Goal: Check status: Check status

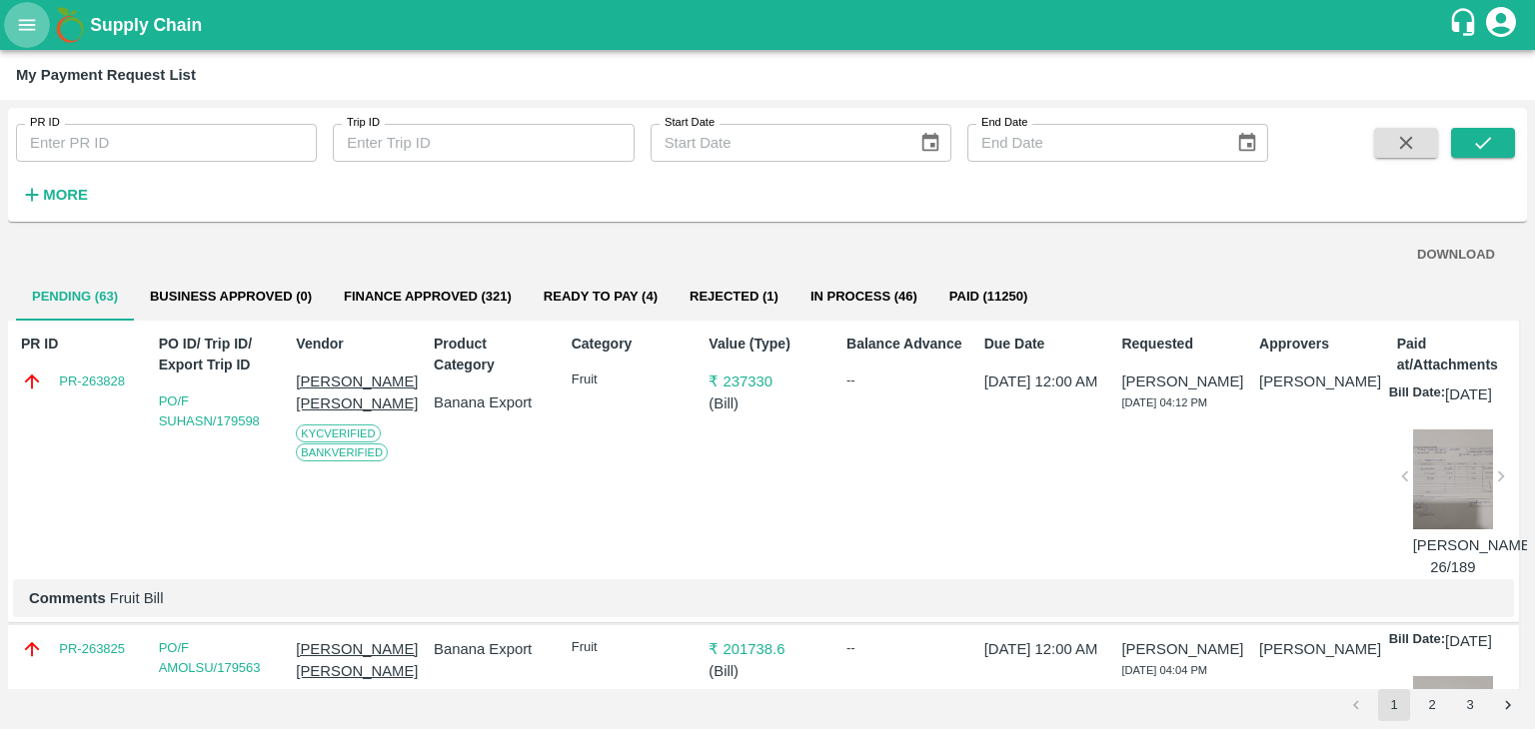
click at [28, 27] on icon "open drawer" at bounding box center [27, 25] width 22 height 22
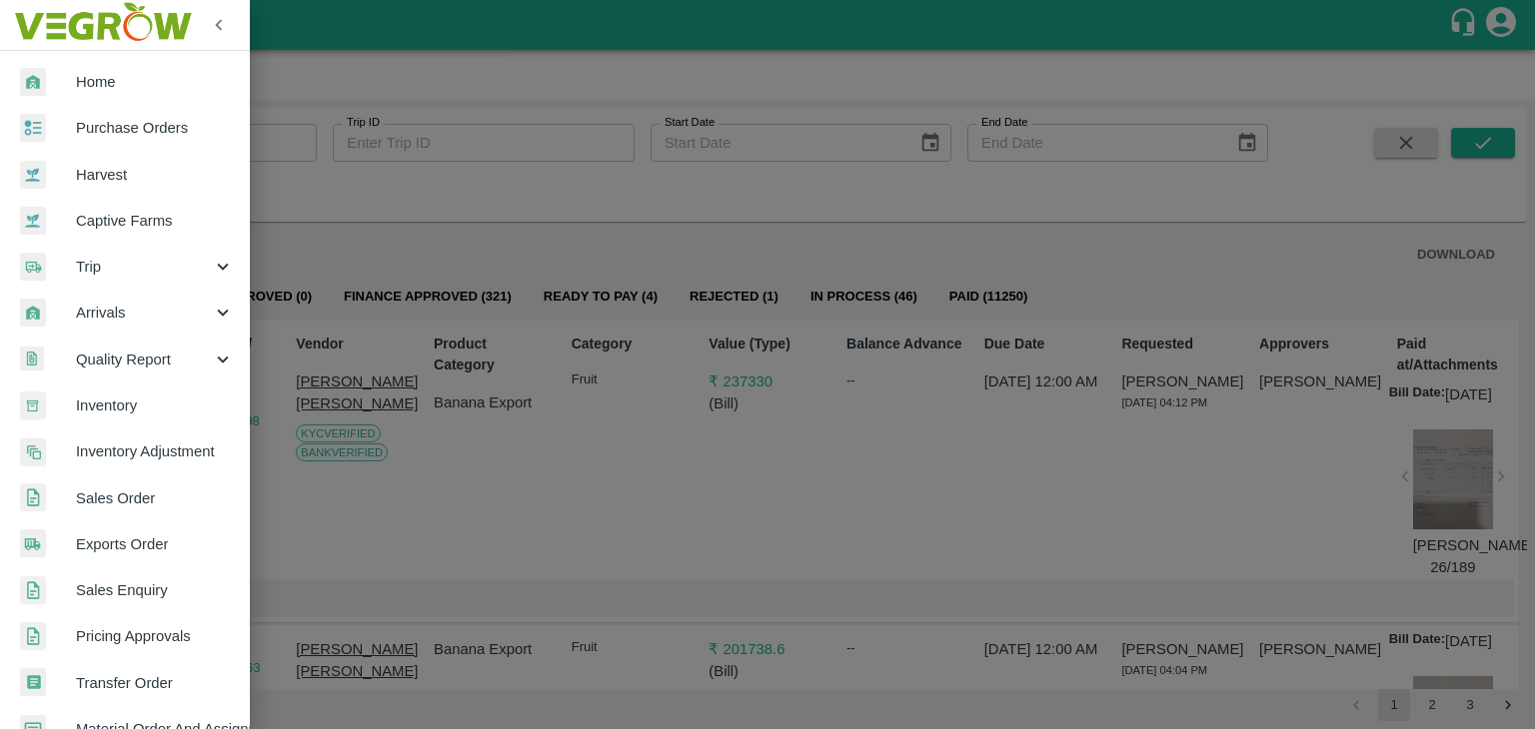
scroll to position [409, 0]
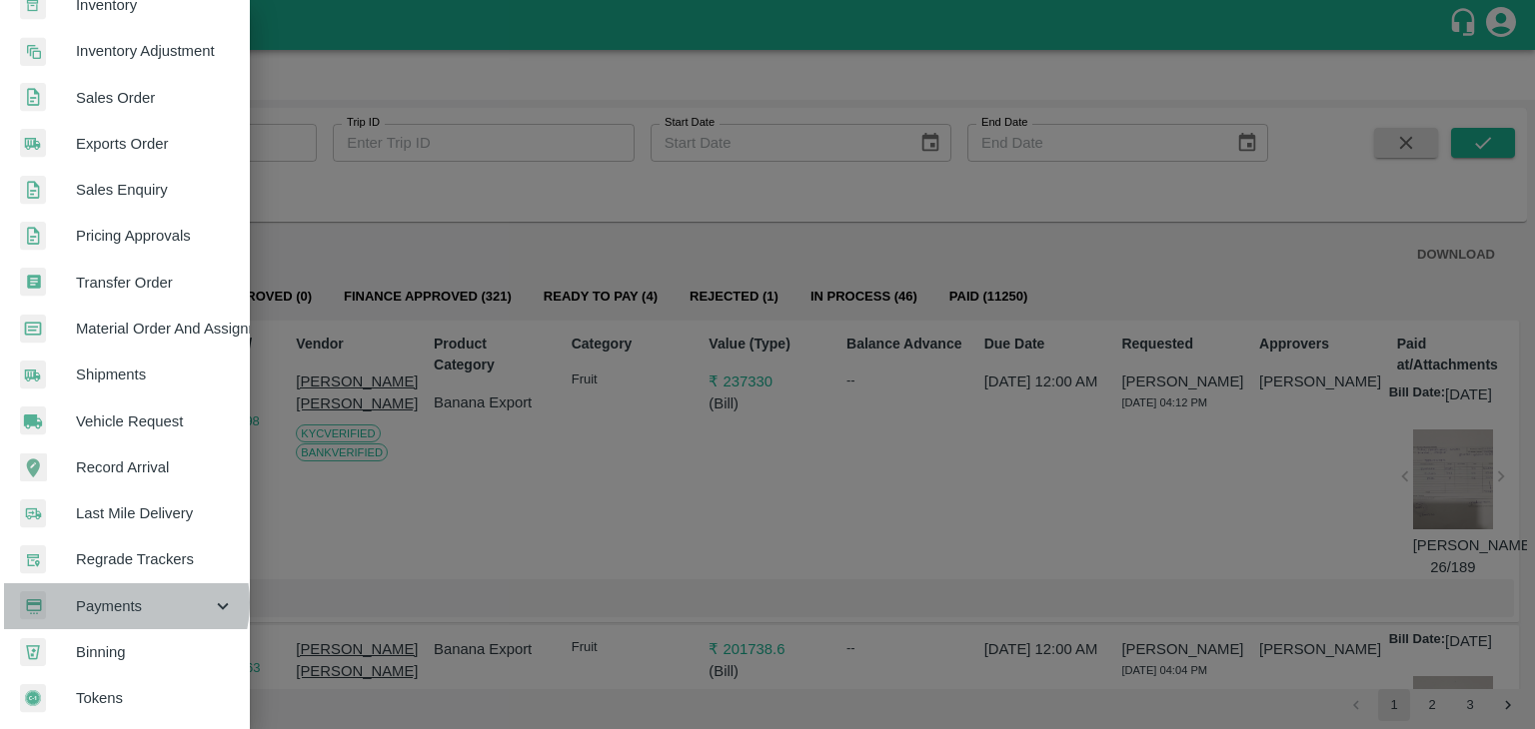
click at [119, 595] on span "Payments" at bounding box center [144, 606] width 136 height 22
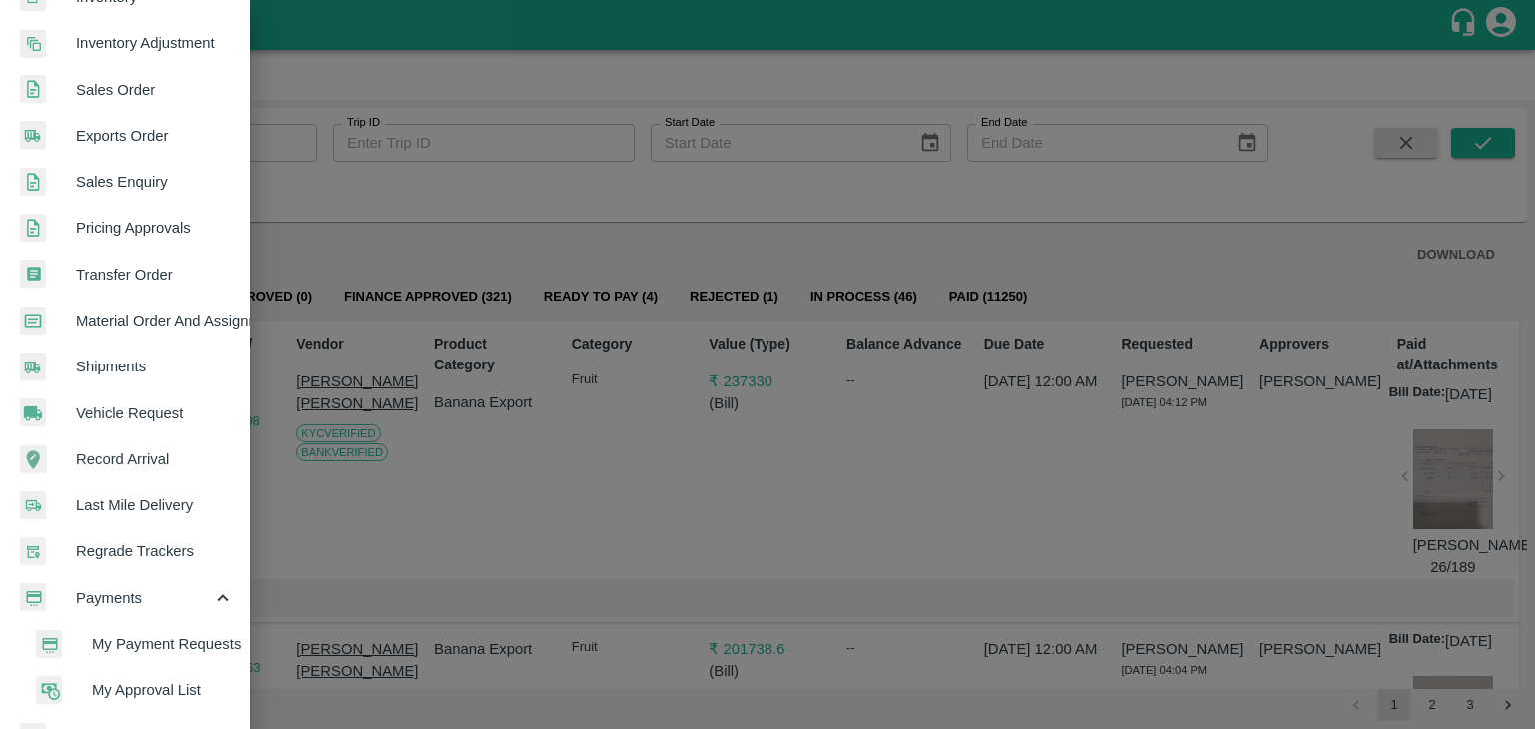
click at [211, 656] on li "My Payment Requests" at bounding box center [133, 644] width 234 height 46
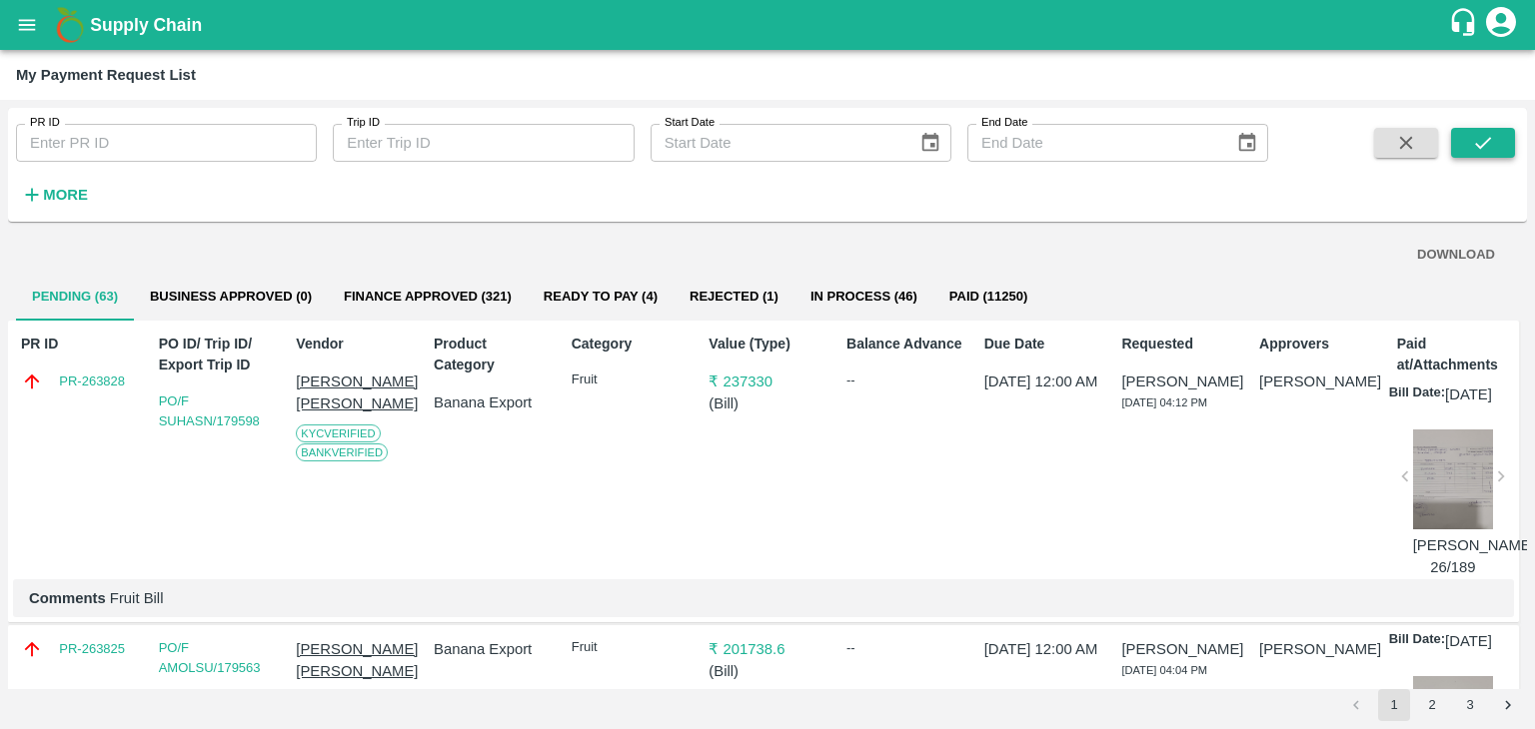
click at [1506, 129] on button "submit" at bounding box center [1483, 143] width 64 height 30
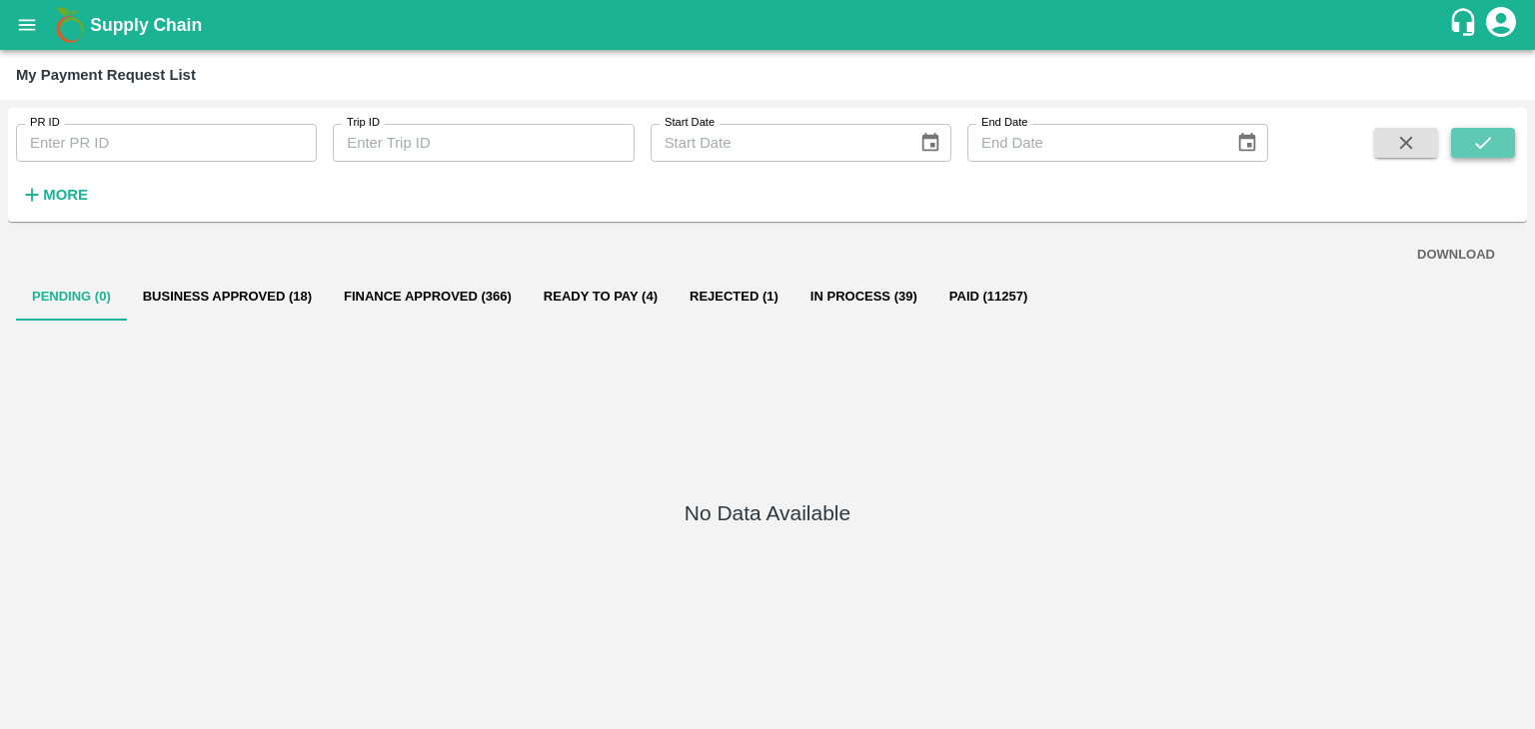
click at [1506, 129] on button "submit" at bounding box center [1483, 143] width 64 height 30
click at [1498, 137] on button "submit" at bounding box center [1483, 143] width 64 height 30
click at [51, 187] on strong "More" at bounding box center [65, 195] width 45 height 16
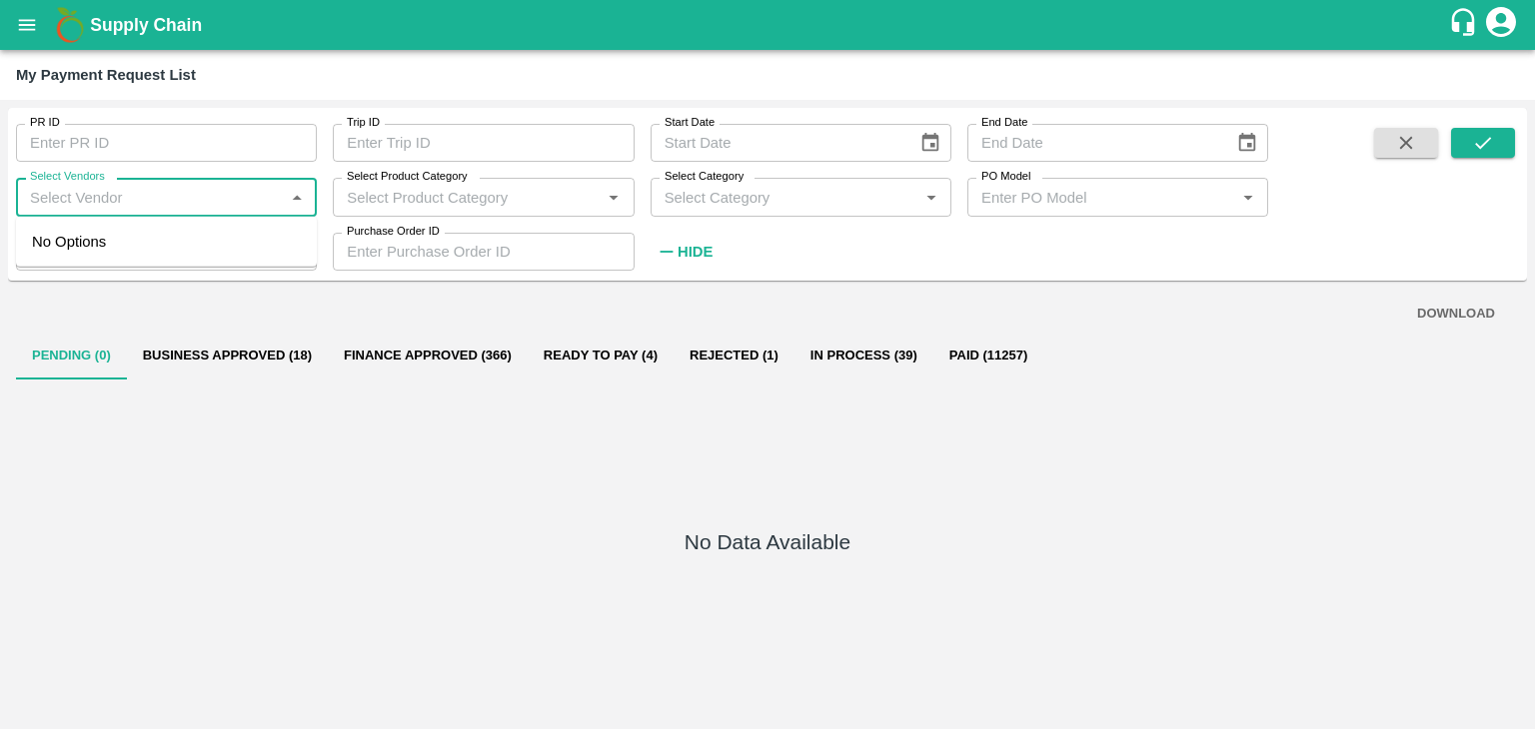
click at [134, 203] on input "Select Vendors" at bounding box center [150, 197] width 256 height 26
click at [177, 250] on div "THE BANYAN REGENERATIVE SOLUTIONS-Supplier, Service Provider, Transporter" at bounding box center [170, 264] width 261 height 67
type input "THE BANYAN REGENERATIVE SOLUTIONS-Supplier, Service Provider, Transporter"
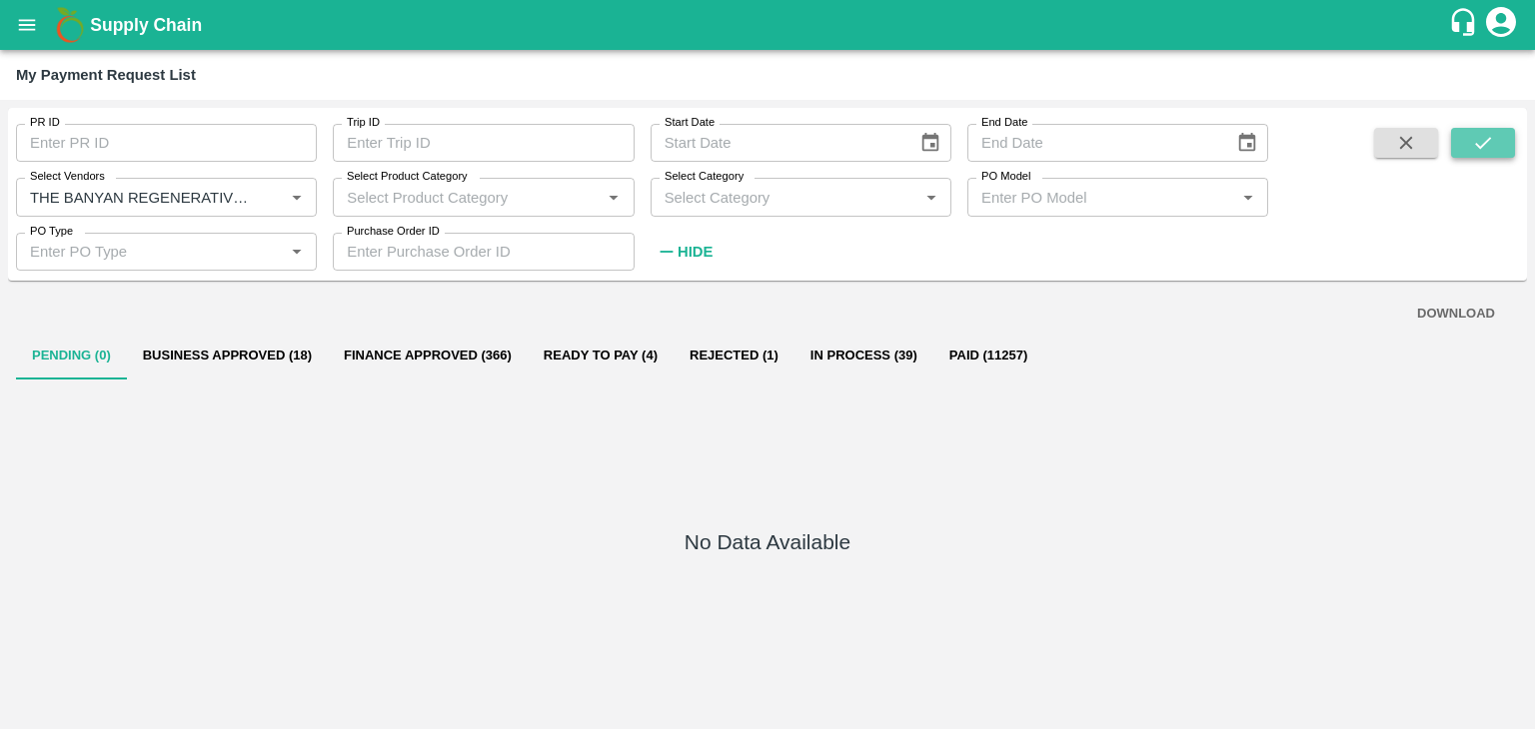
click at [1491, 136] on icon "submit" at bounding box center [1483, 143] width 22 height 22
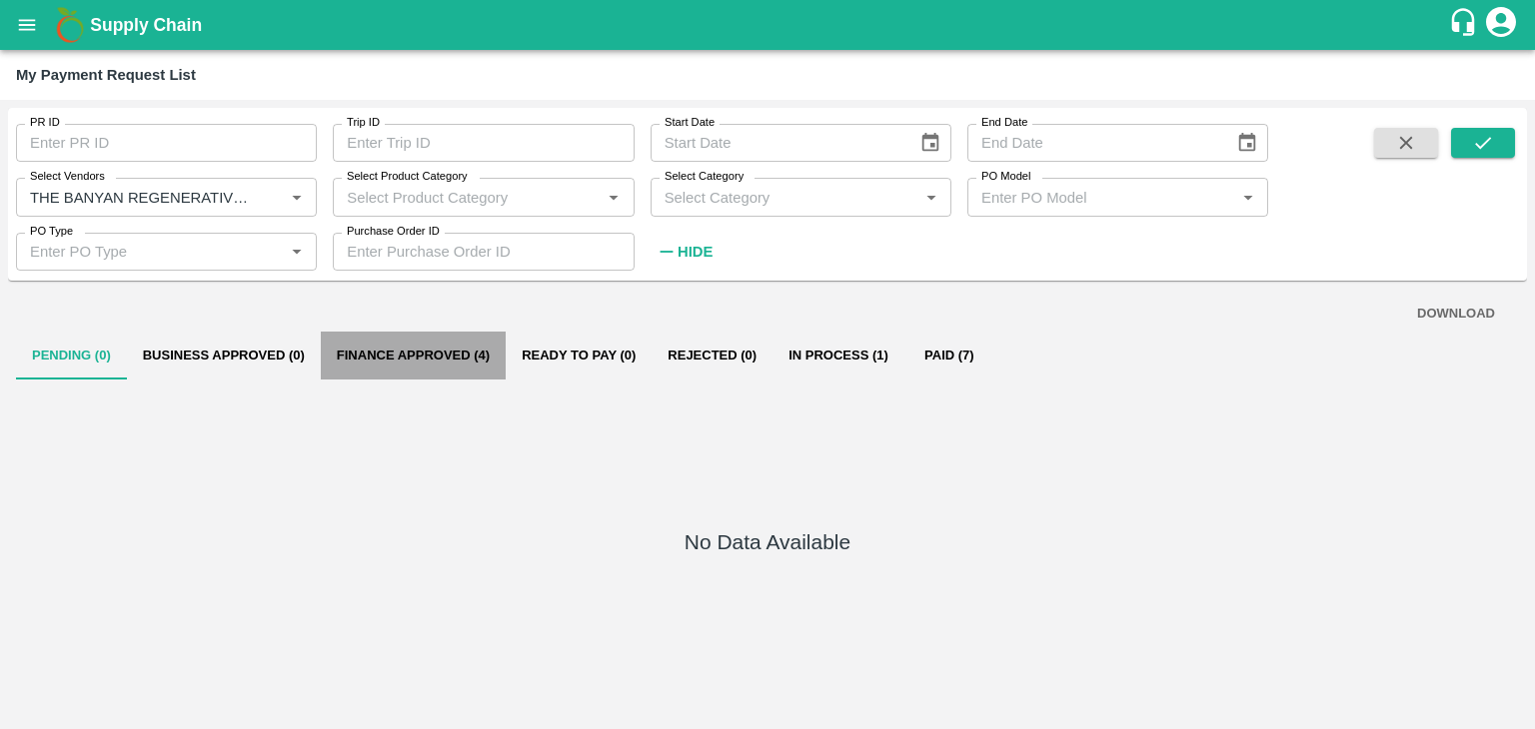
click at [430, 362] on button "Finance Approved (4)" at bounding box center [413, 356] width 185 height 48
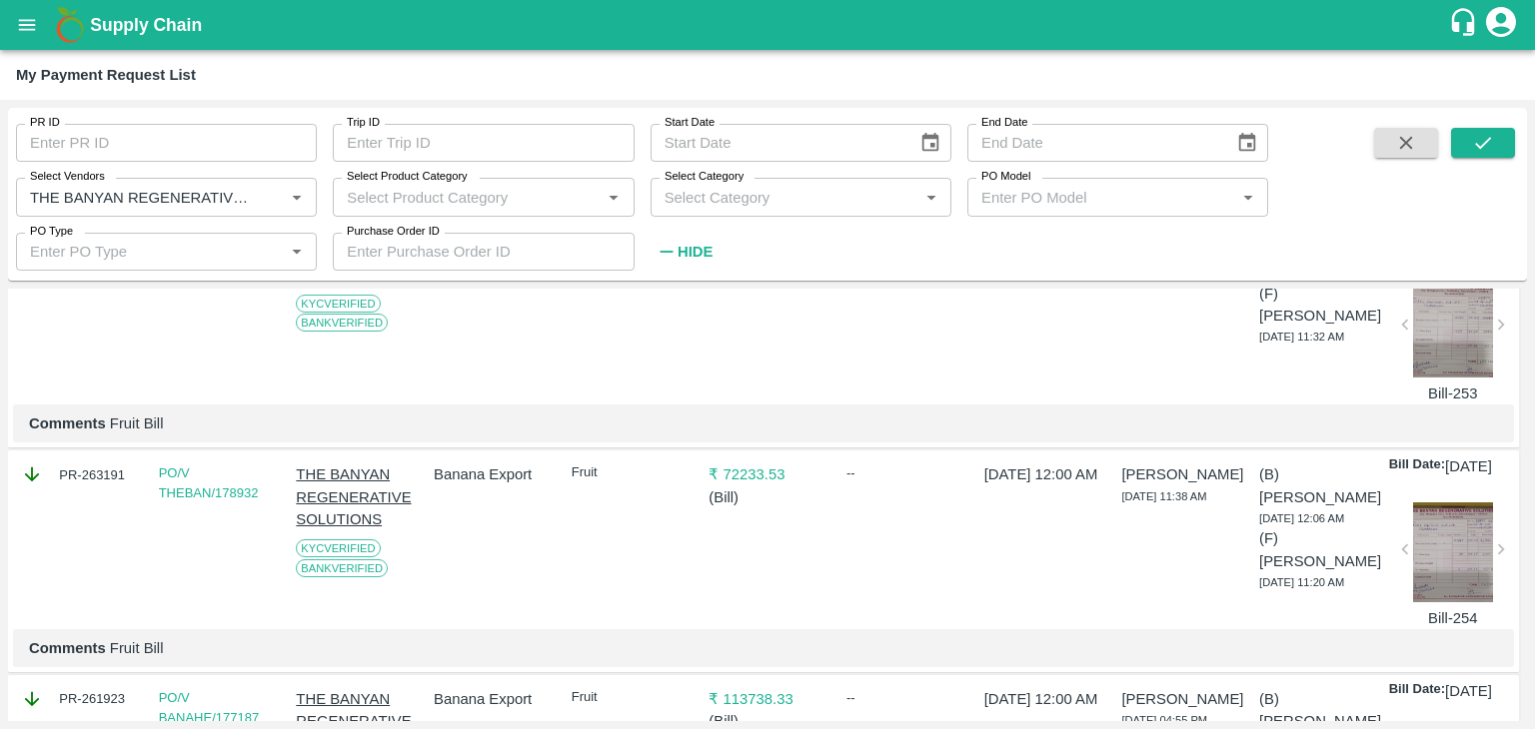
scroll to position [212, 0]
click at [1435, 352] on div at bounding box center [1453, 327] width 80 height 100
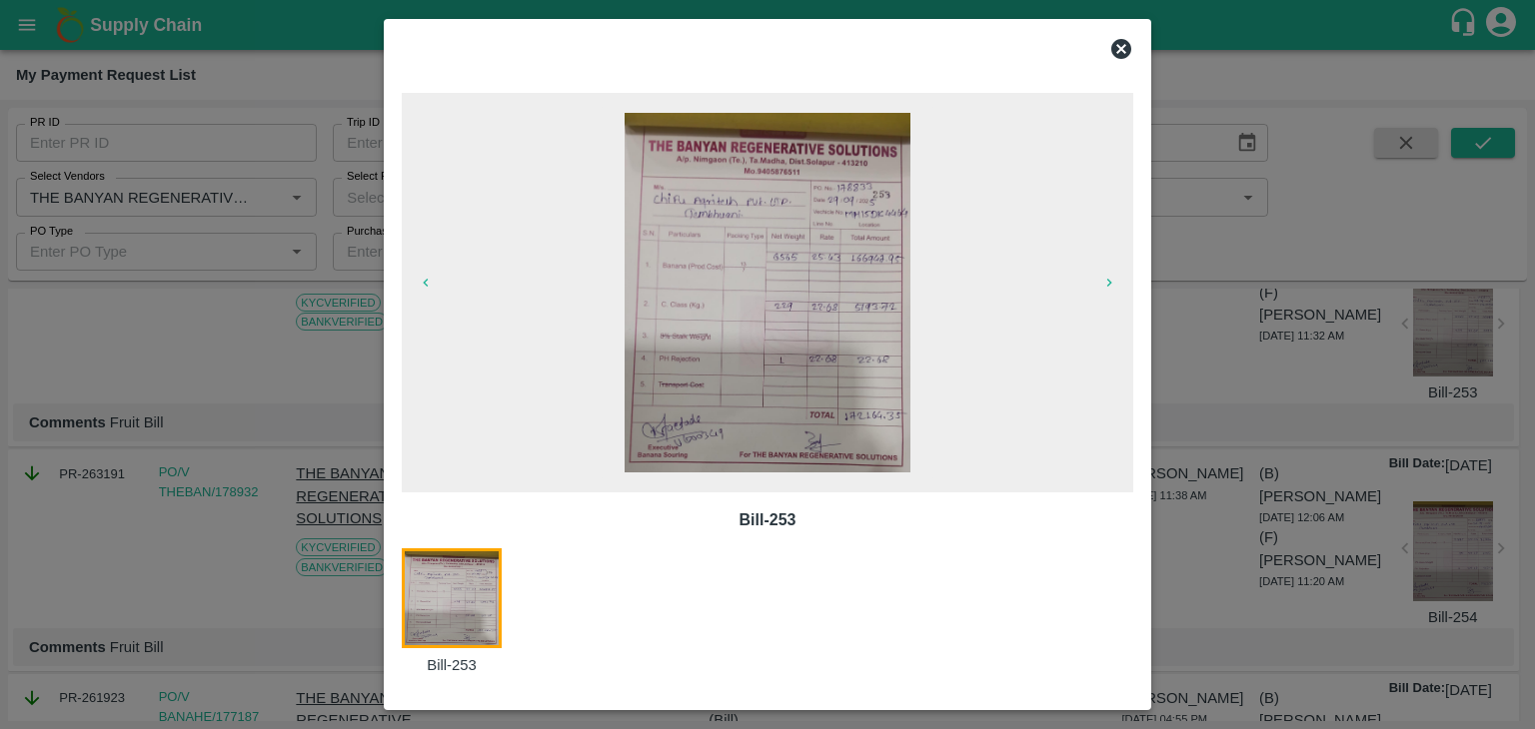
click at [1123, 49] on icon at bounding box center [1121, 49] width 20 height 20
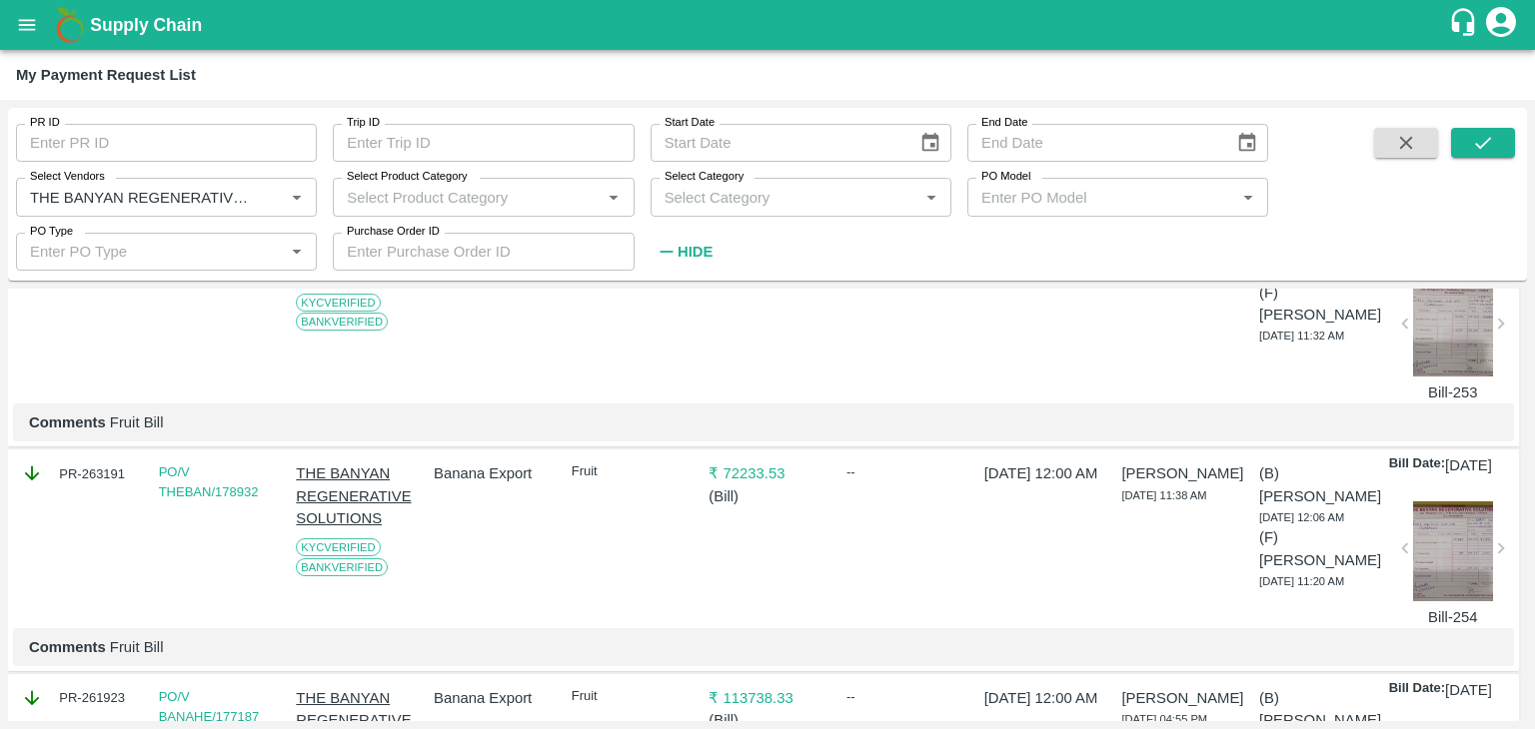
click at [1460, 600] on div at bounding box center [1453, 552] width 80 height 100
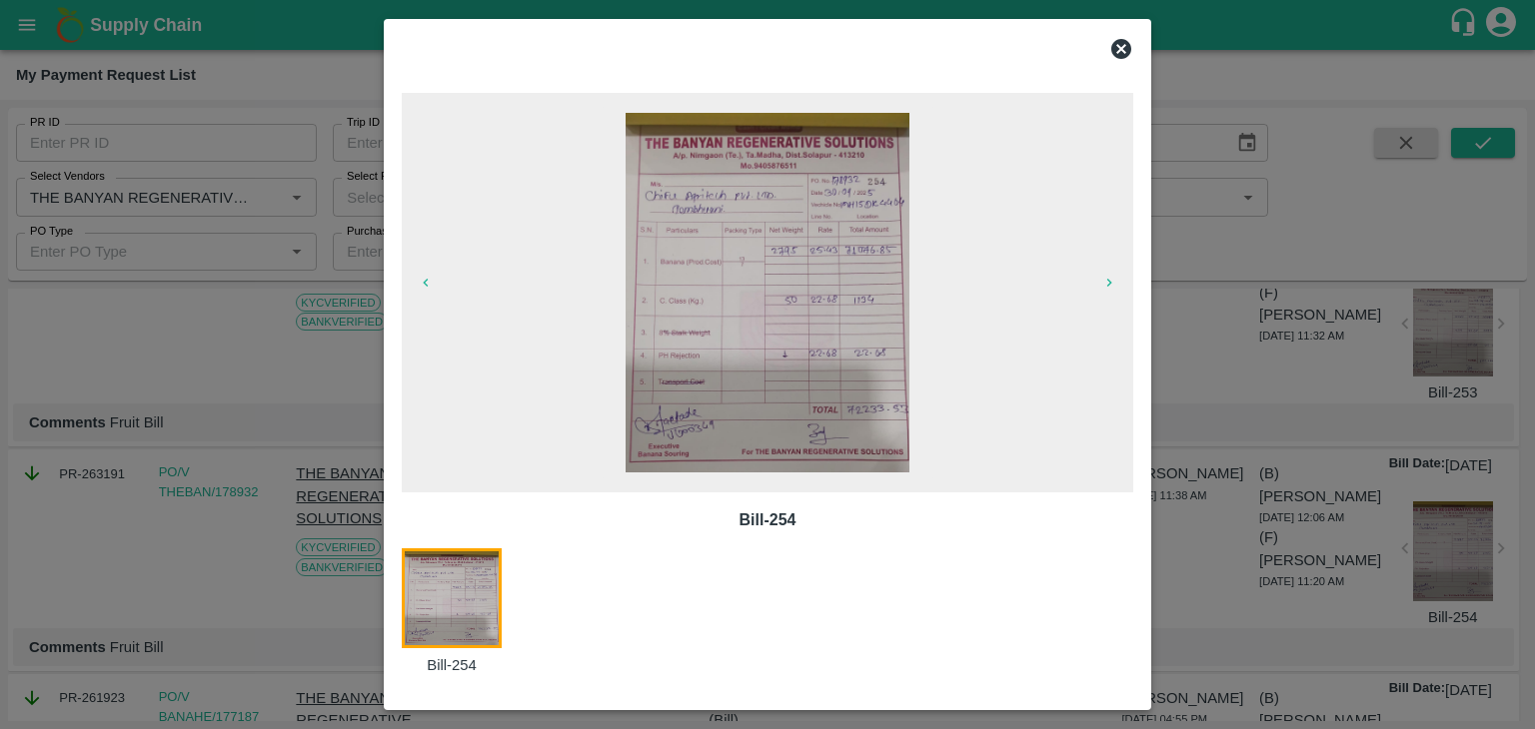
click at [1128, 54] on icon at bounding box center [1121, 49] width 20 height 20
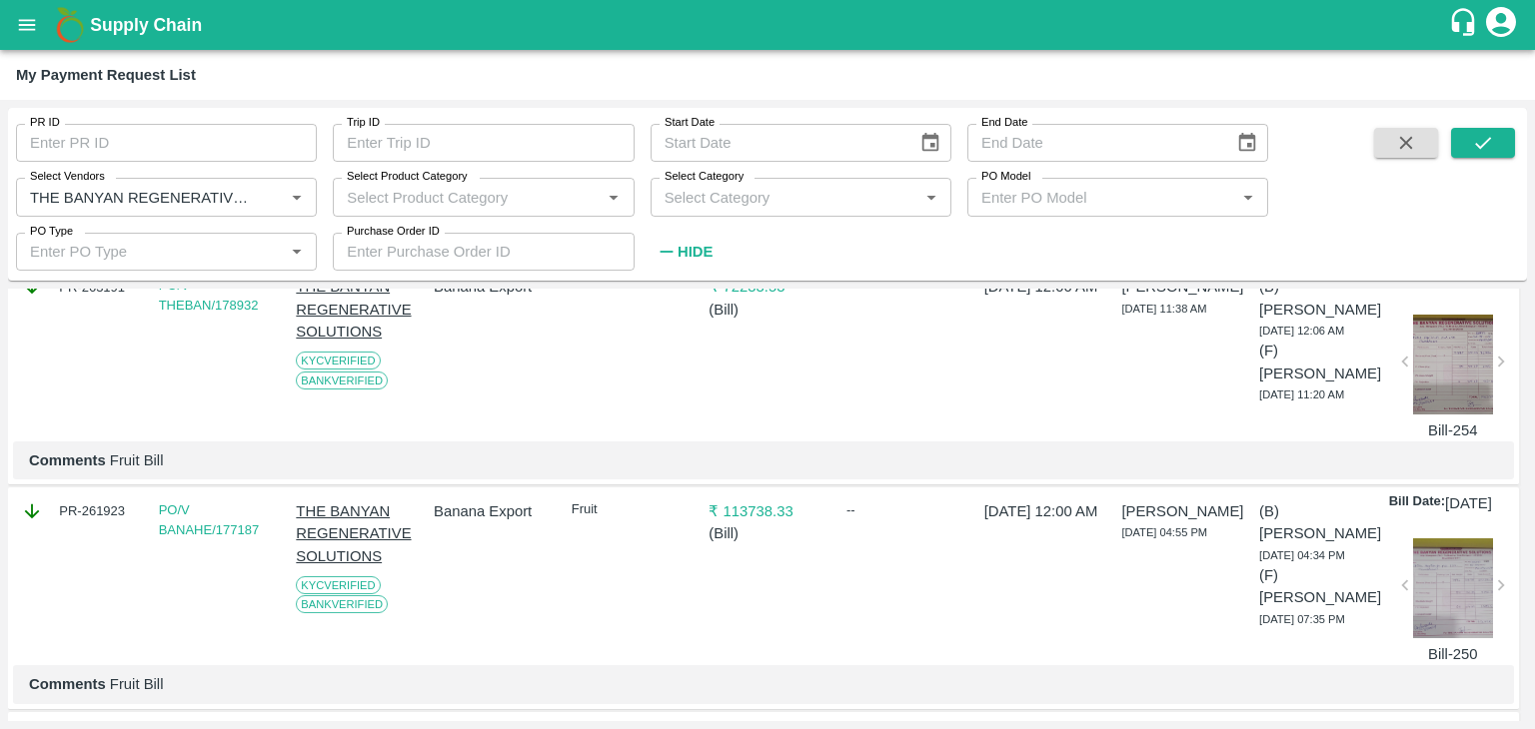
scroll to position [0, 0]
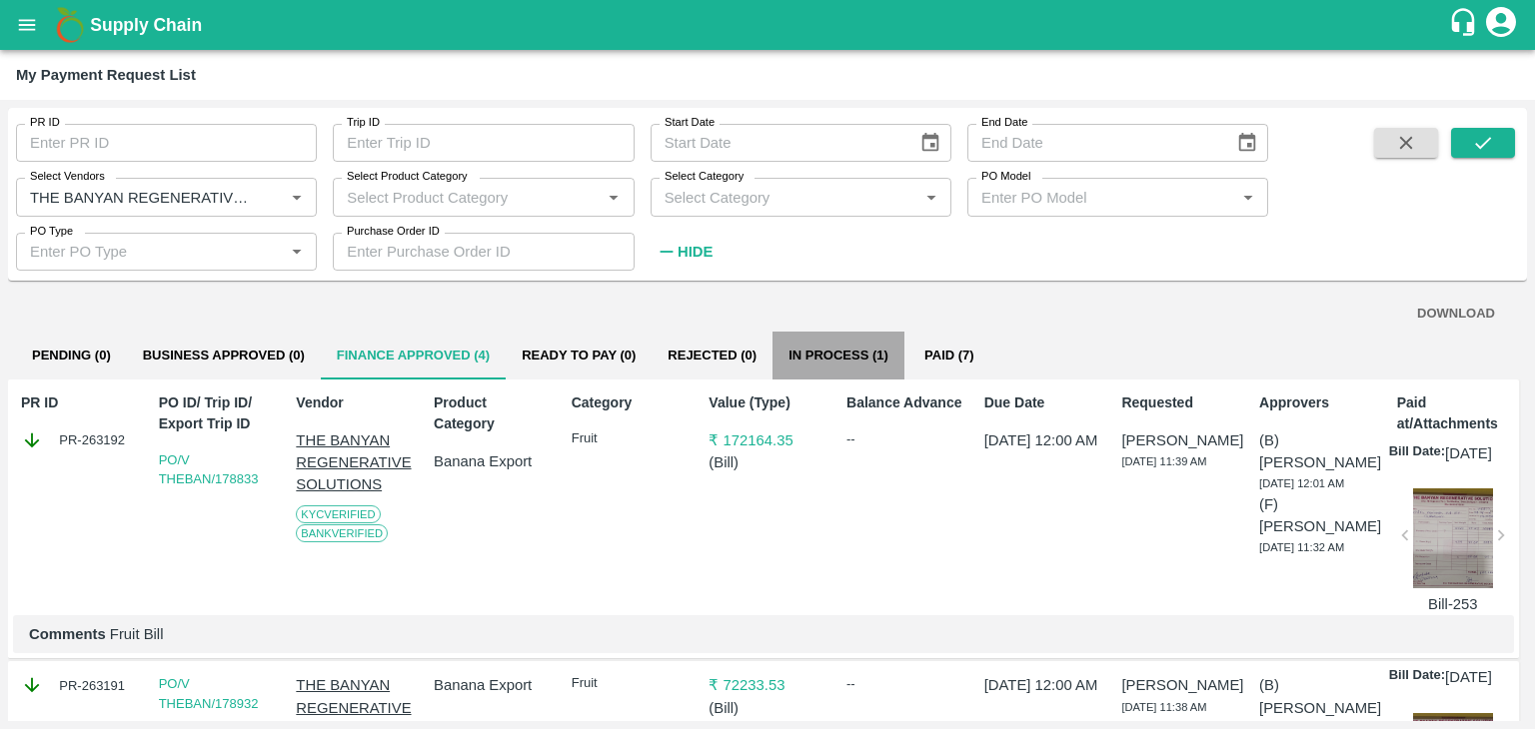
click at [817, 346] on button "In Process (1)" at bounding box center [838, 356] width 132 height 48
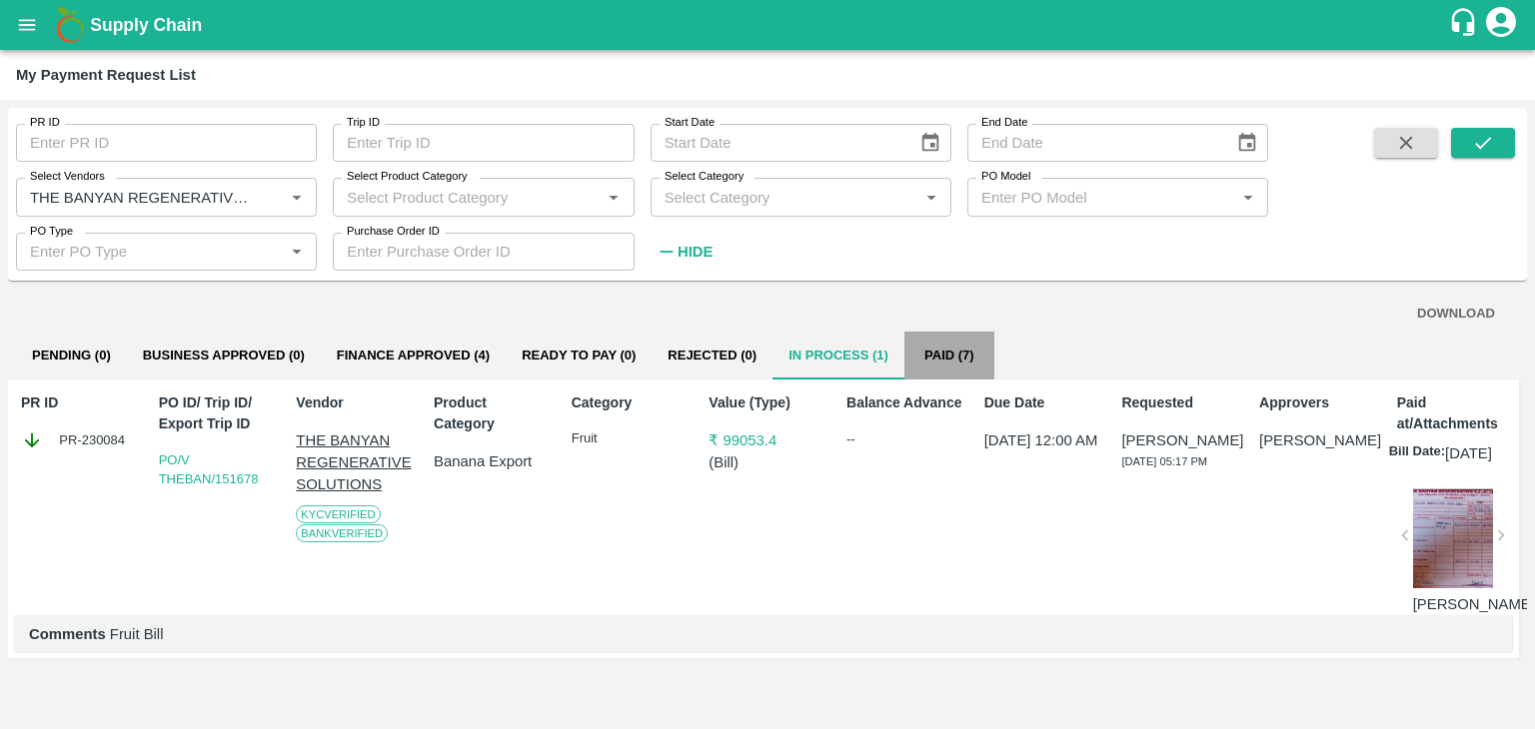
click at [936, 351] on button "Paid (7)" at bounding box center [949, 356] width 90 height 48
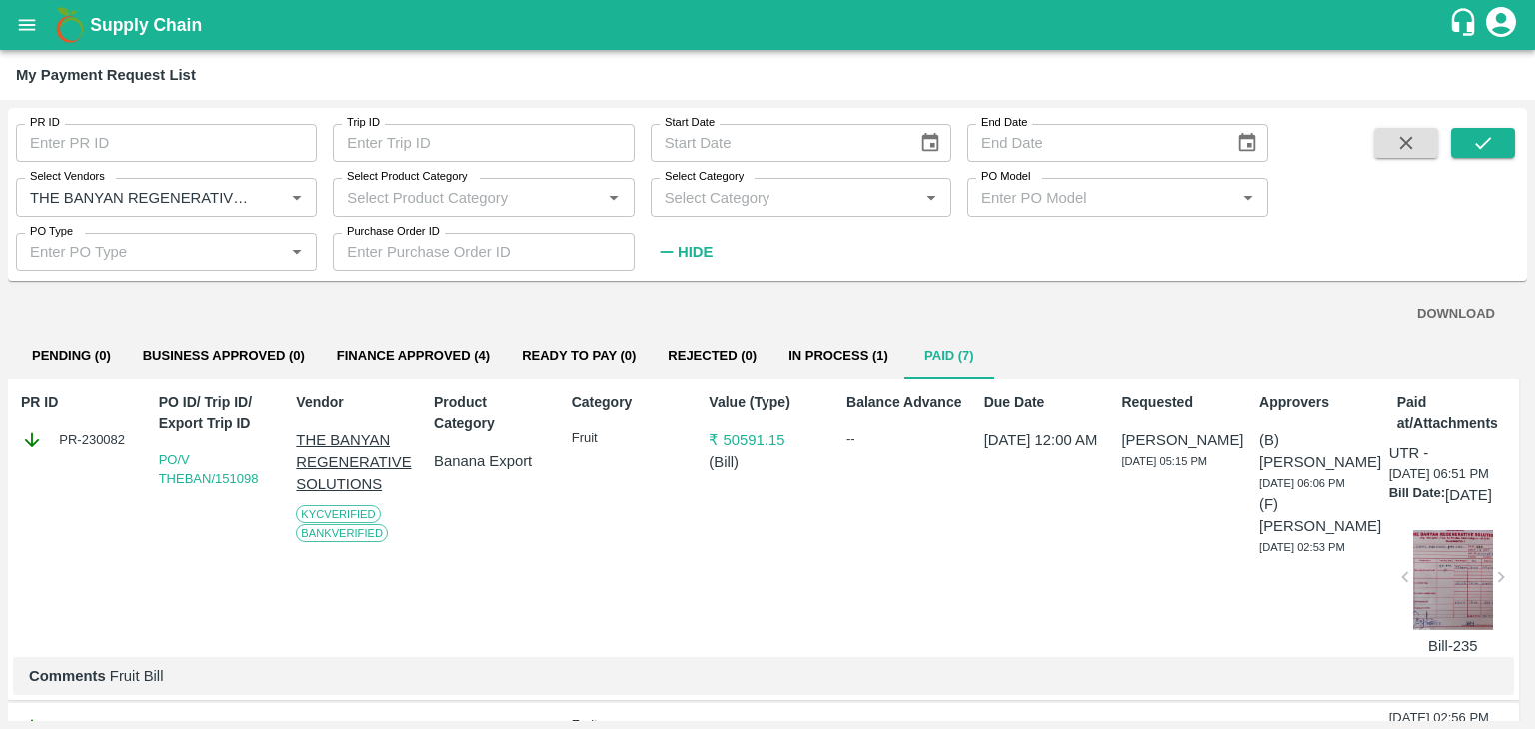
click at [807, 363] on button "In Process (1)" at bounding box center [838, 356] width 132 height 48
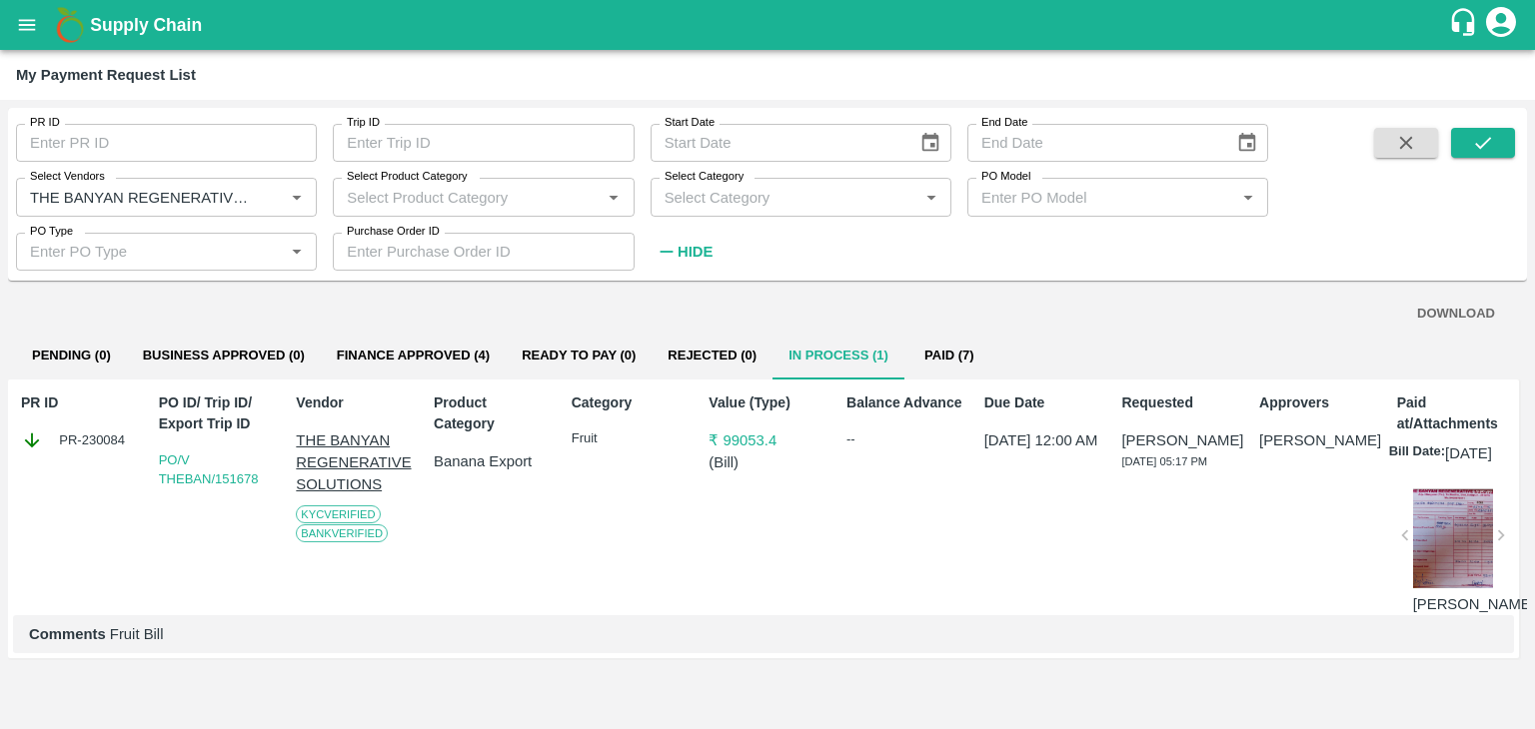
click at [1470, 561] on div at bounding box center [1453, 539] width 80 height 100
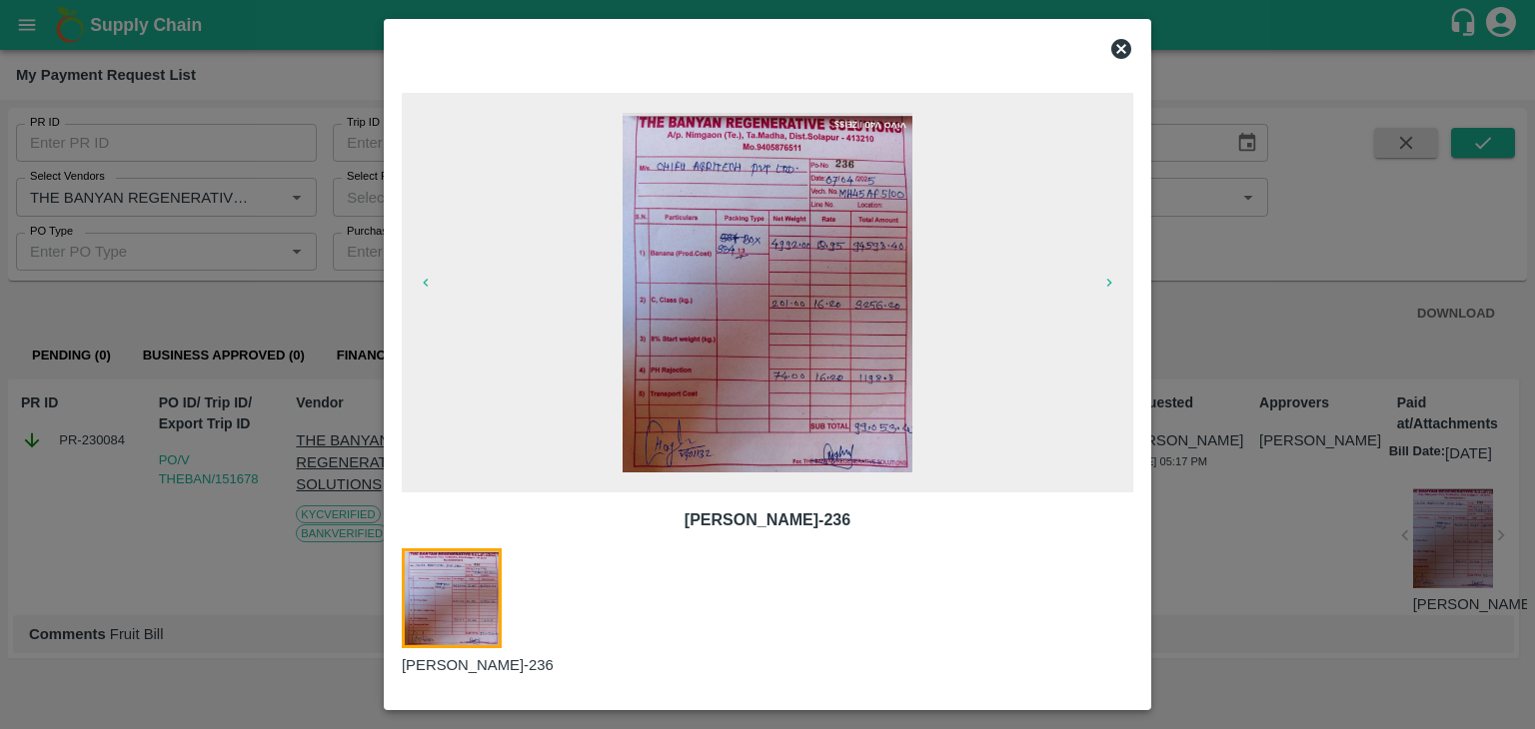
click at [1123, 53] on icon at bounding box center [1121, 49] width 20 height 20
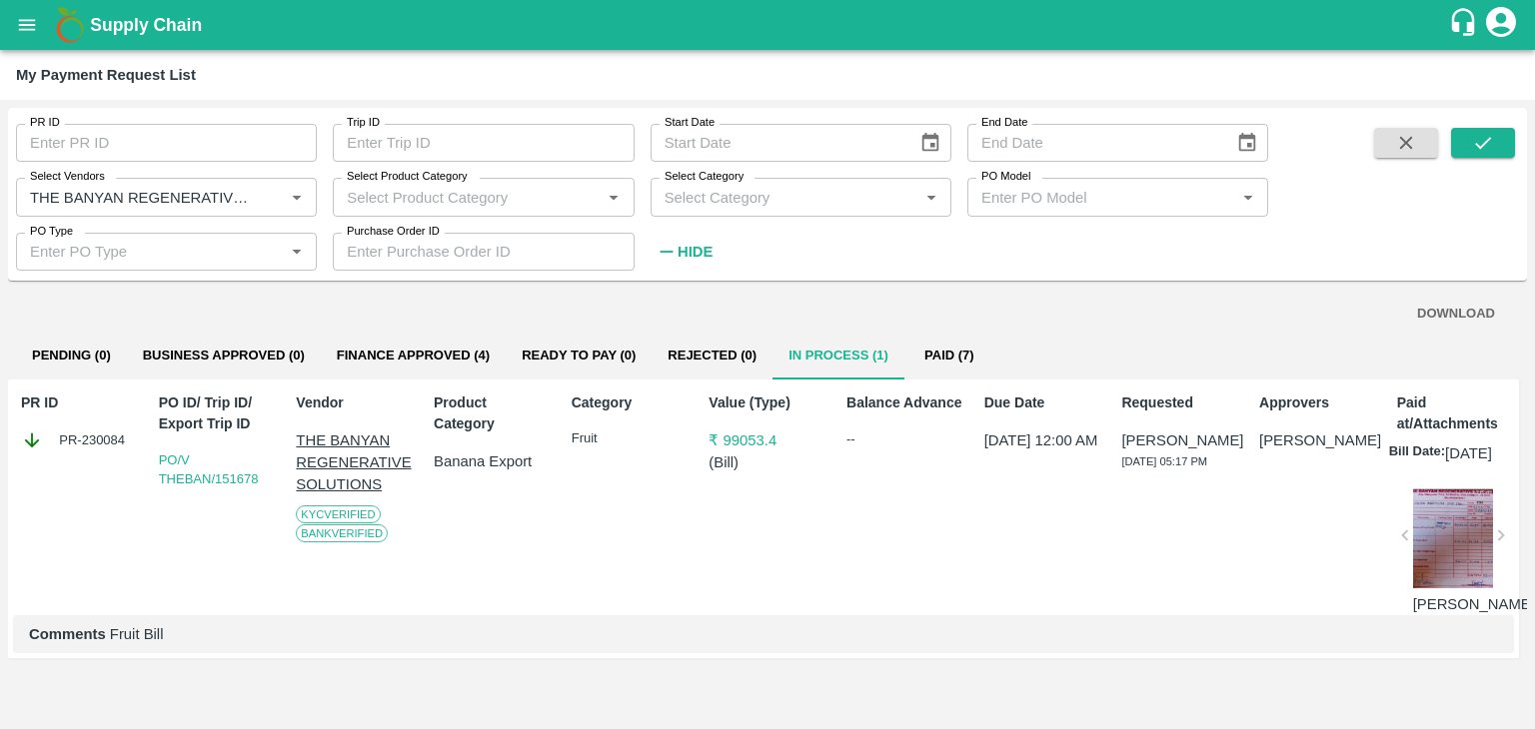
click at [1477, 546] on div at bounding box center [1453, 539] width 80 height 100
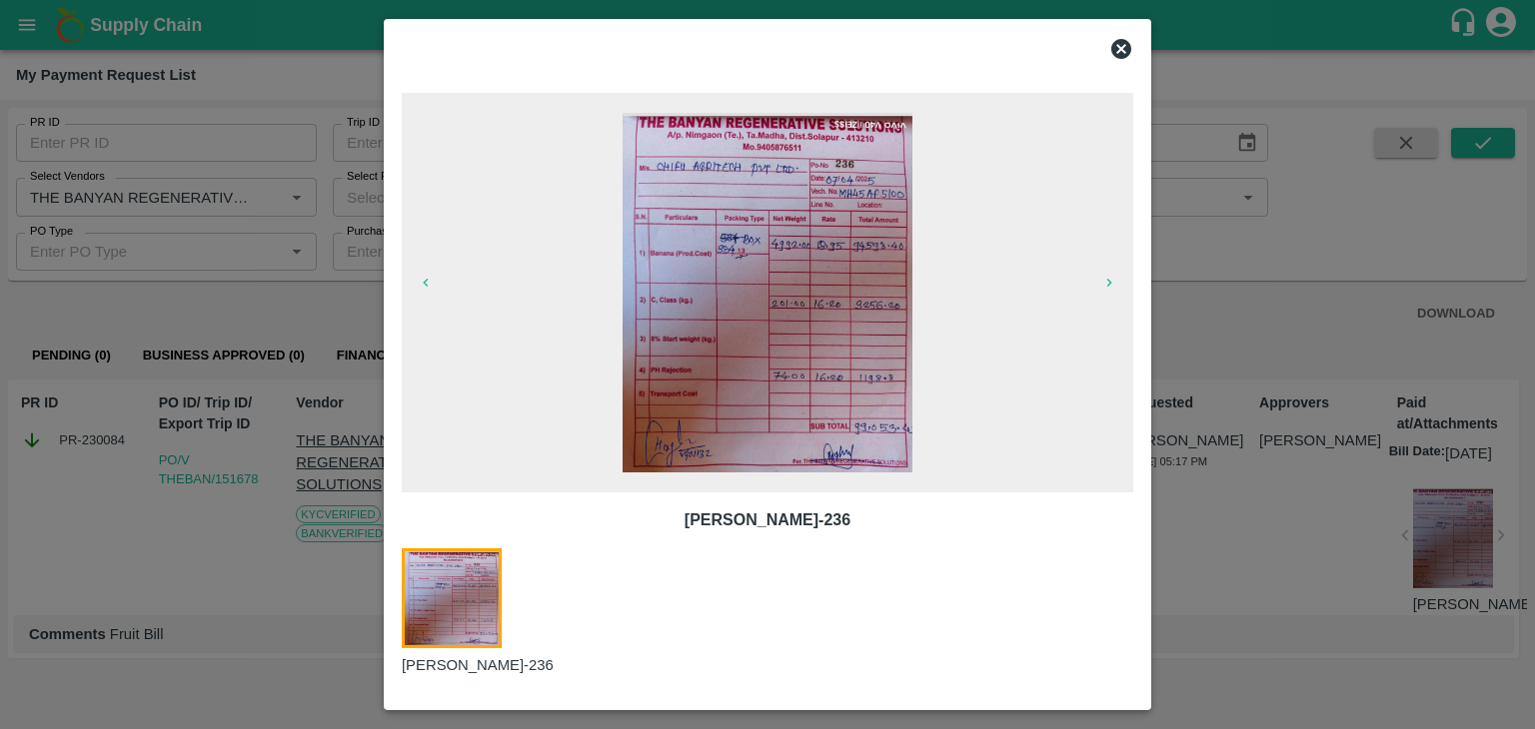
click at [1117, 46] on icon at bounding box center [1121, 49] width 20 height 20
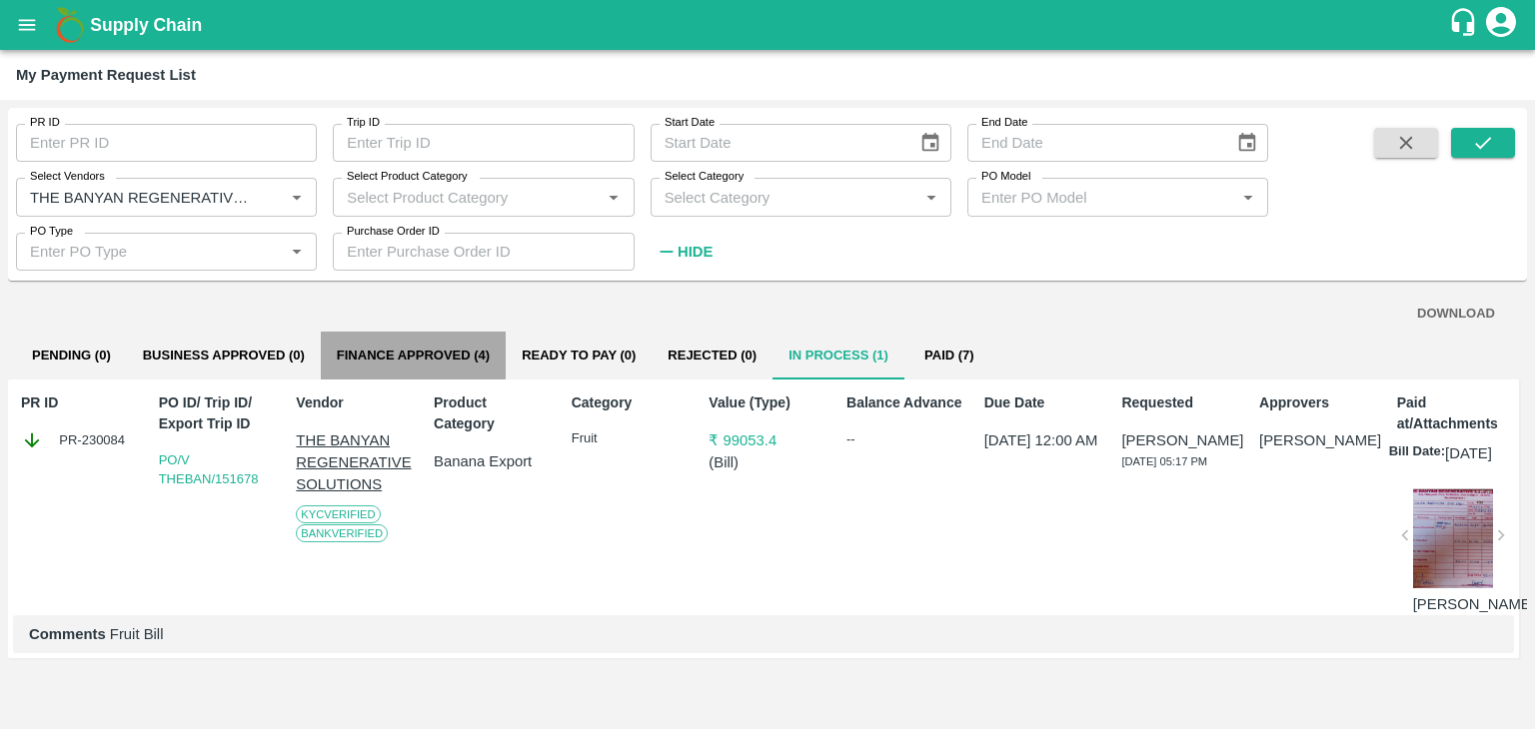
click at [424, 355] on button "Finance Approved (4)" at bounding box center [413, 356] width 185 height 48
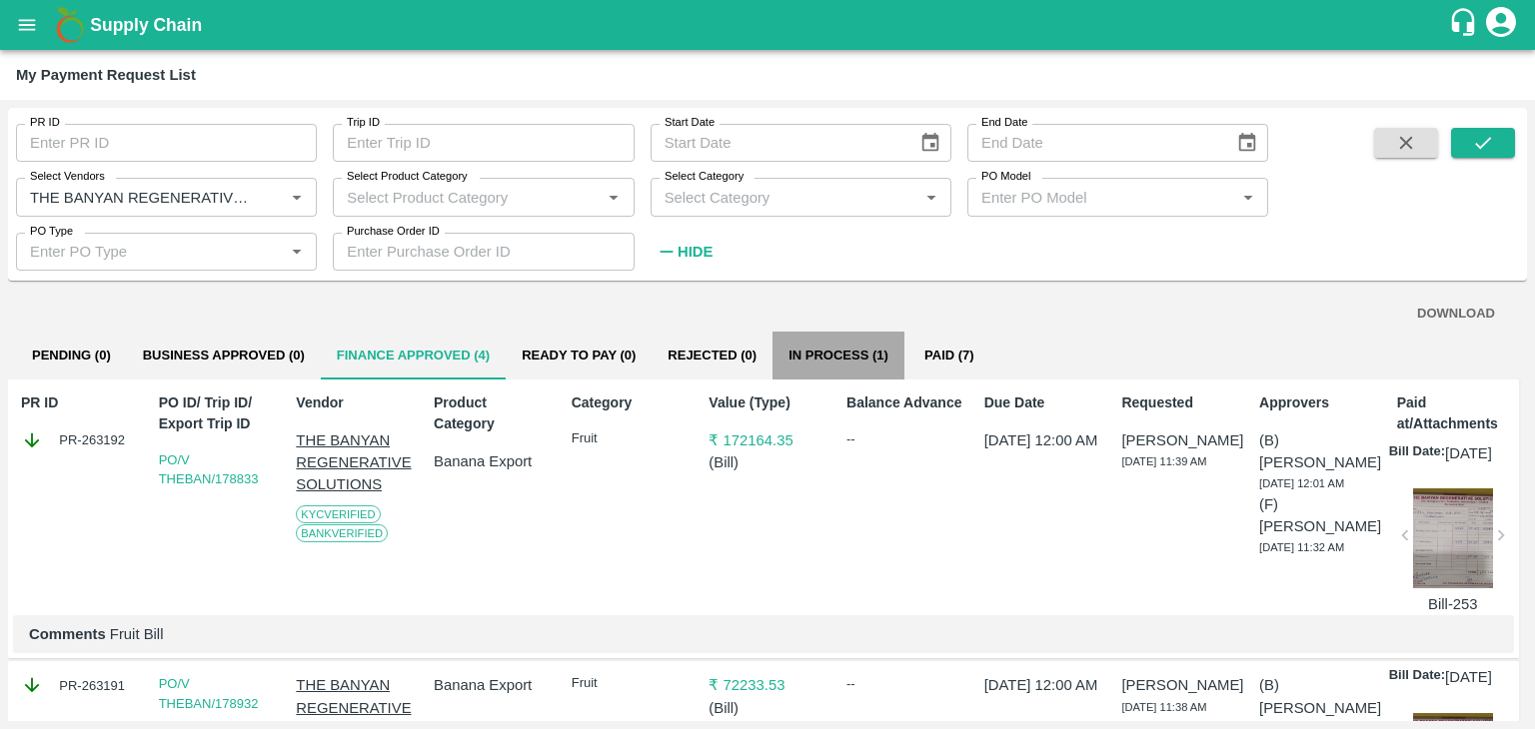
click at [875, 361] on button "In Process (1)" at bounding box center [838, 356] width 132 height 48
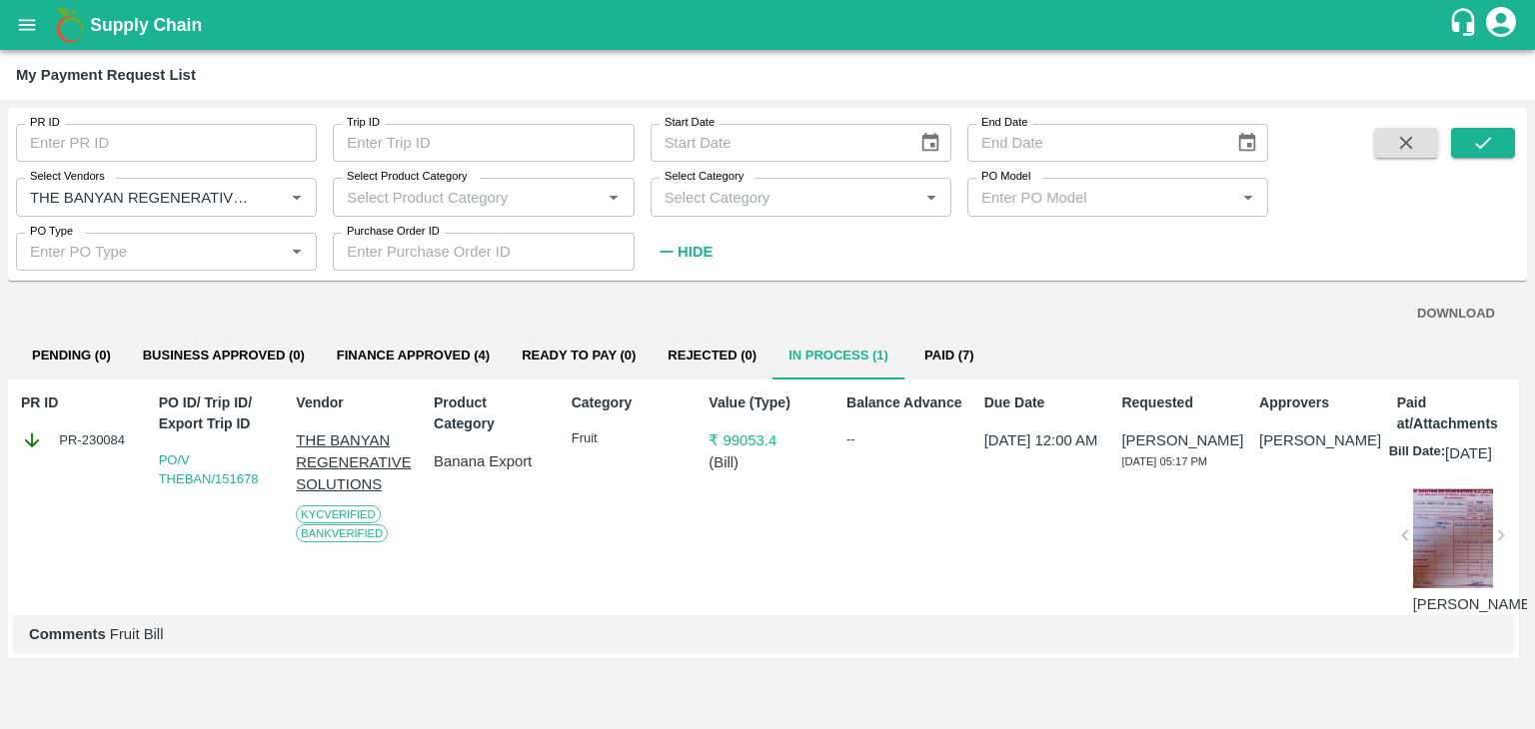
click at [1447, 570] on div at bounding box center [1453, 539] width 80 height 100
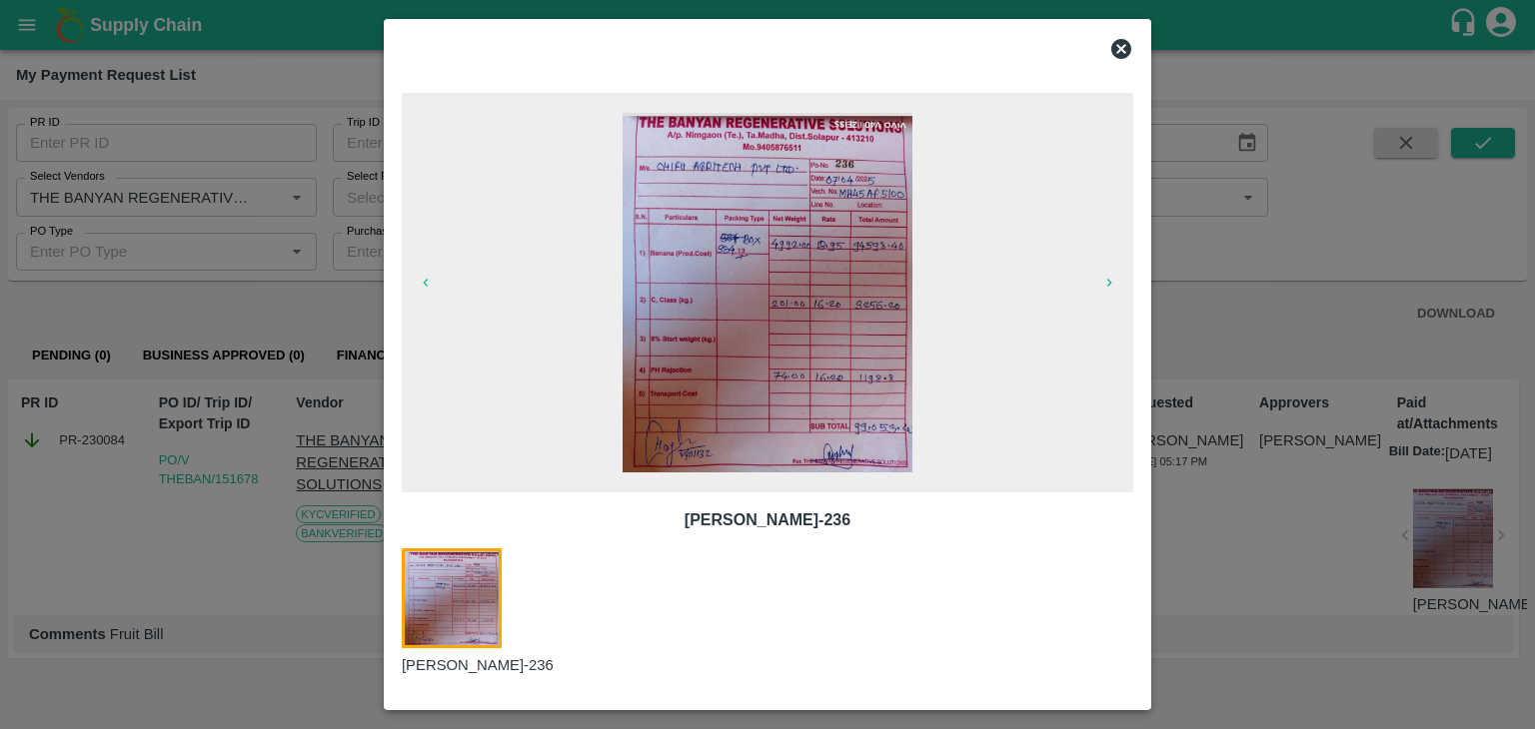
click at [1124, 48] on icon at bounding box center [1121, 49] width 20 height 20
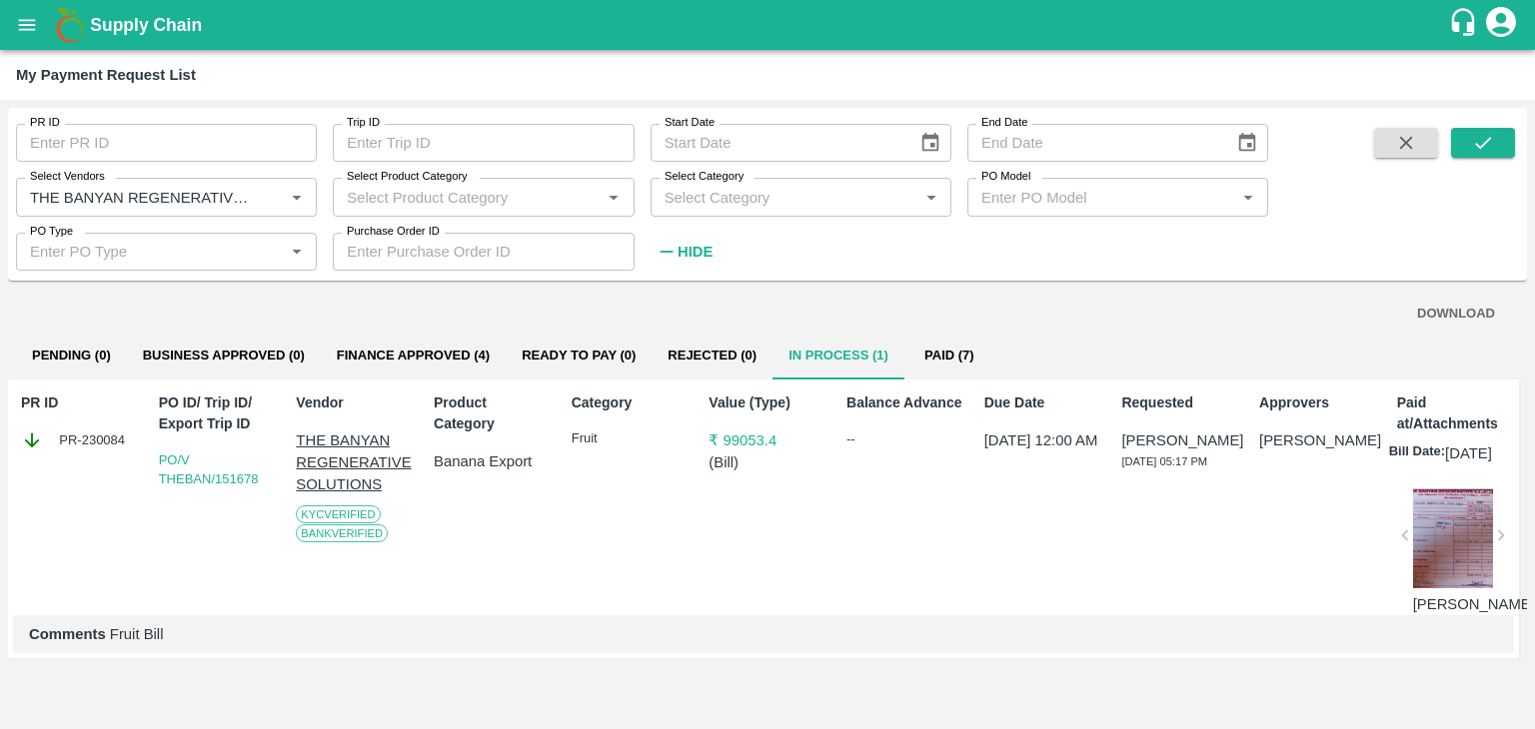
click at [1459, 557] on div at bounding box center [1453, 539] width 80 height 100
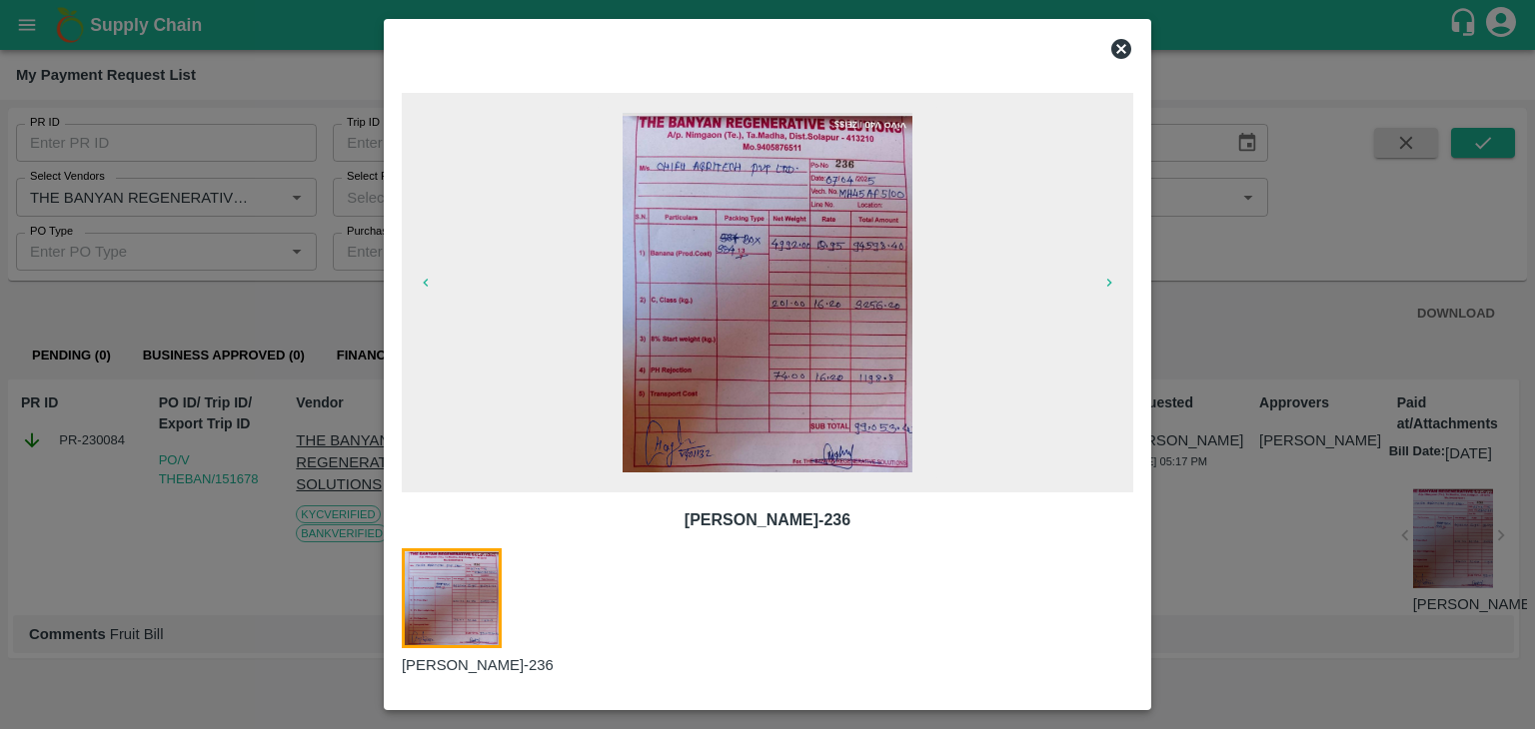
click at [817, 310] on img at bounding box center [767, 293] width 291 height 360
click at [1120, 46] on icon at bounding box center [1121, 49] width 20 height 20
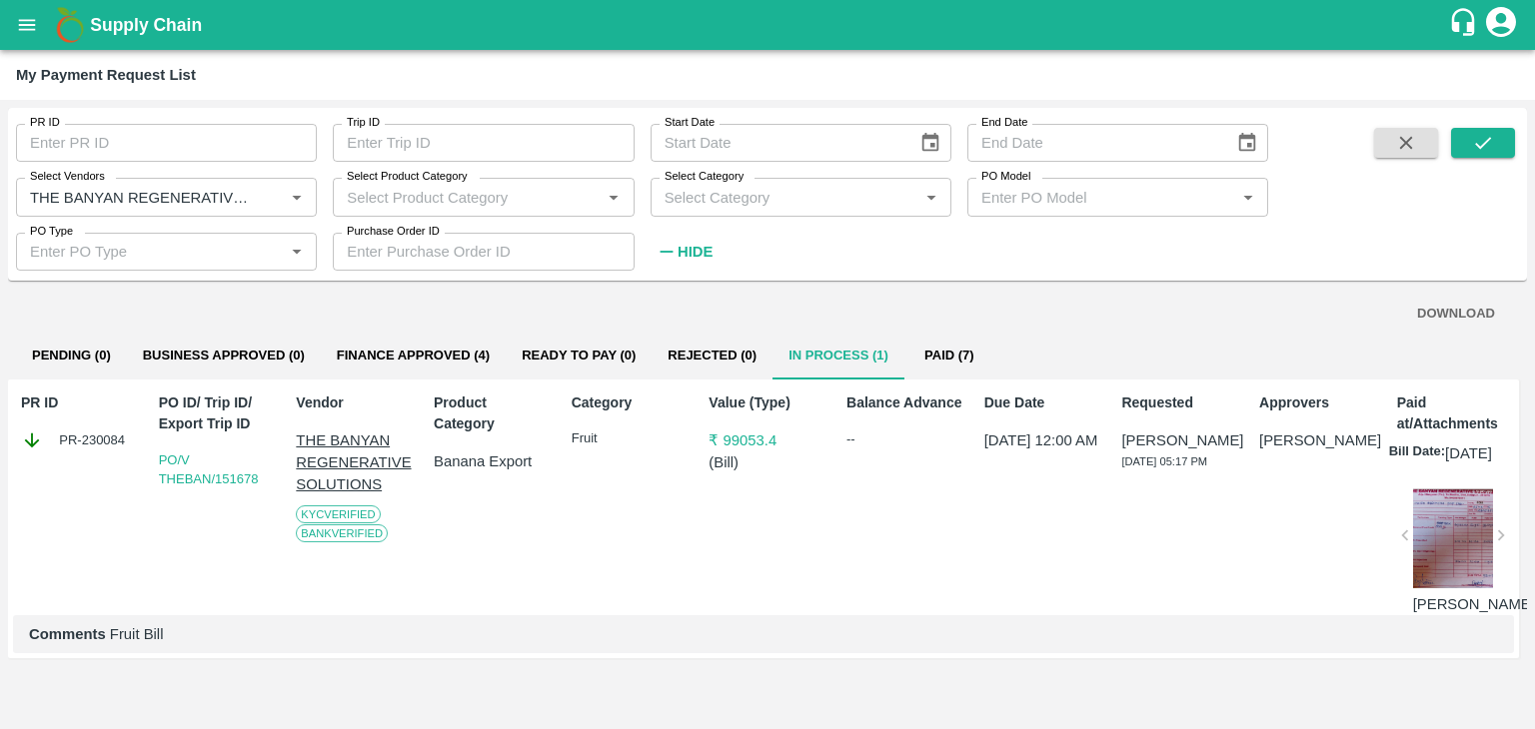
click at [452, 349] on button "Finance Approved (4)" at bounding box center [413, 356] width 185 height 48
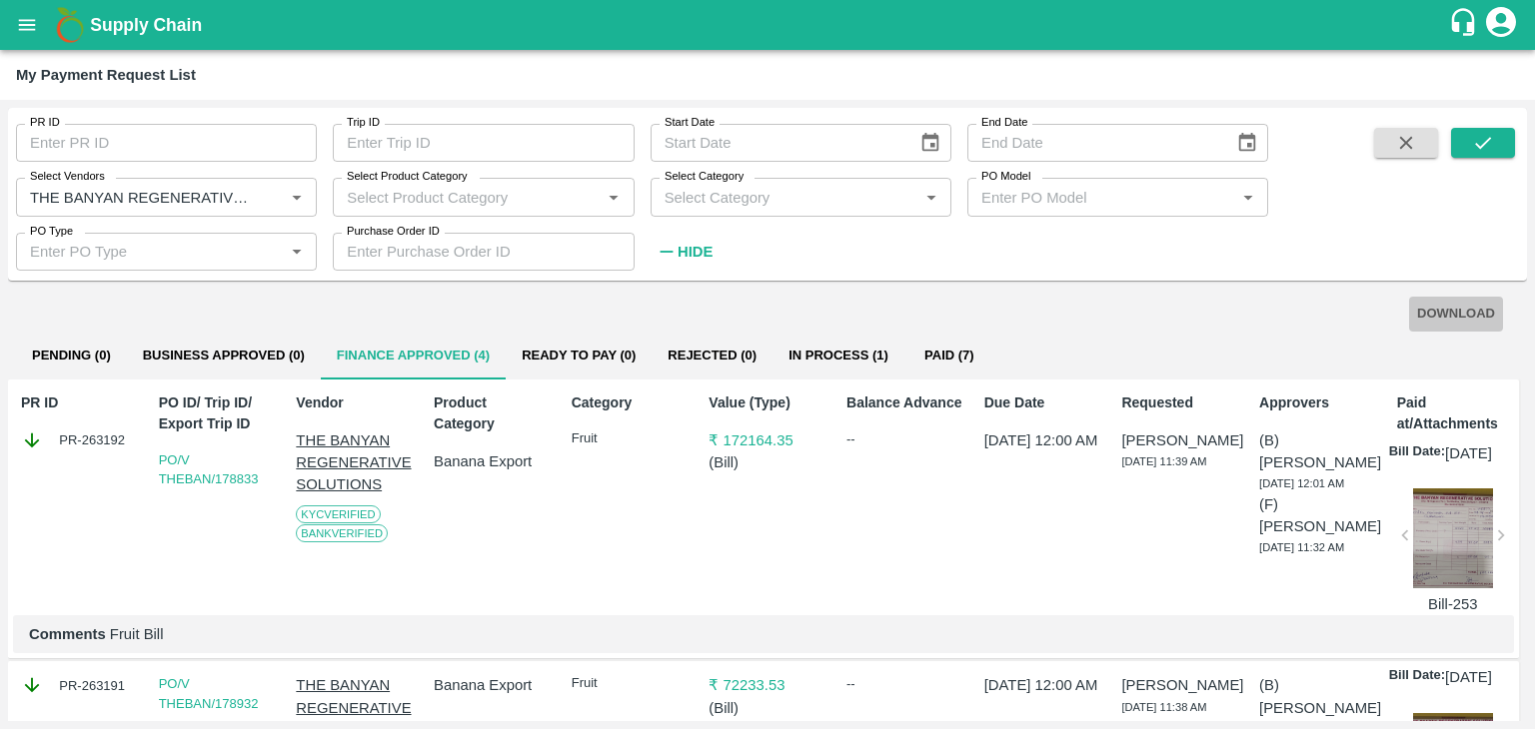
click at [1459, 309] on button "DOWNLOAD" at bounding box center [1456, 314] width 94 height 35
click at [272, 191] on icon "Clear" at bounding box center [272, 197] width 19 height 19
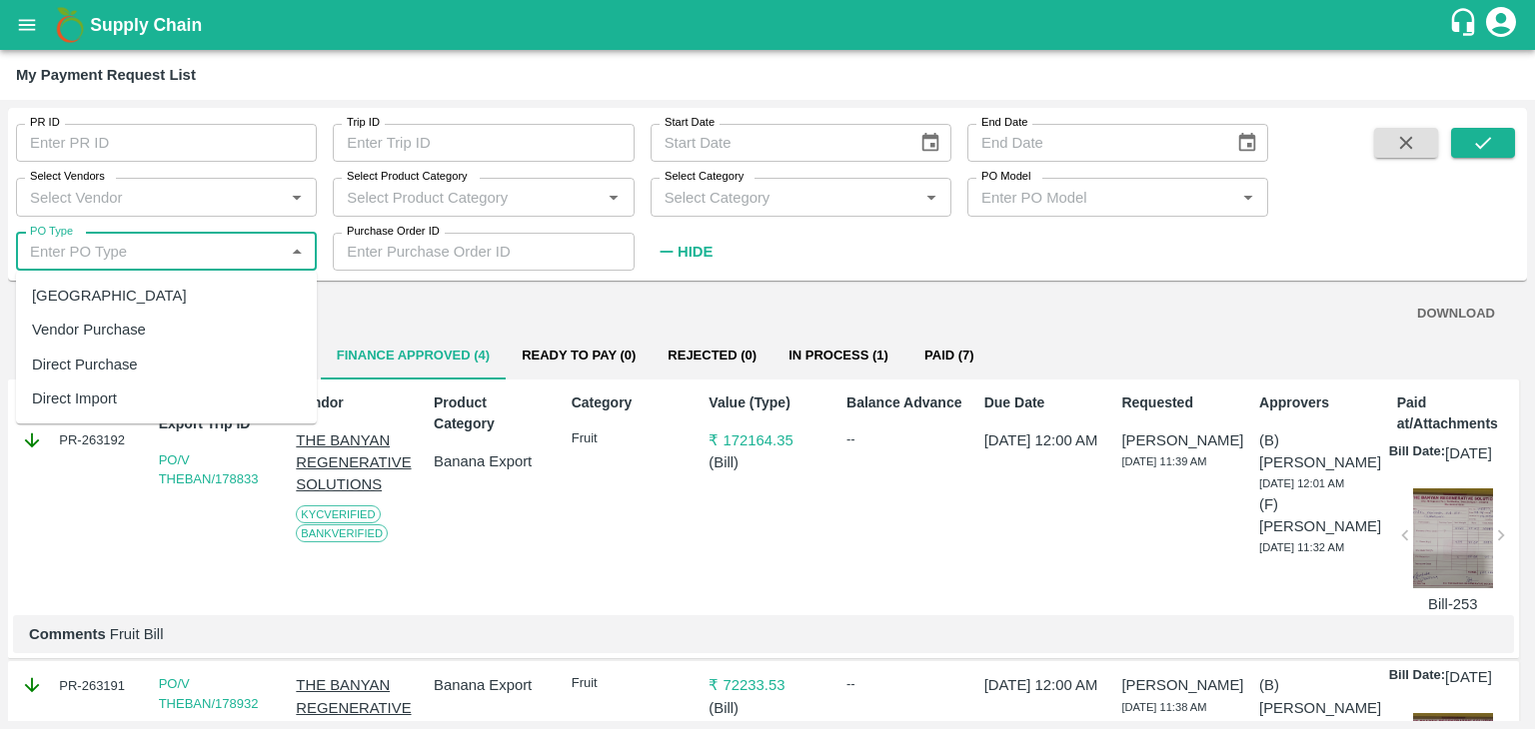
click at [225, 244] on input "PO Type" at bounding box center [150, 252] width 256 height 26
click at [200, 275] on ul "Farm Gate Vendor Purchase Direct Purchase Direct Import" at bounding box center [166, 347] width 301 height 153
click at [141, 297] on div "[GEOGRAPHIC_DATA]" at bounding box center [166, 296] width 301 height 34
type input "[GEOGRAPHIC_DATA]"
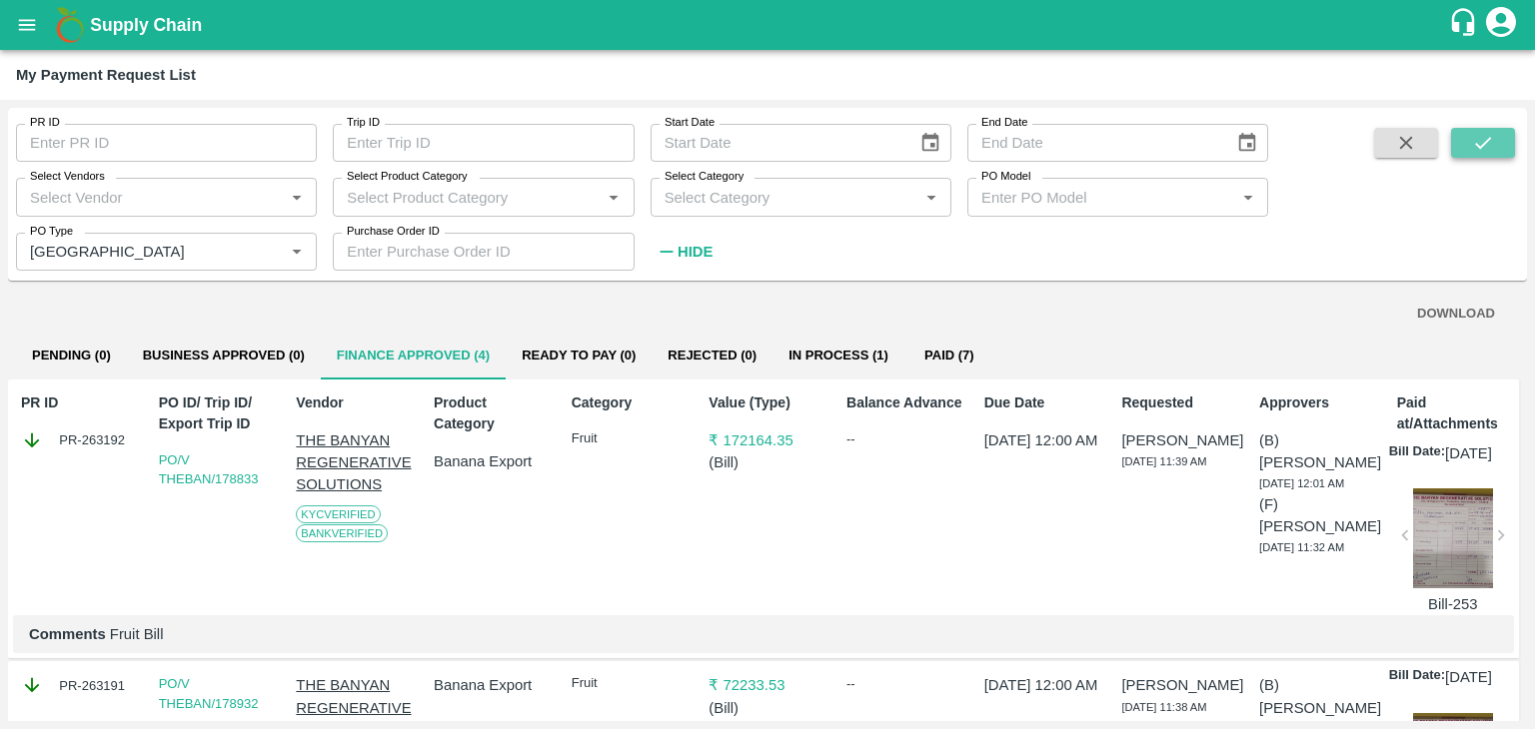
click at [1477, 155] on button "submit" at bounding box center [1483, 143] width 64 height 30
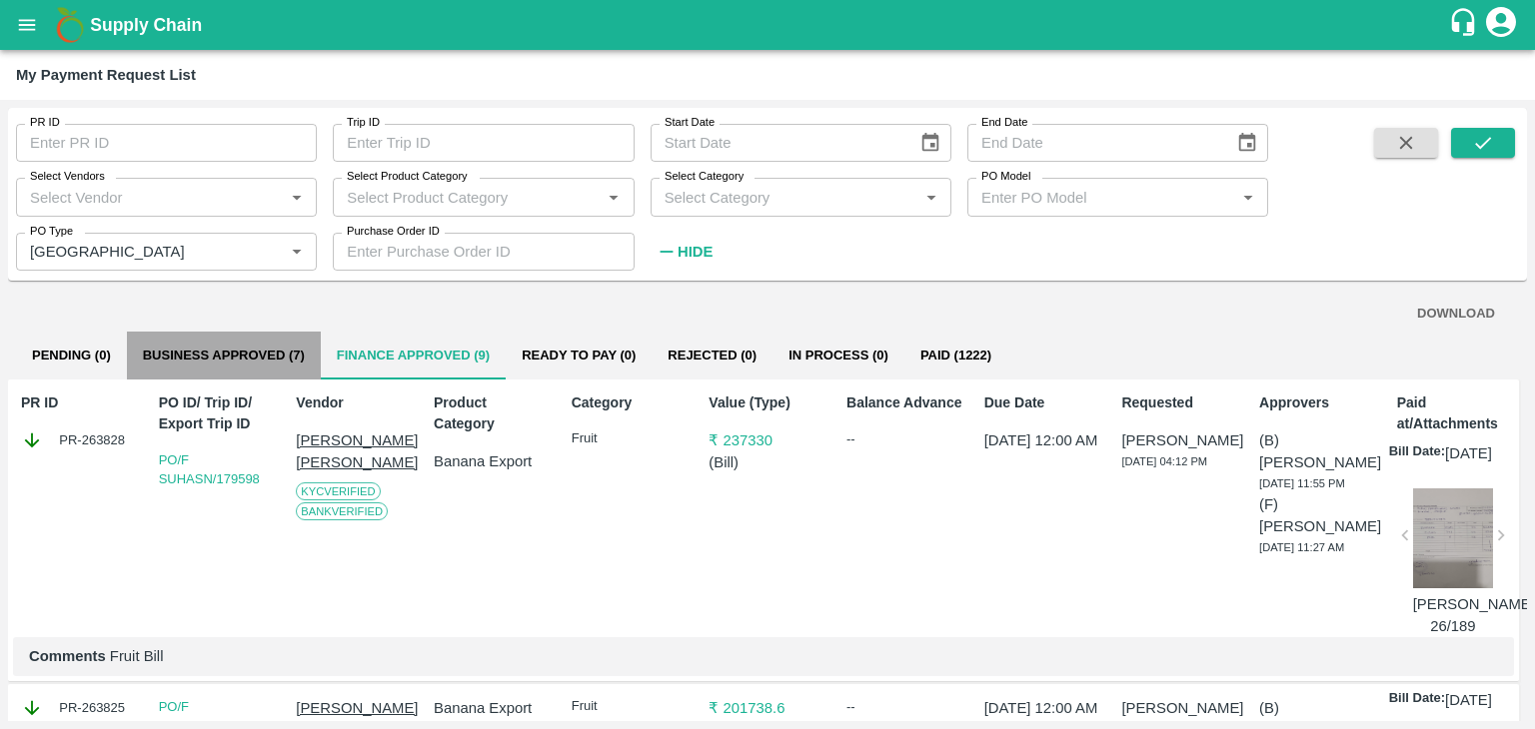
click at [224, 357] on button "Business Approved (7)" at bounding box center [224, 356] width 194 height 48
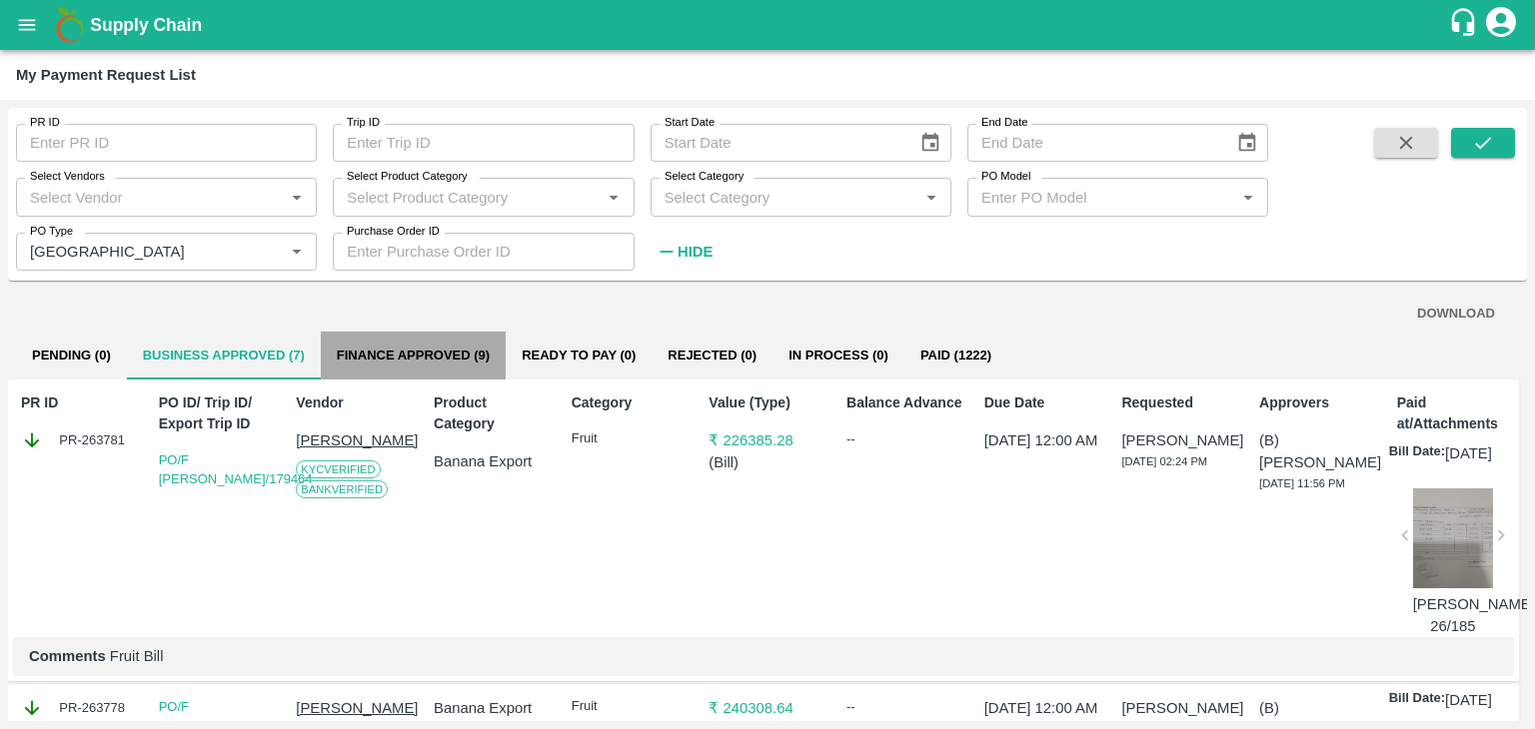
click at [480, 353] on button "Finance Approved (9)" at bounding box center [413, 356] width 185 height 48
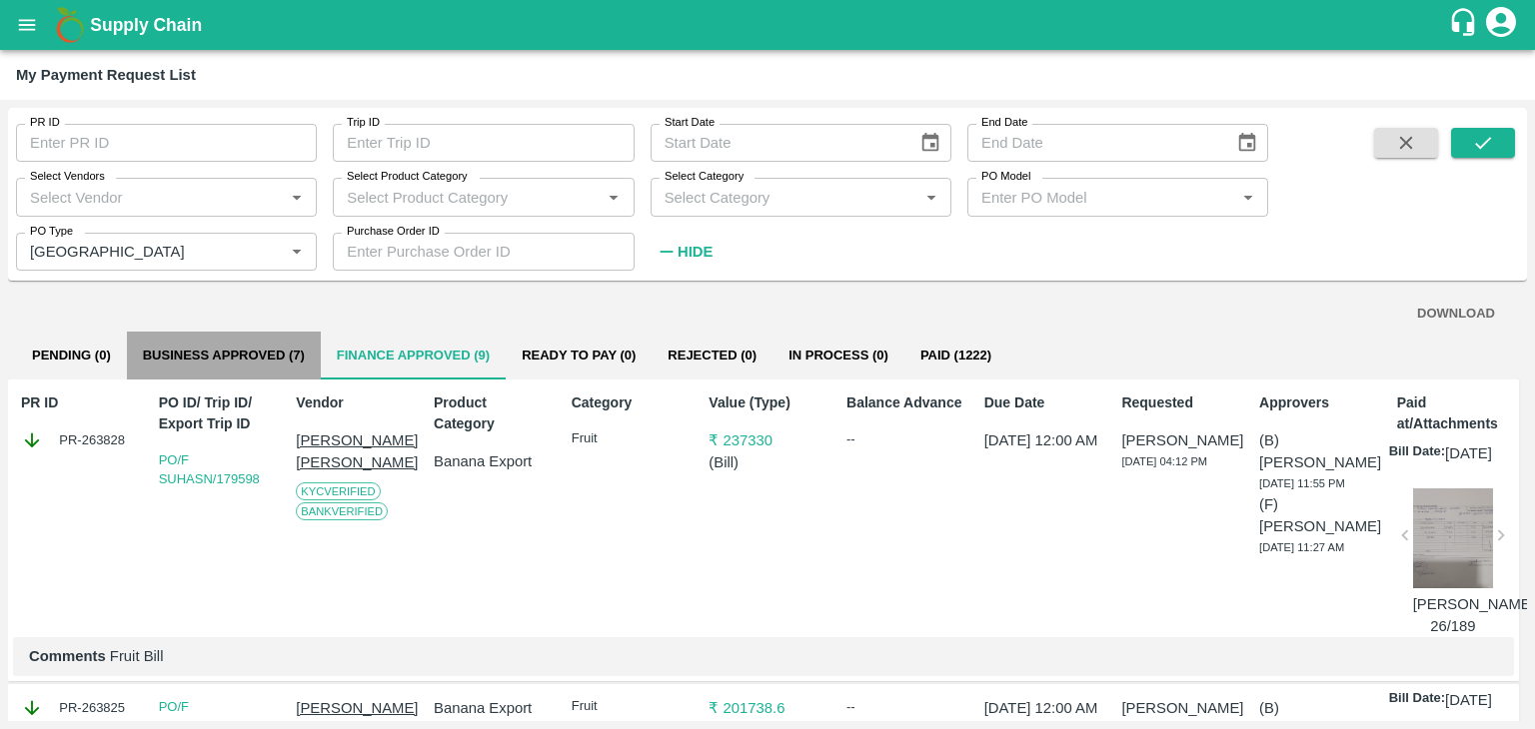
click at [240, 357] on button "Business Approved (7)" at bounding box center [224, 356] width 194 height 48
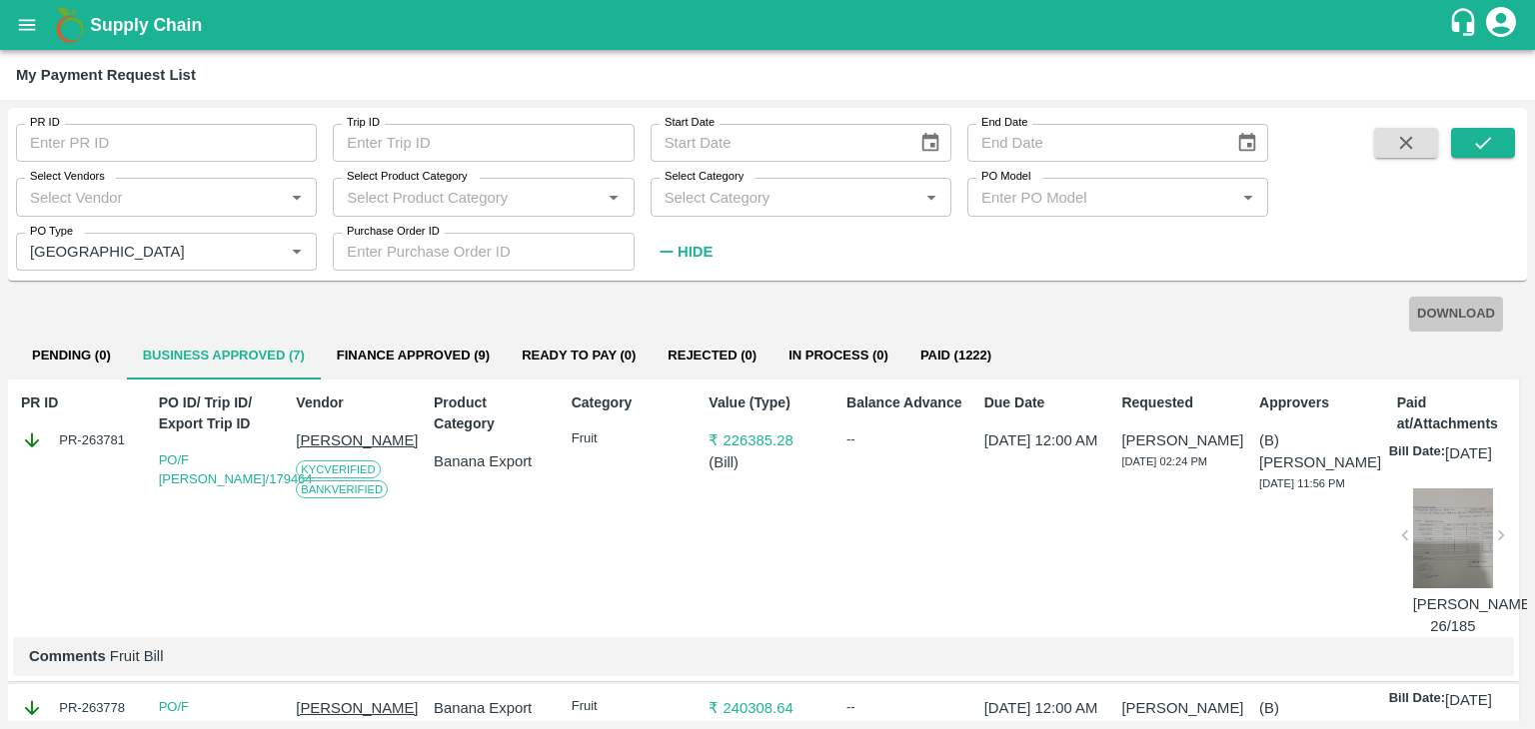
click at [1452, 301] on button "DOWNLOAD" at bounding box center [1456, 314] width 94 height 35
click at [400, 369] on button "Finance Approved (9)" at bounding box center [413, 356] width 185 height 48
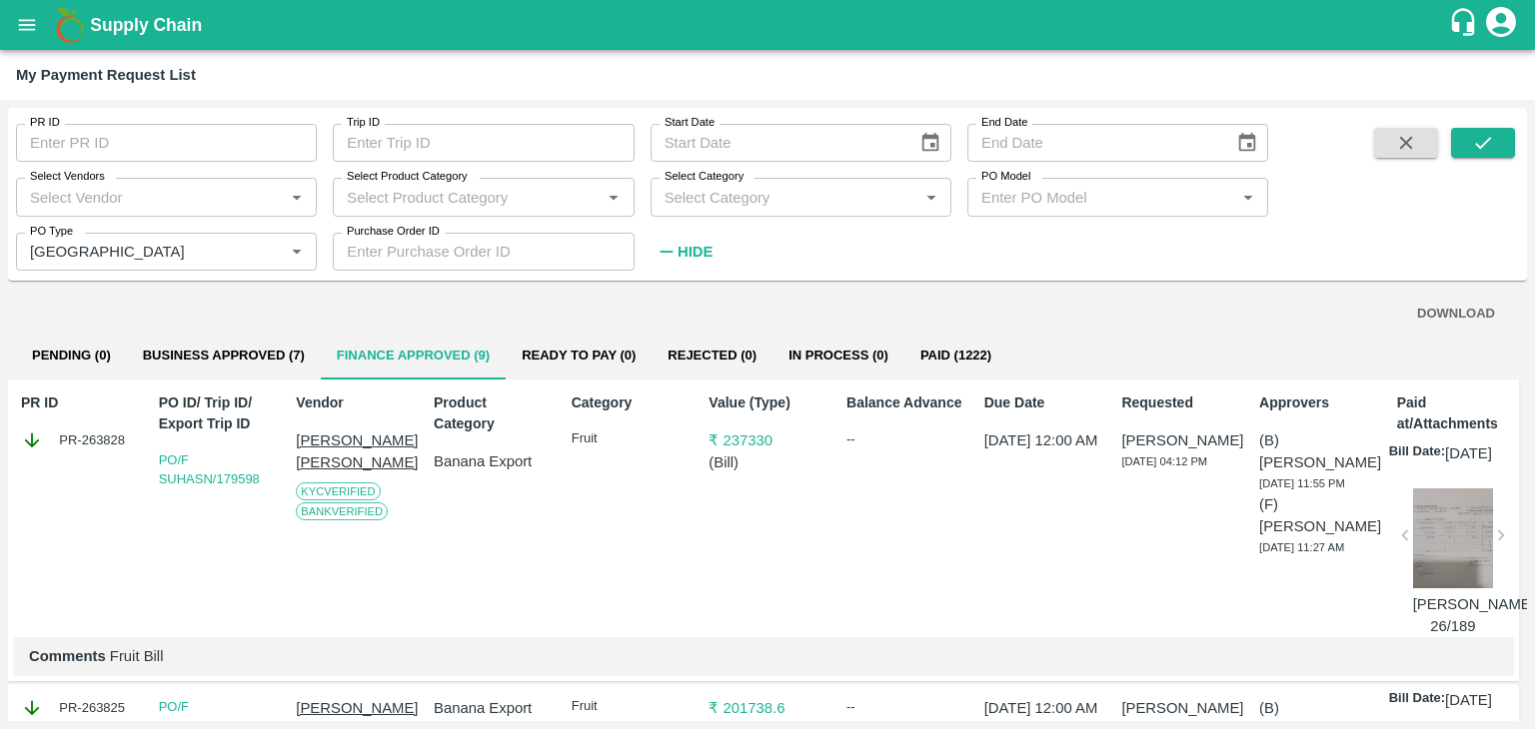
click at [1467, 312] on button "DOWNLOAD" at bounding box center [1456, 314] width 94 height 35
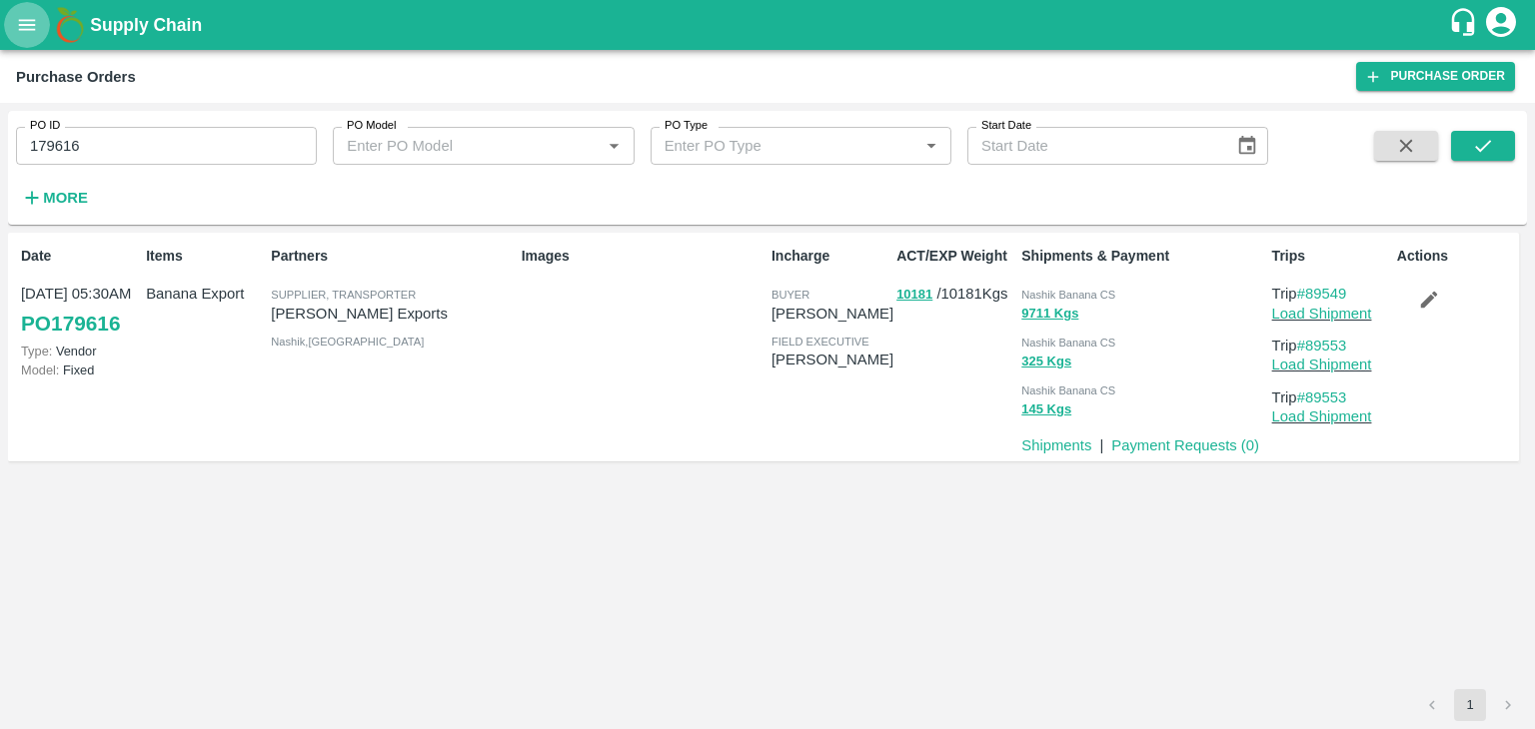
click at [20, 22] on icon "open drawer" at bounding box center [27, 25] width 22 height 22
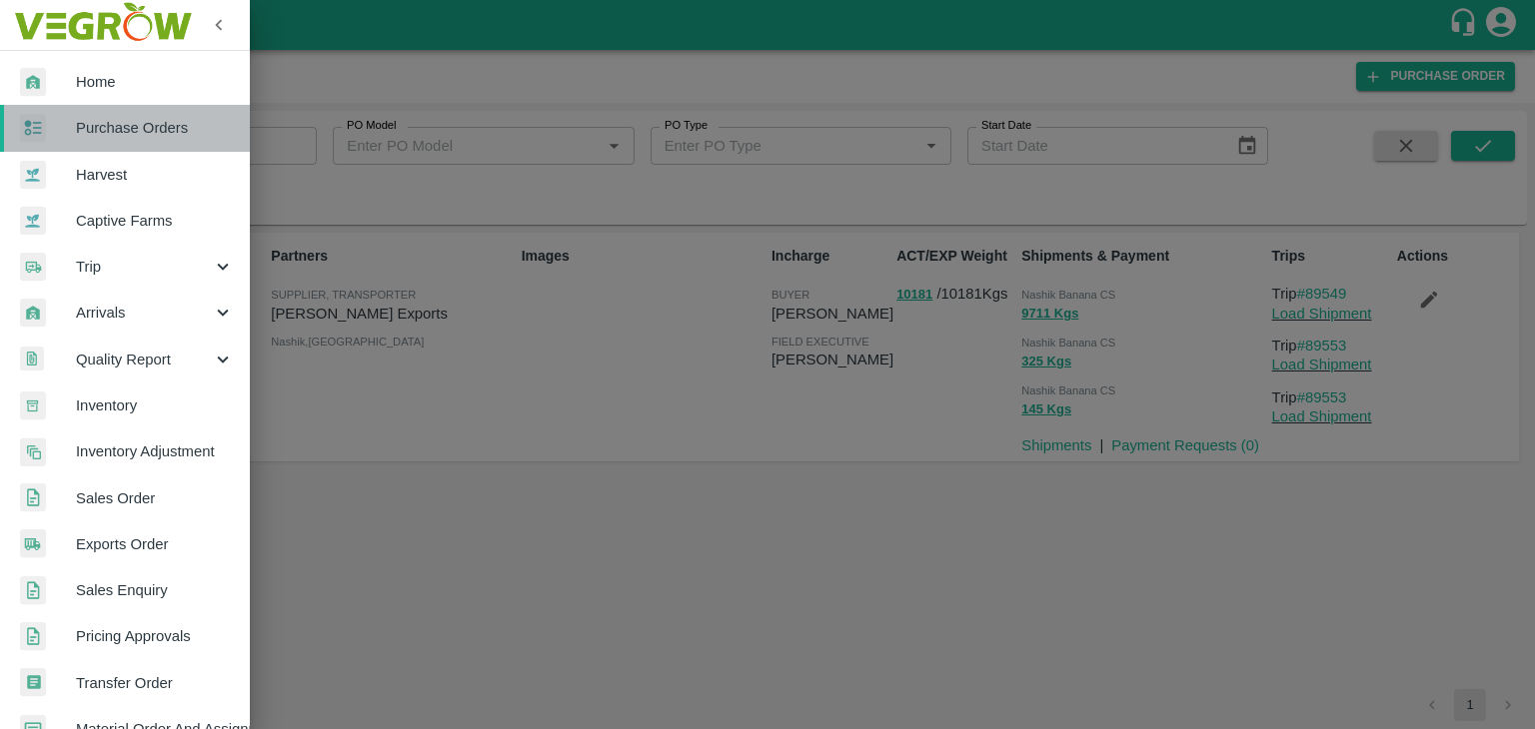
click at [164, 133] on span "Purchase Orders" at bounding box center [155, 128] width 158 height 22
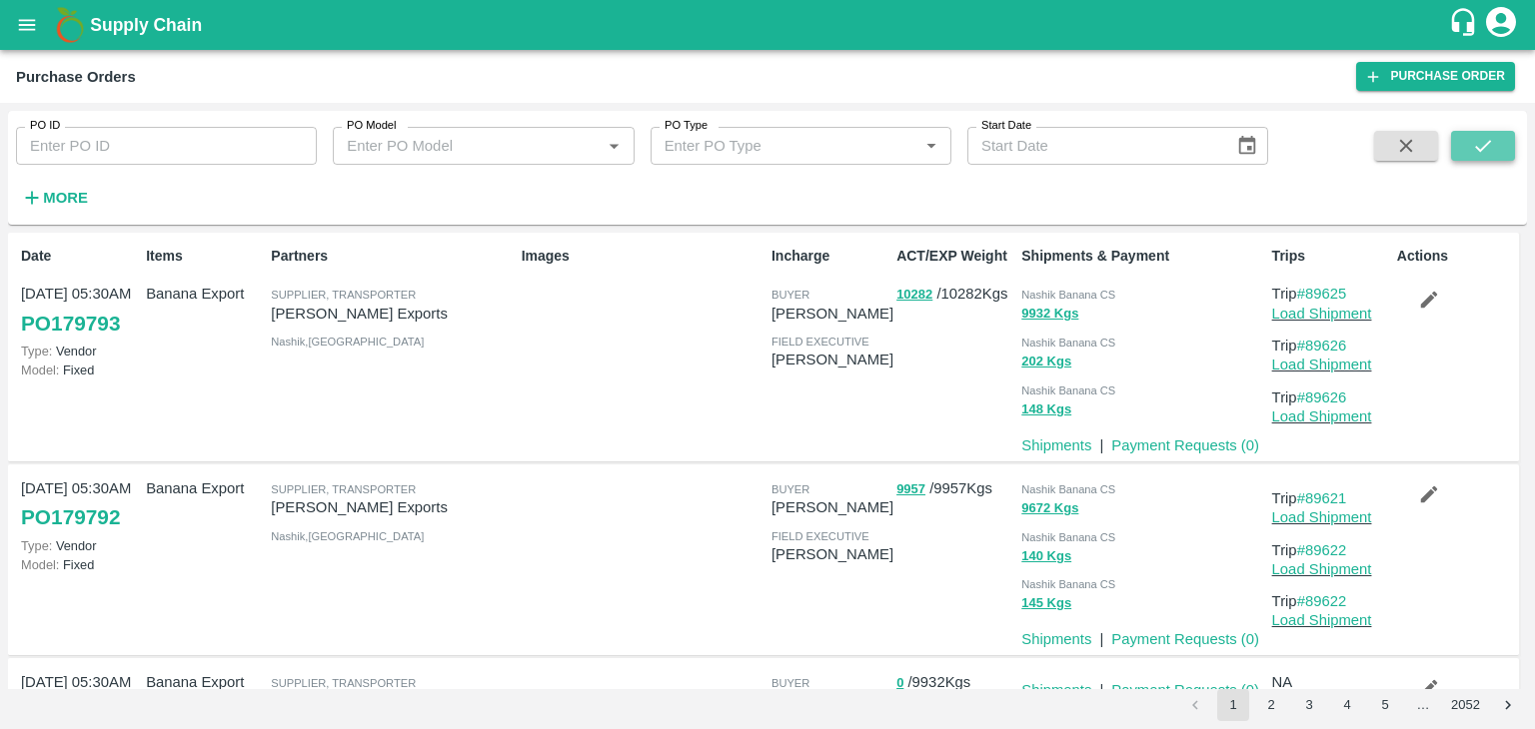
click at [1471, 138] on button "submit" at bounding box center [1483, 146] width 64 height 30
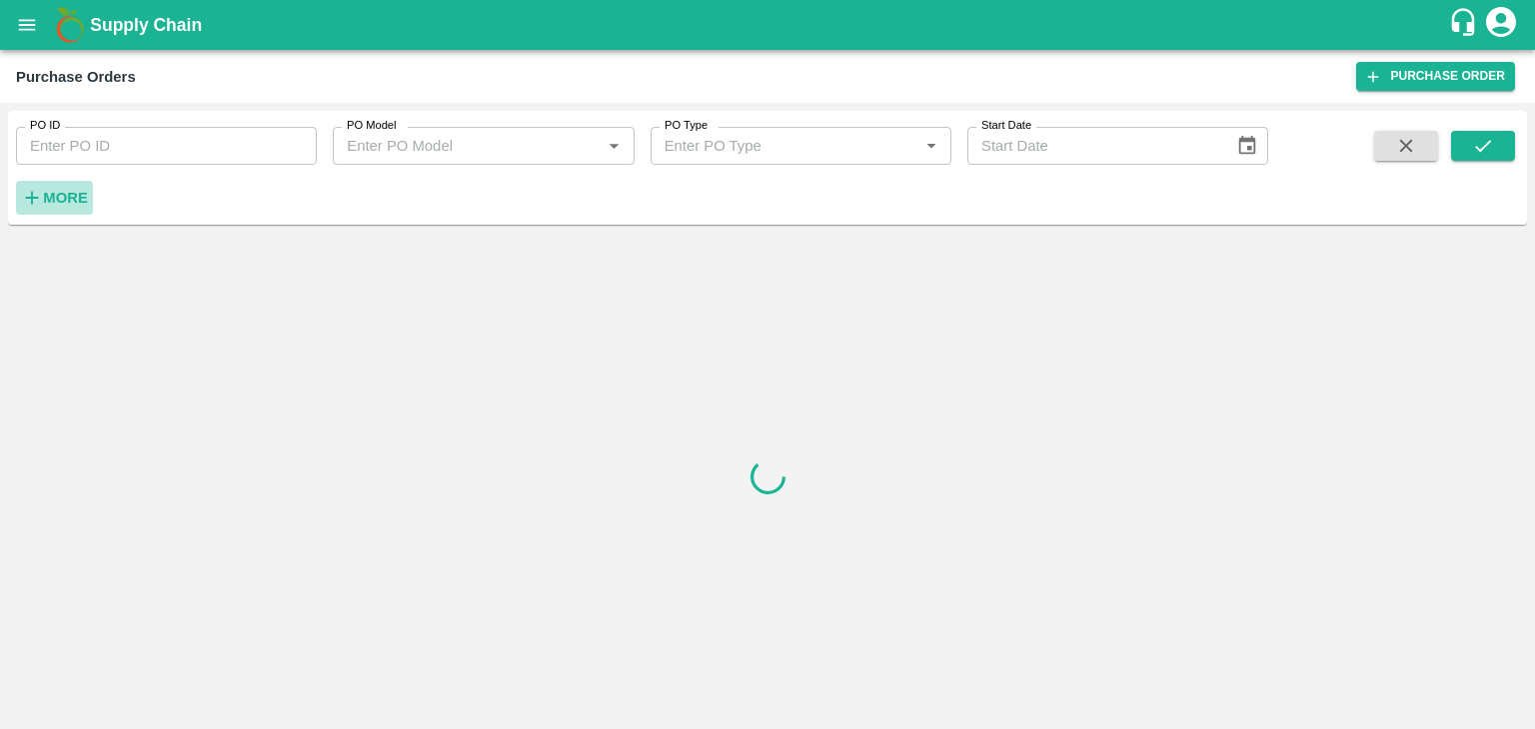
click at [52, 197] on strong "More" at bounding box center [65, 198] width 45 height 16
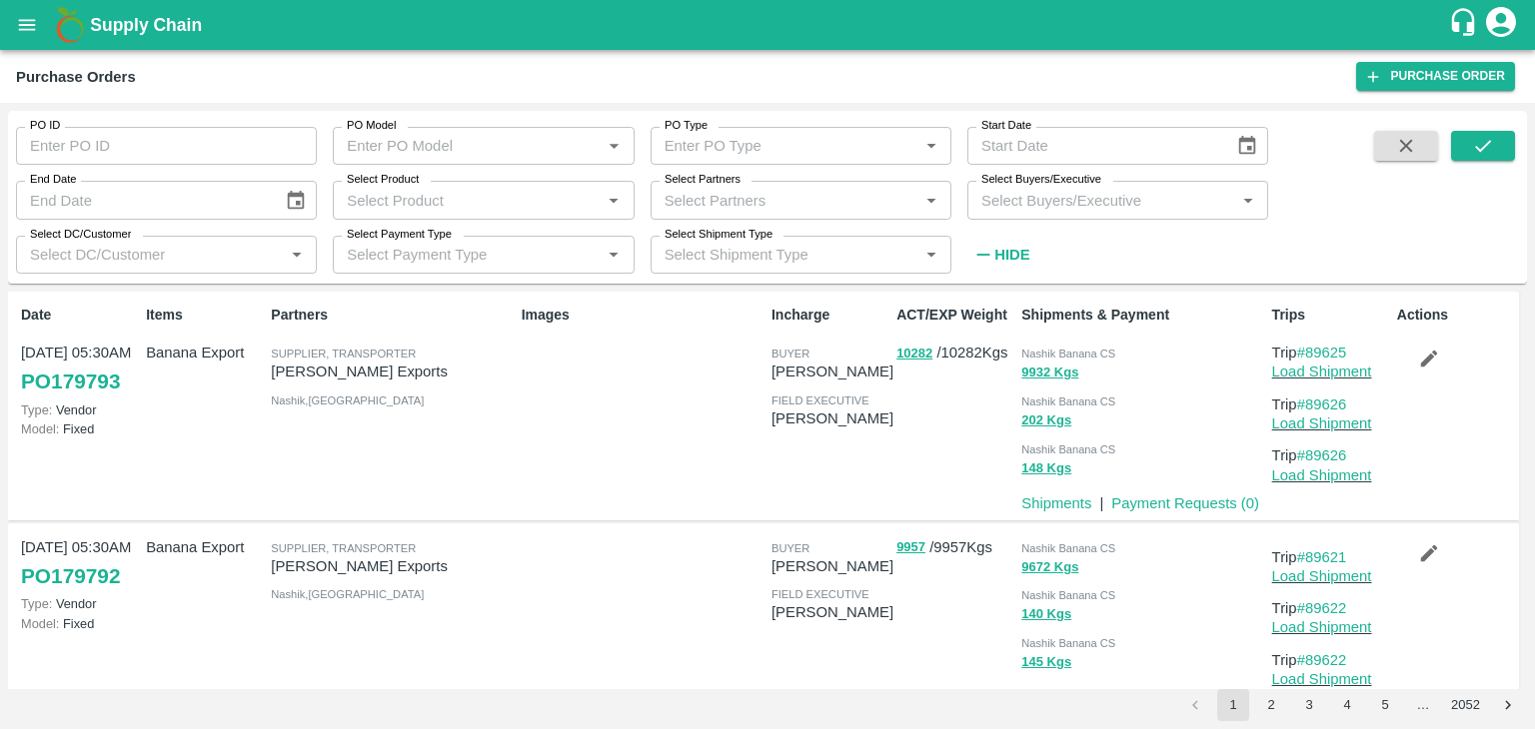
click at [212, 236] on div "Select DC/Customer   *" at bounding box center [166, 255] width 301 height 38
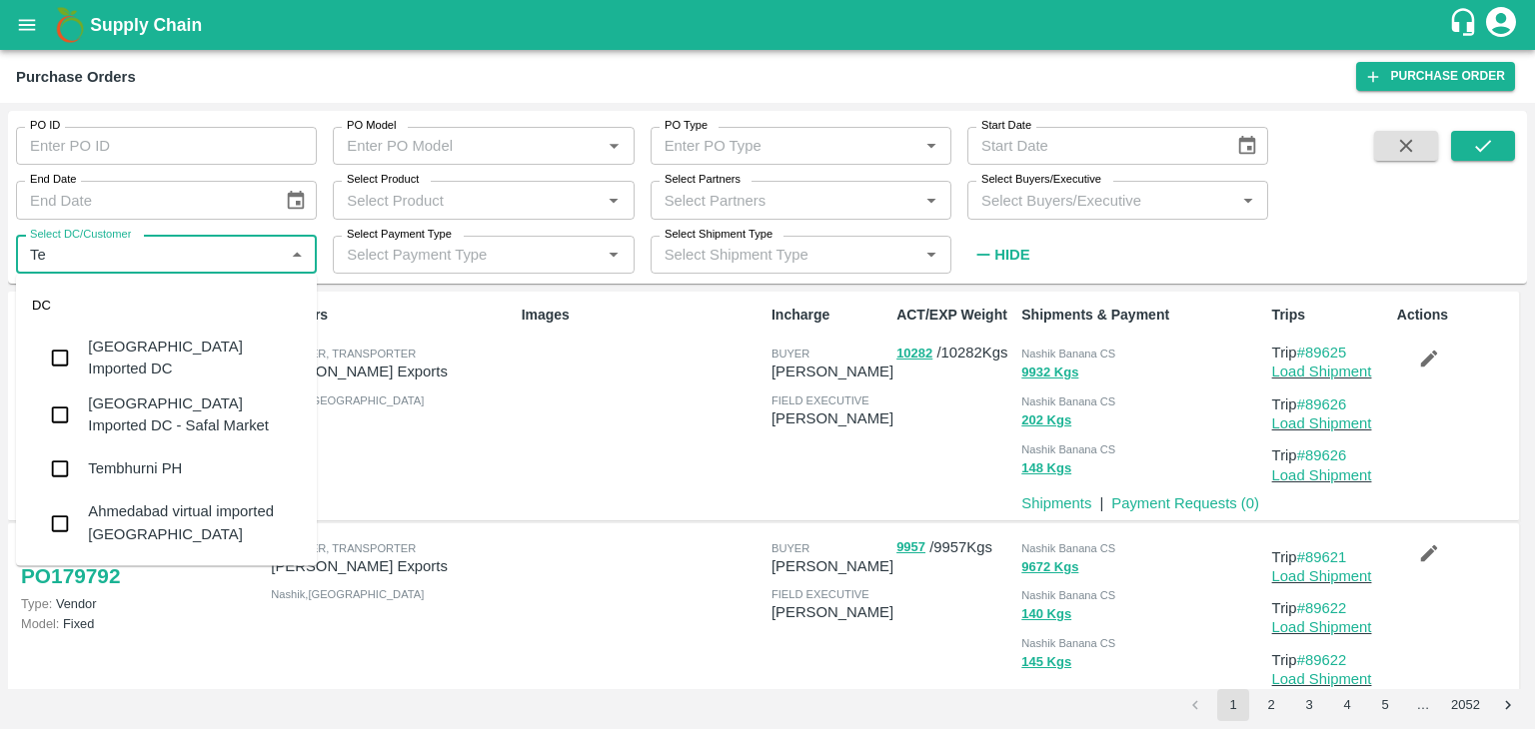
type input "Tem"
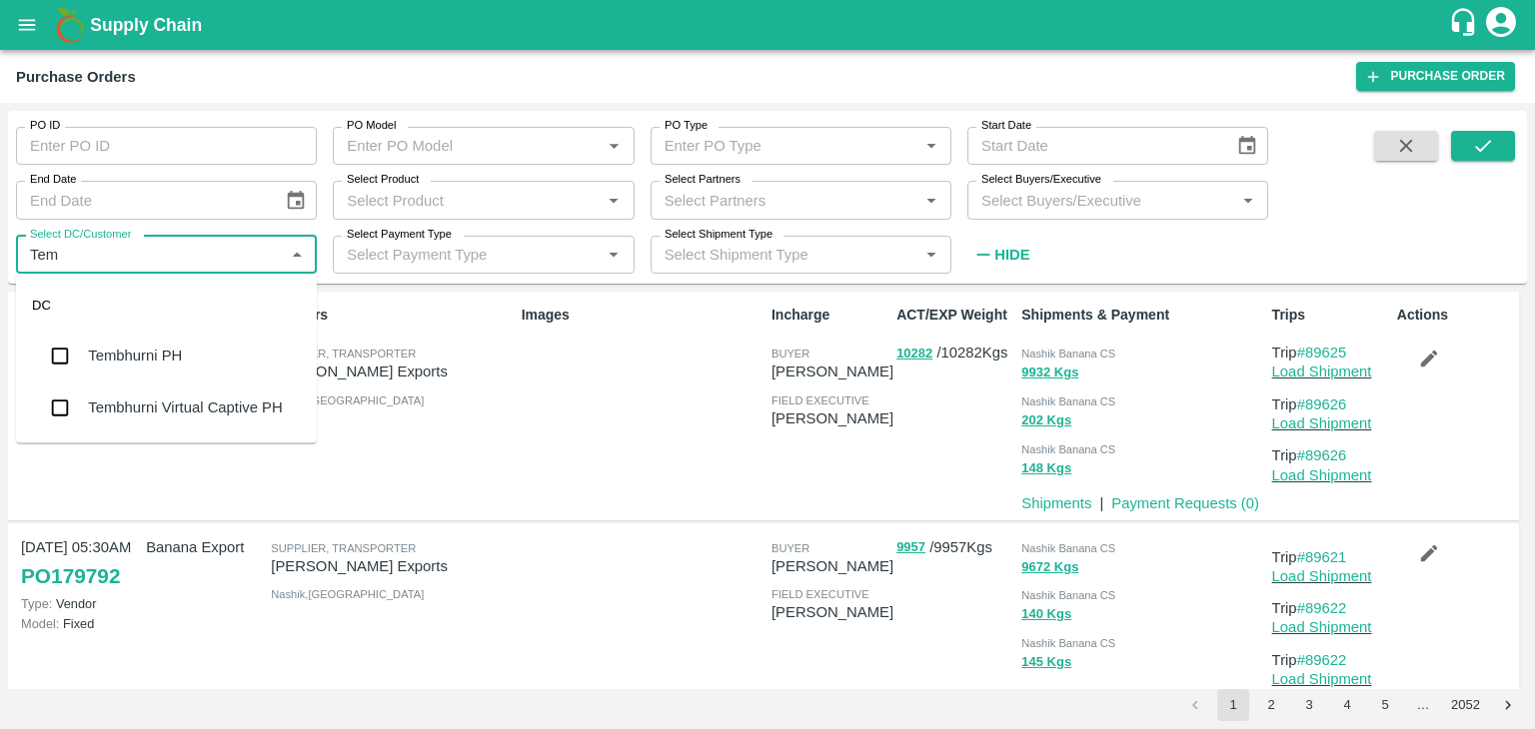
click at [205, 361] on div "Tembhurni PH" at bounding box center [166, 356] width 301 height 52
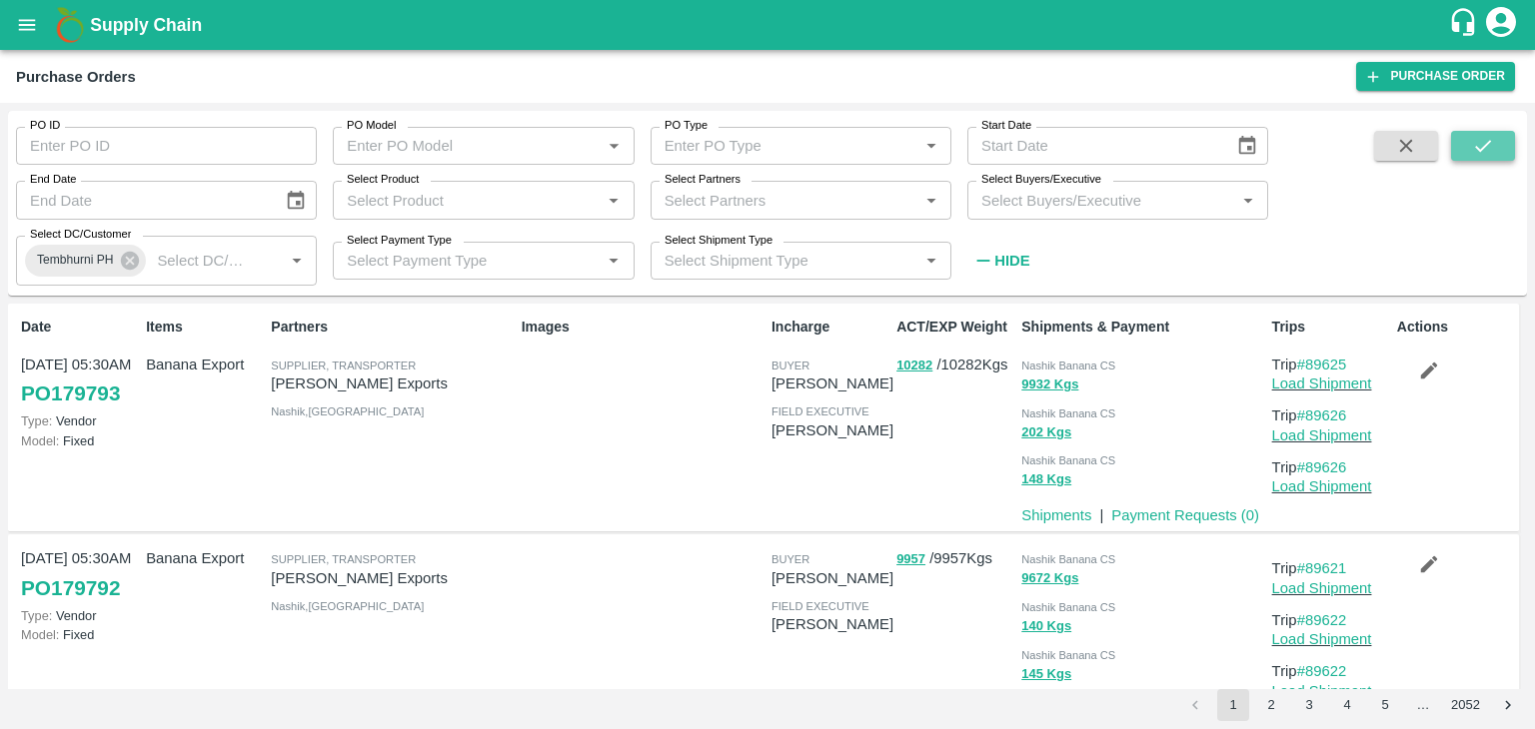
click at [1492, 144] on icon "submit" at bounding box center [1483, 146] width 22 height 22
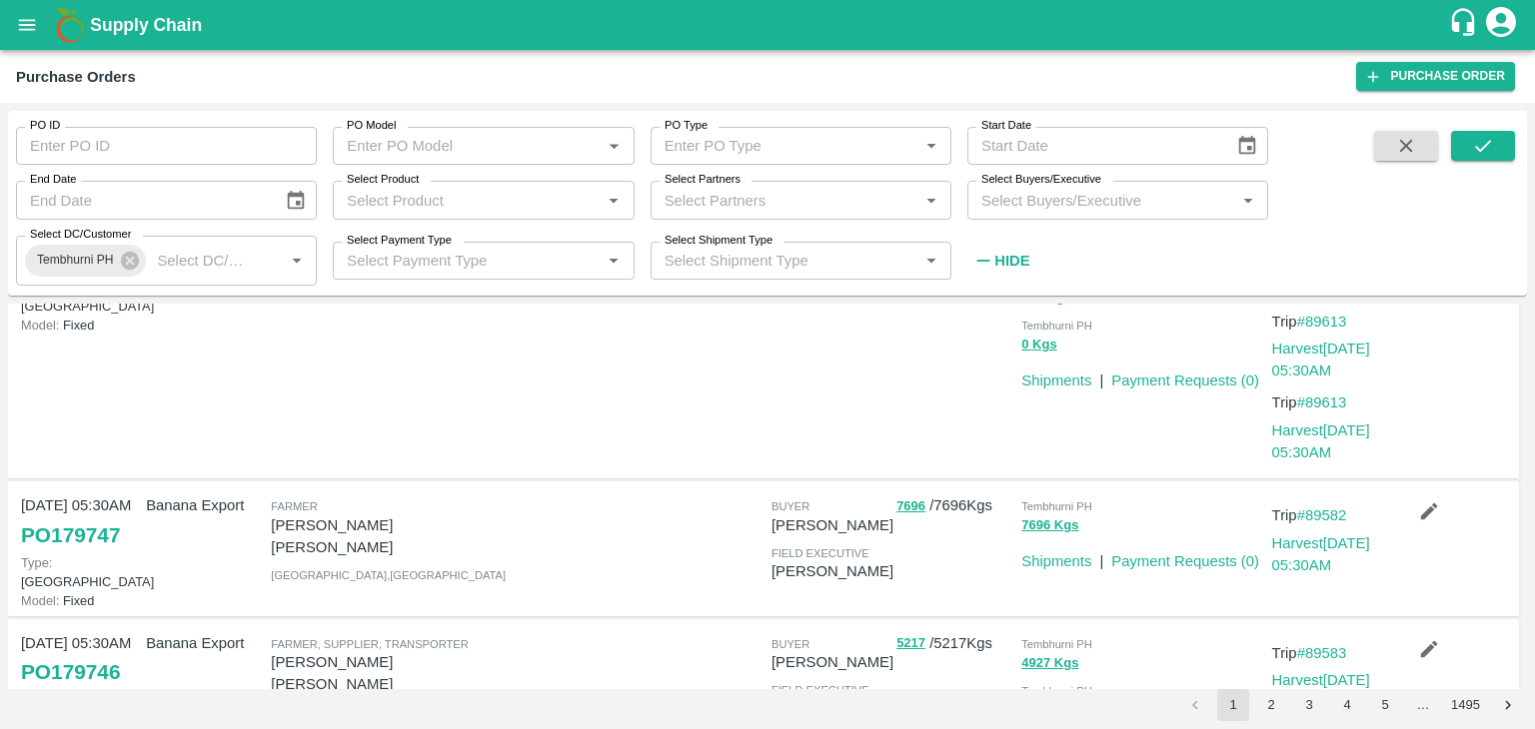
scroll to position [759, 0]
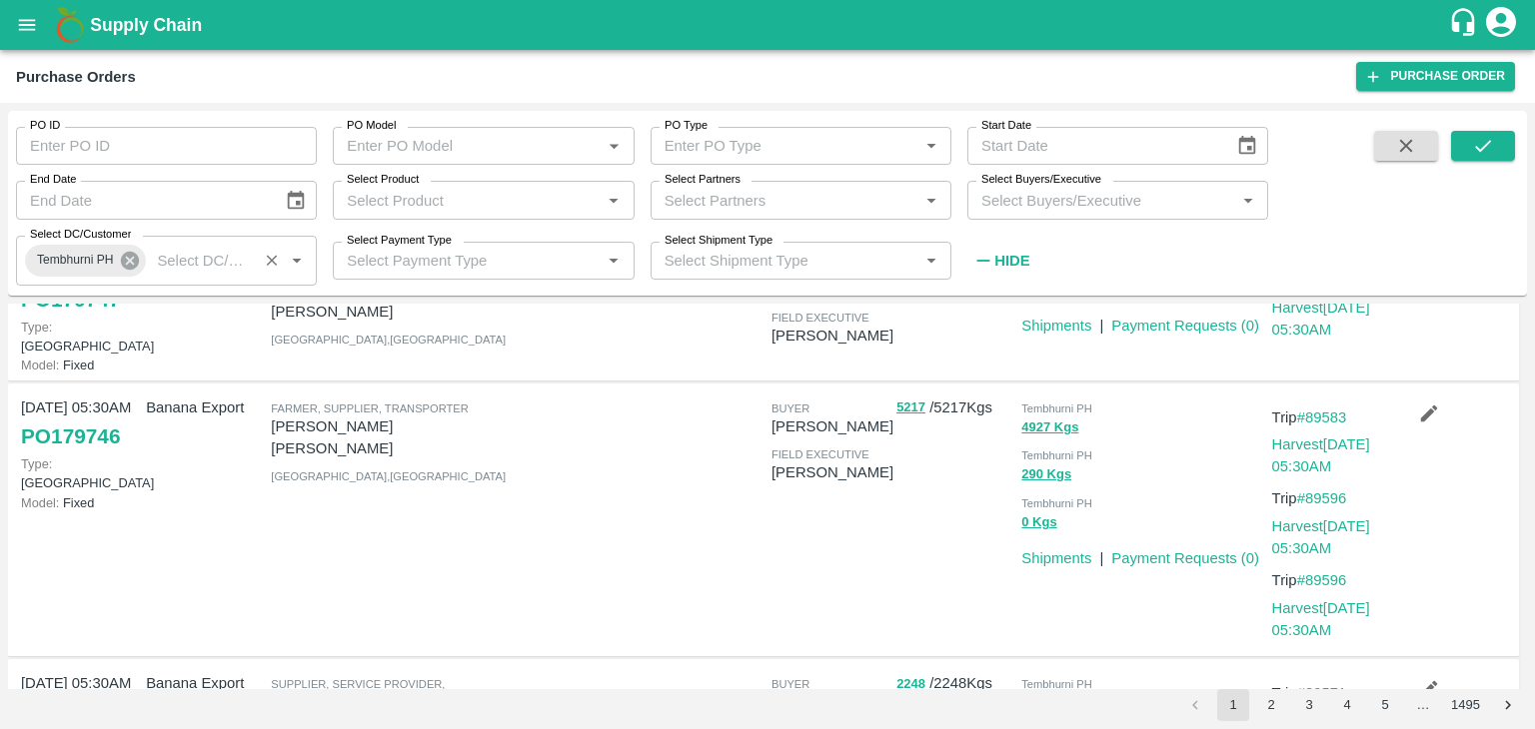
click at [132, 257] on icon at bounding box center [130, 261] width 18 height 18
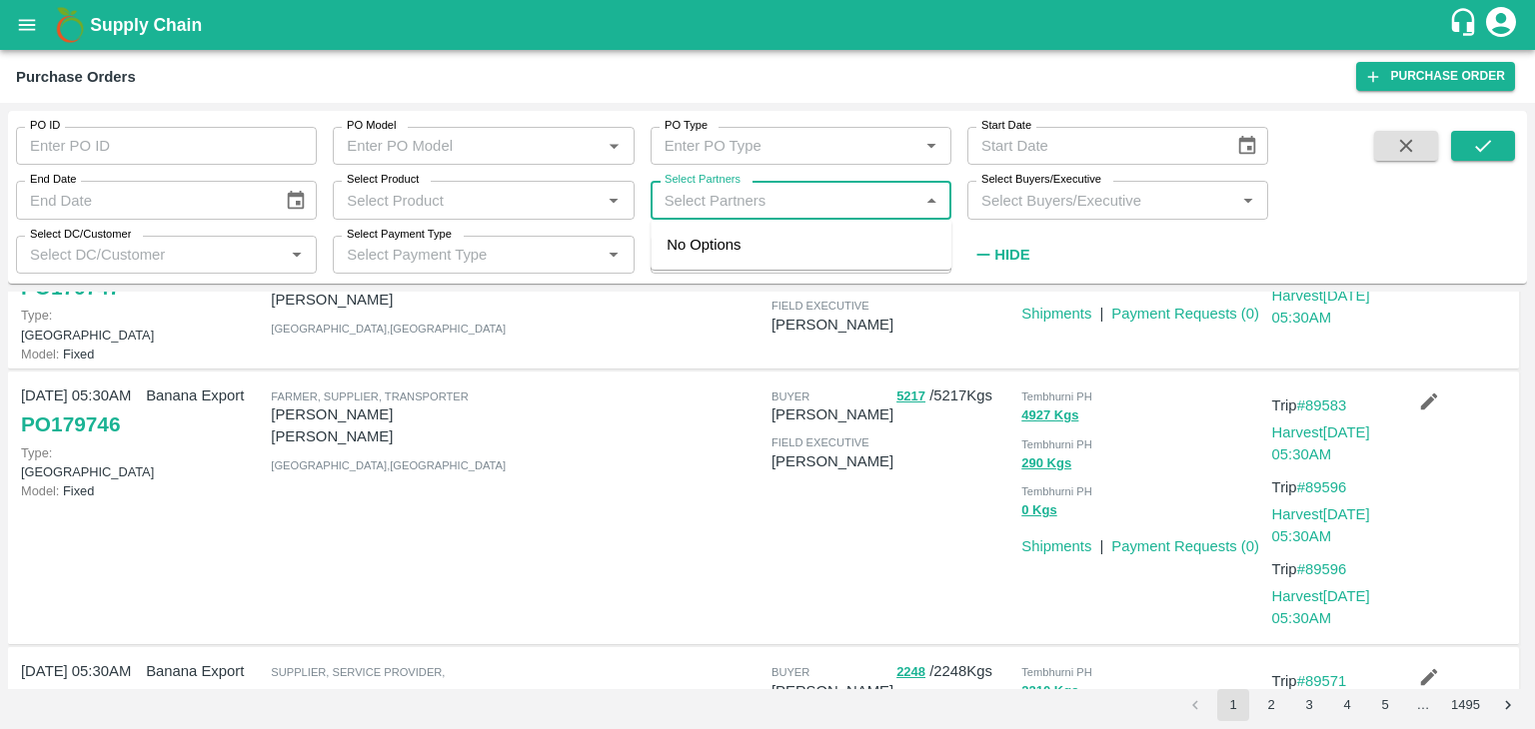
click at [716, 192] on input "Select Partners" at bounding box center [784, 200] width 256 height 26
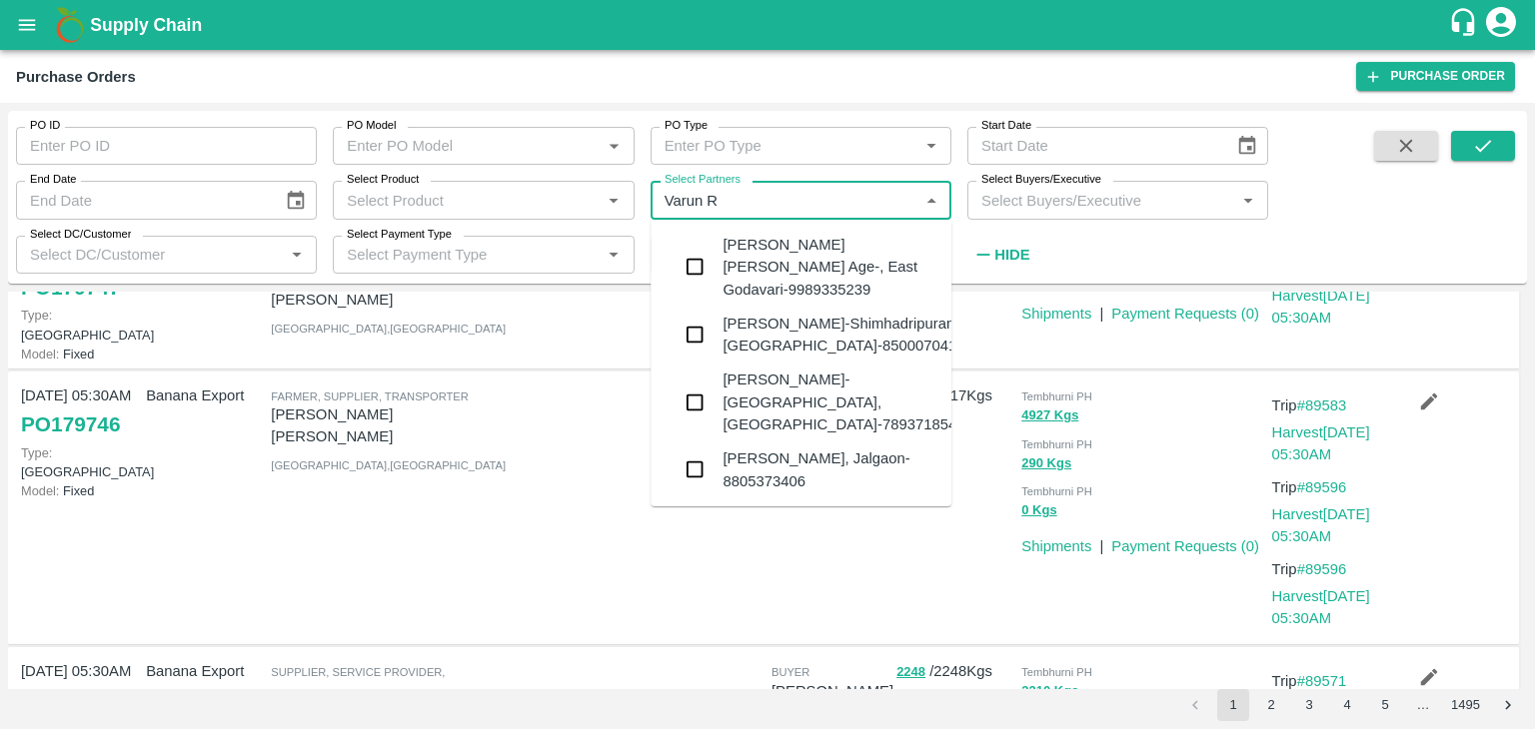
type input "Varun R"
click at [755, 196] on input "Select Partners" at bounding box center [784, 200] width 256 height 26
type input "Varun R"
click at [802, 448] on div "VARUN RAMESHWAR AGRAWAL-Raver, Jalgaon-8805373406" at bounding box center [828, 470] width 213 height 45
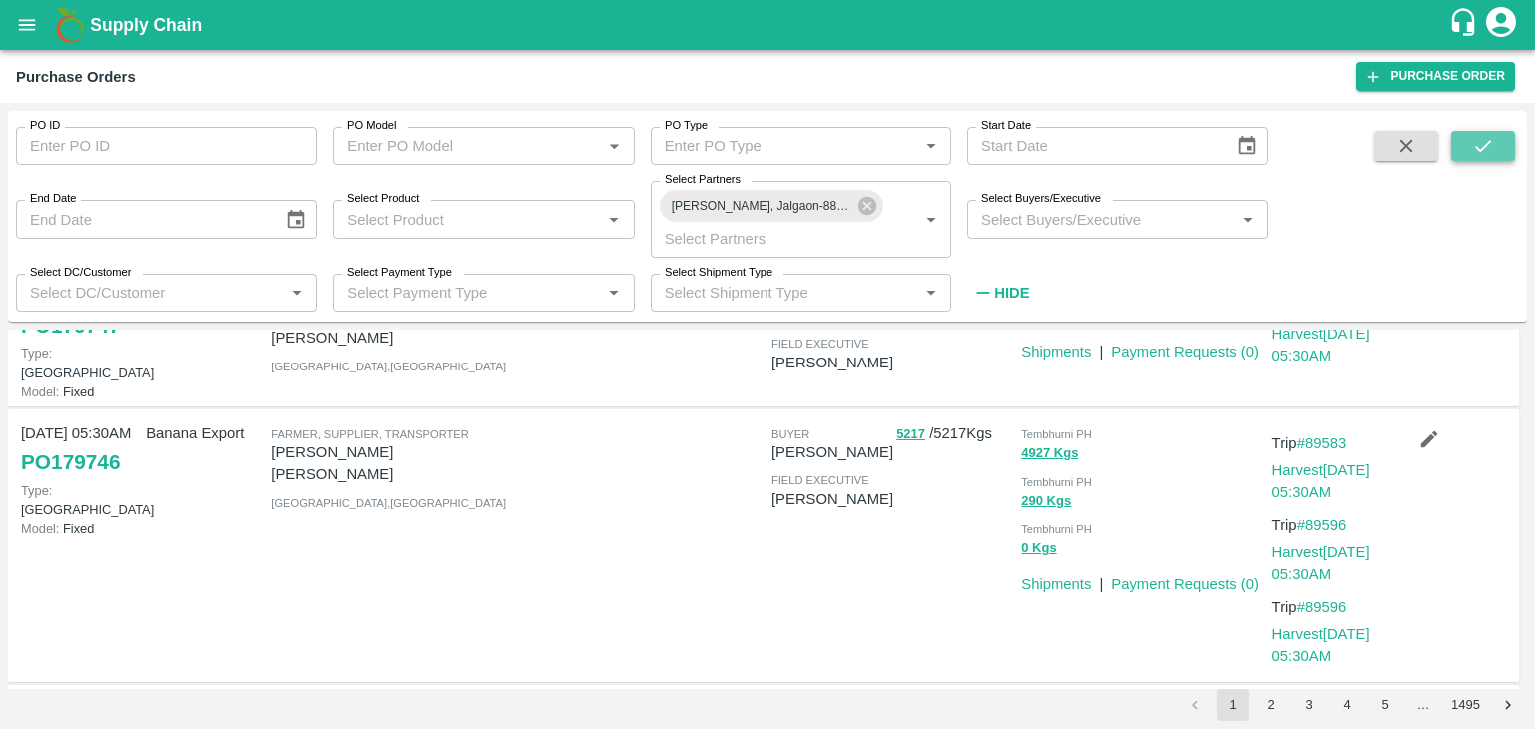
click at [1481, 146] on icon "submit" at bounding box center [1483, 146] width 22 height 22
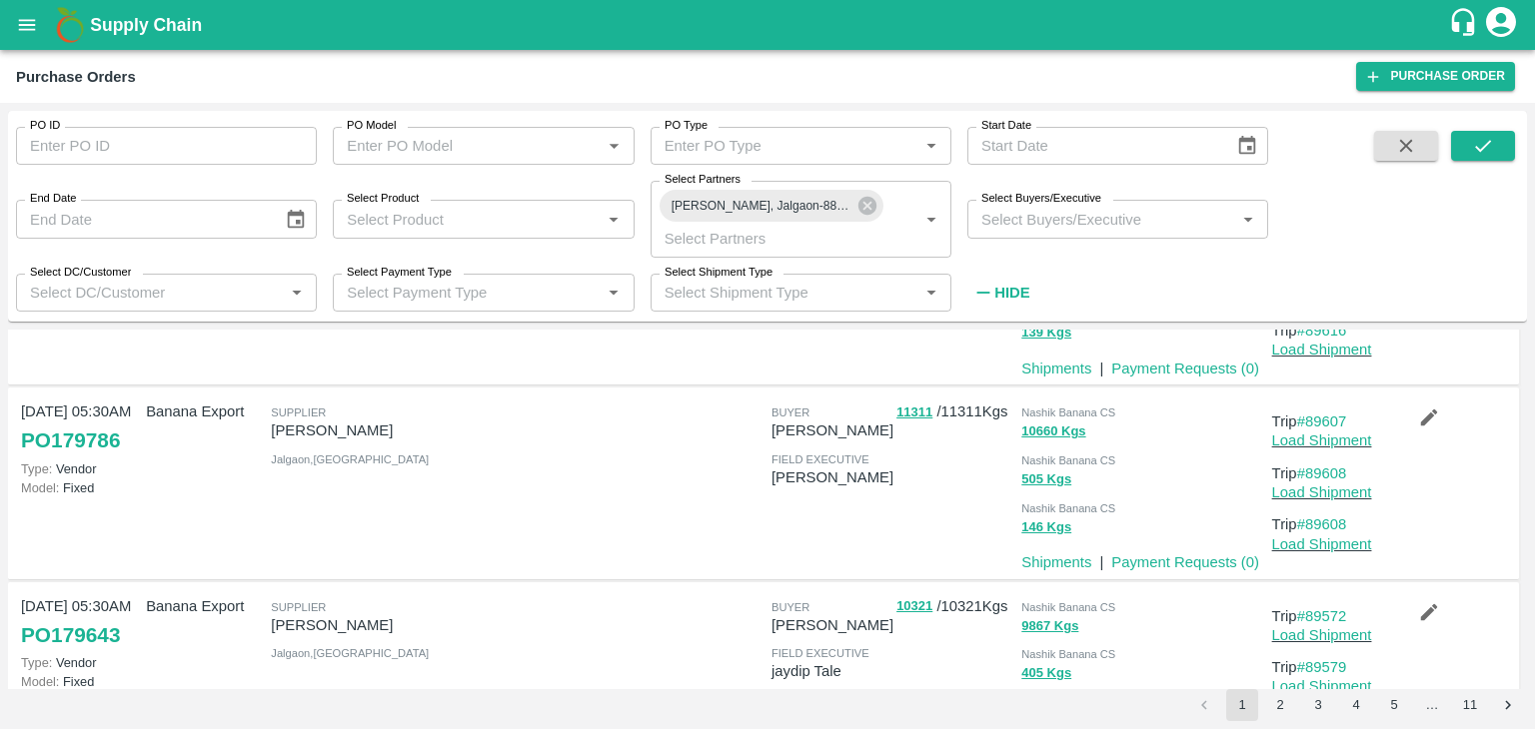
scroll to position [364, 0]
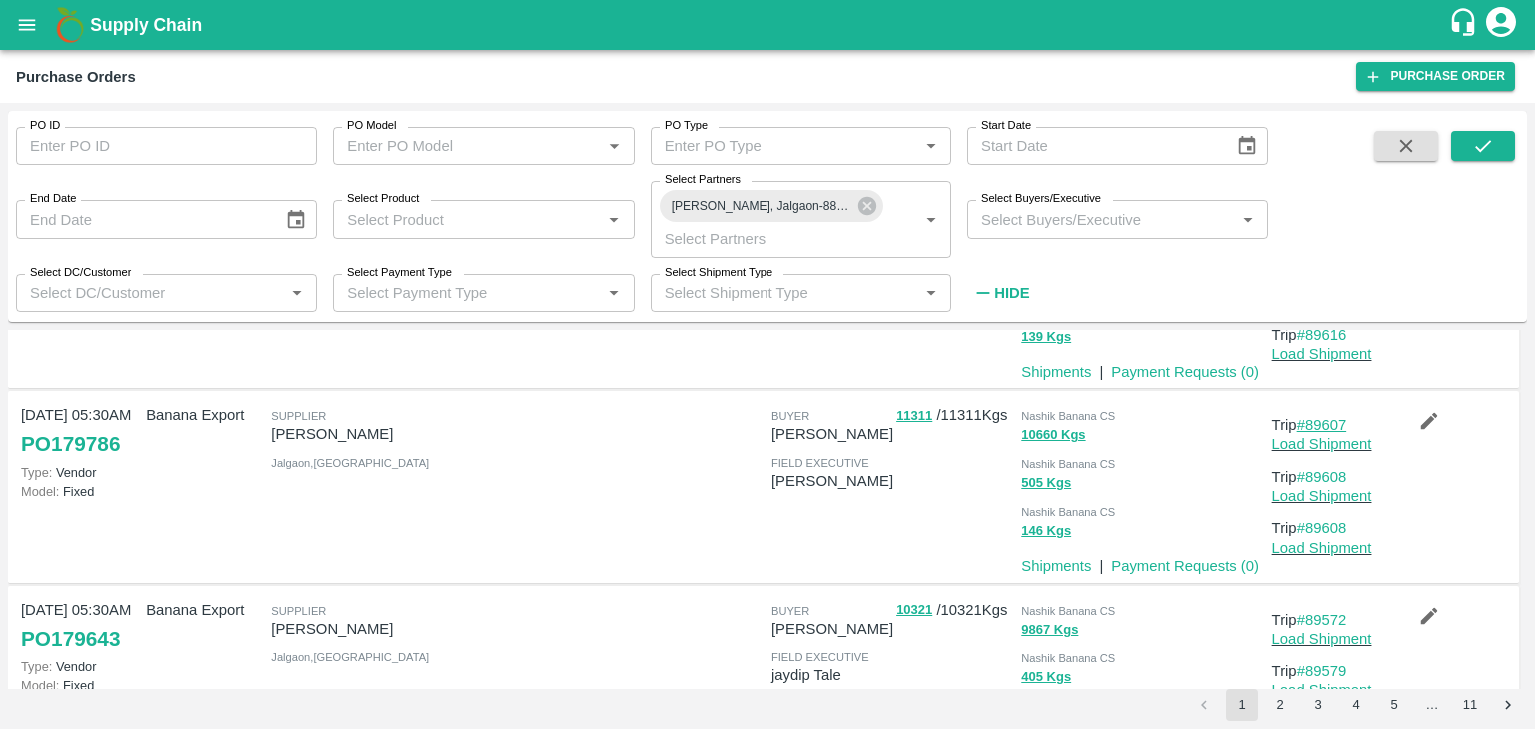
click at [1333, 420] on link "#89607" at bounding box center [1322, 426] width 50 height 16
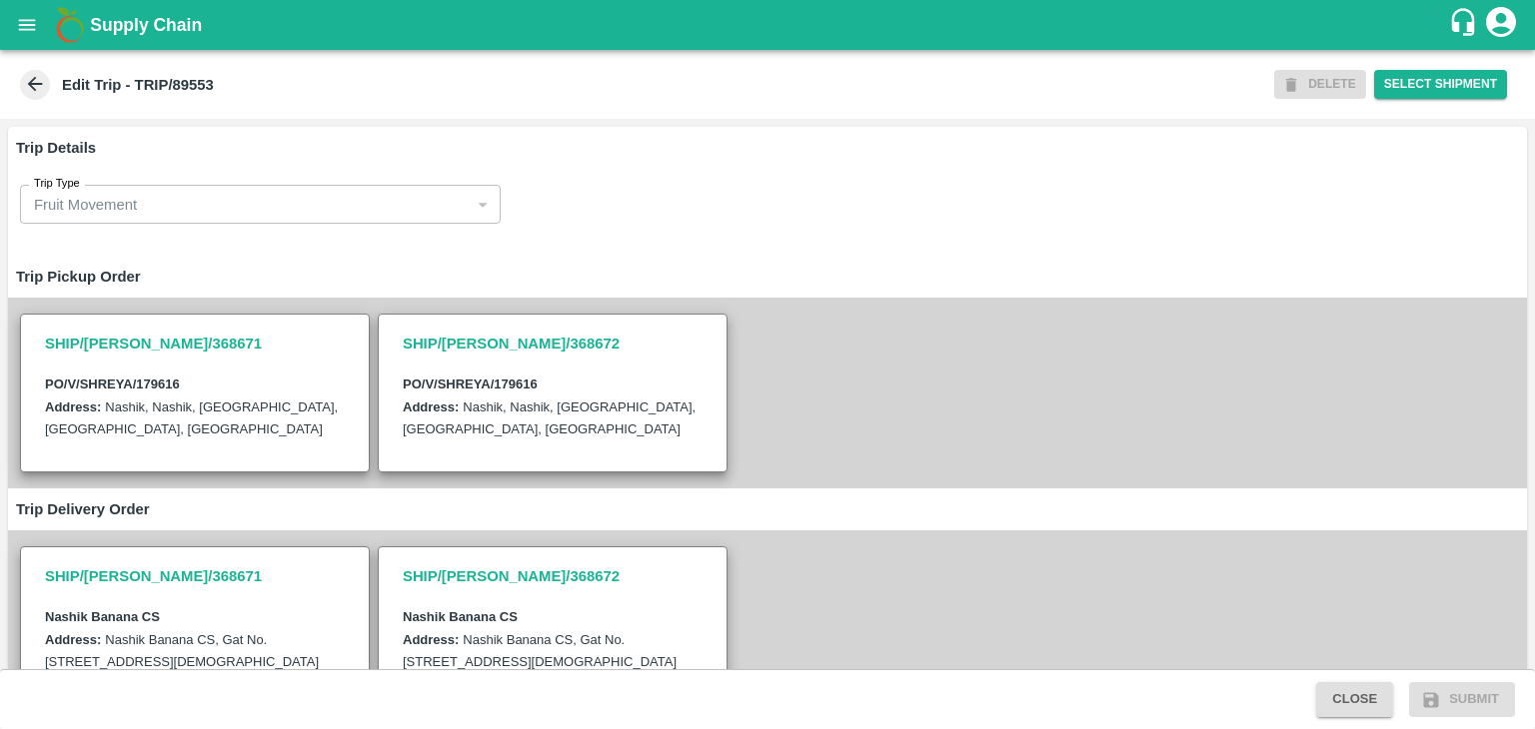
scroll to position [191, 0]
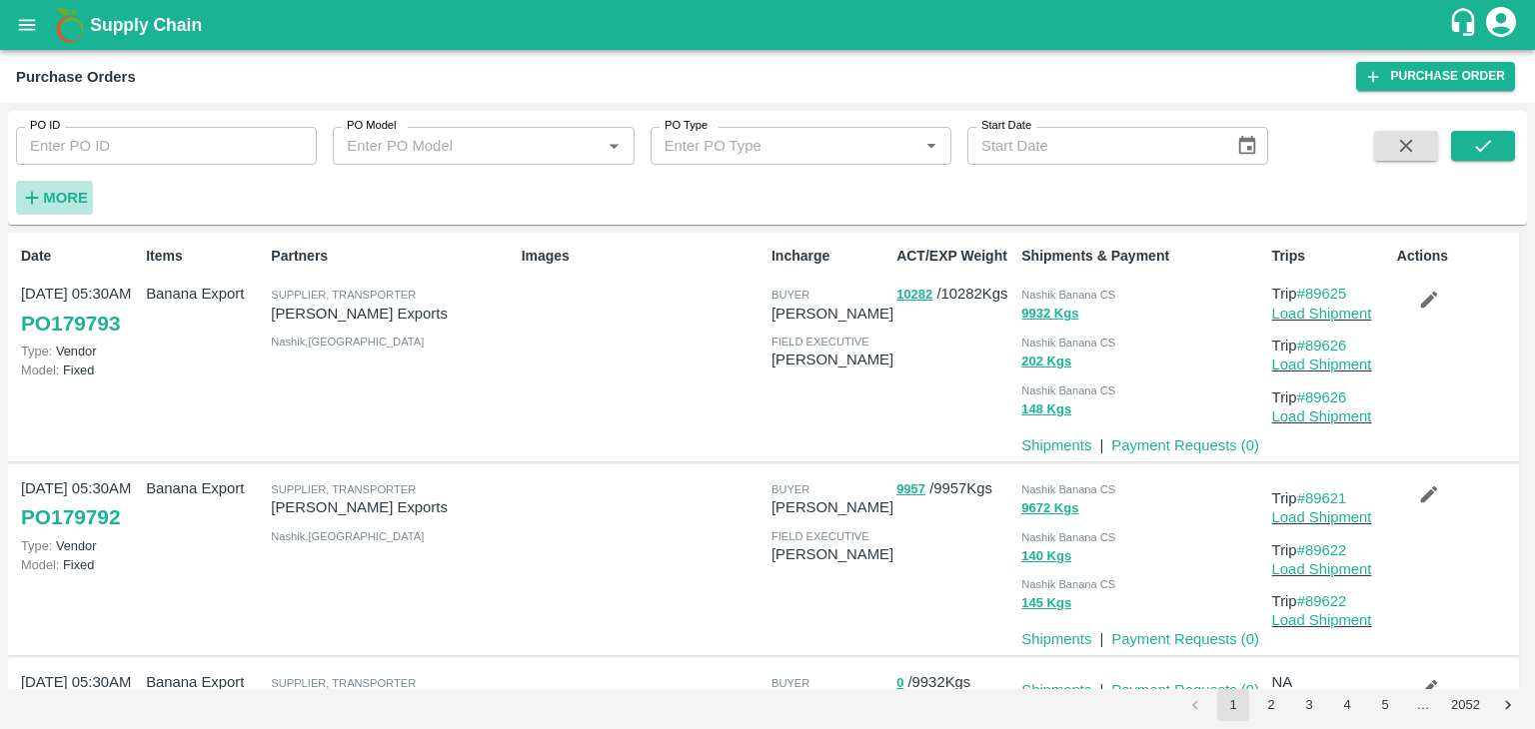
click at [46, 196] on strong "More" at bounding box center [65, 198] width 45 height 16
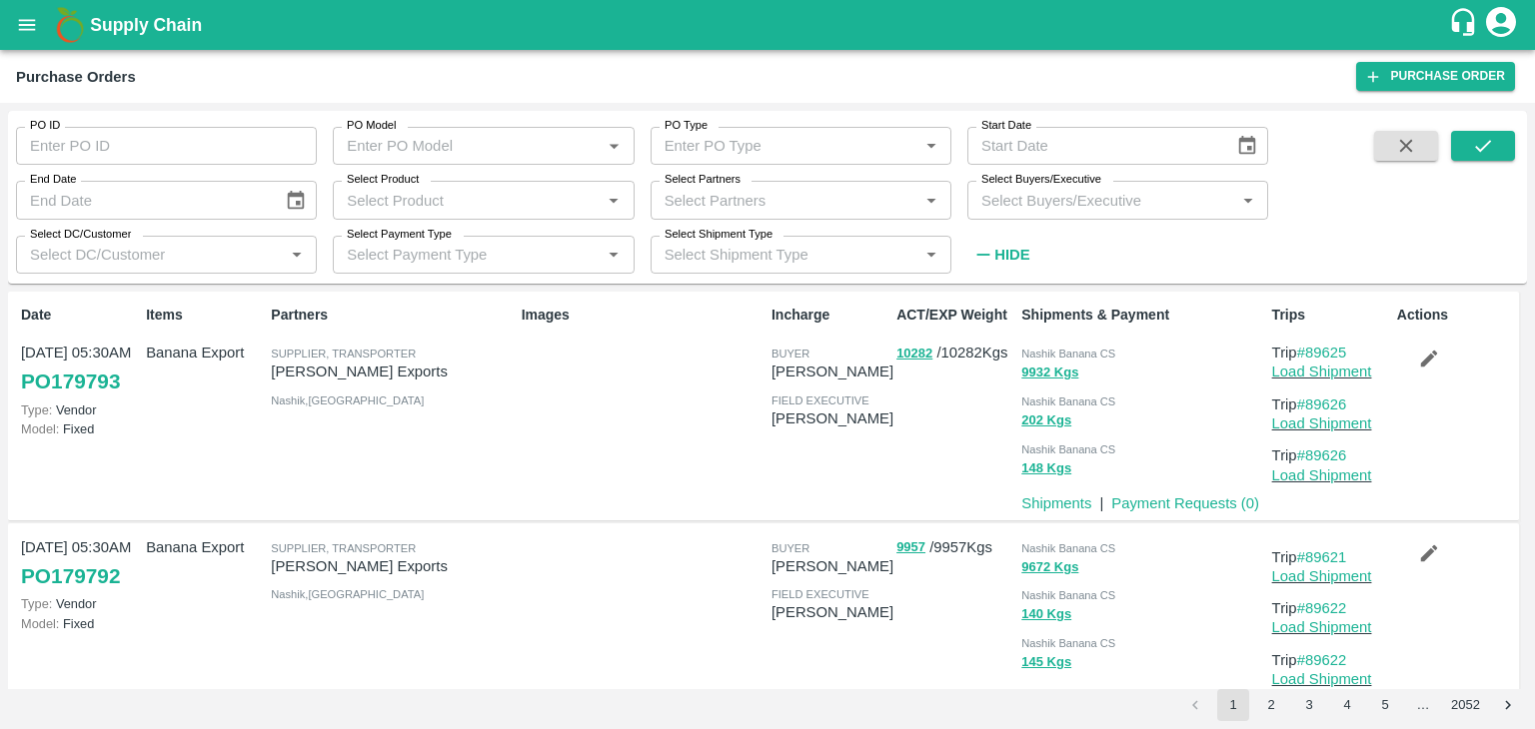
click at [798, 189] on input "Select Partners" at bounding box center [784, 200] width 256 height 26
type input "Shreyansh E"
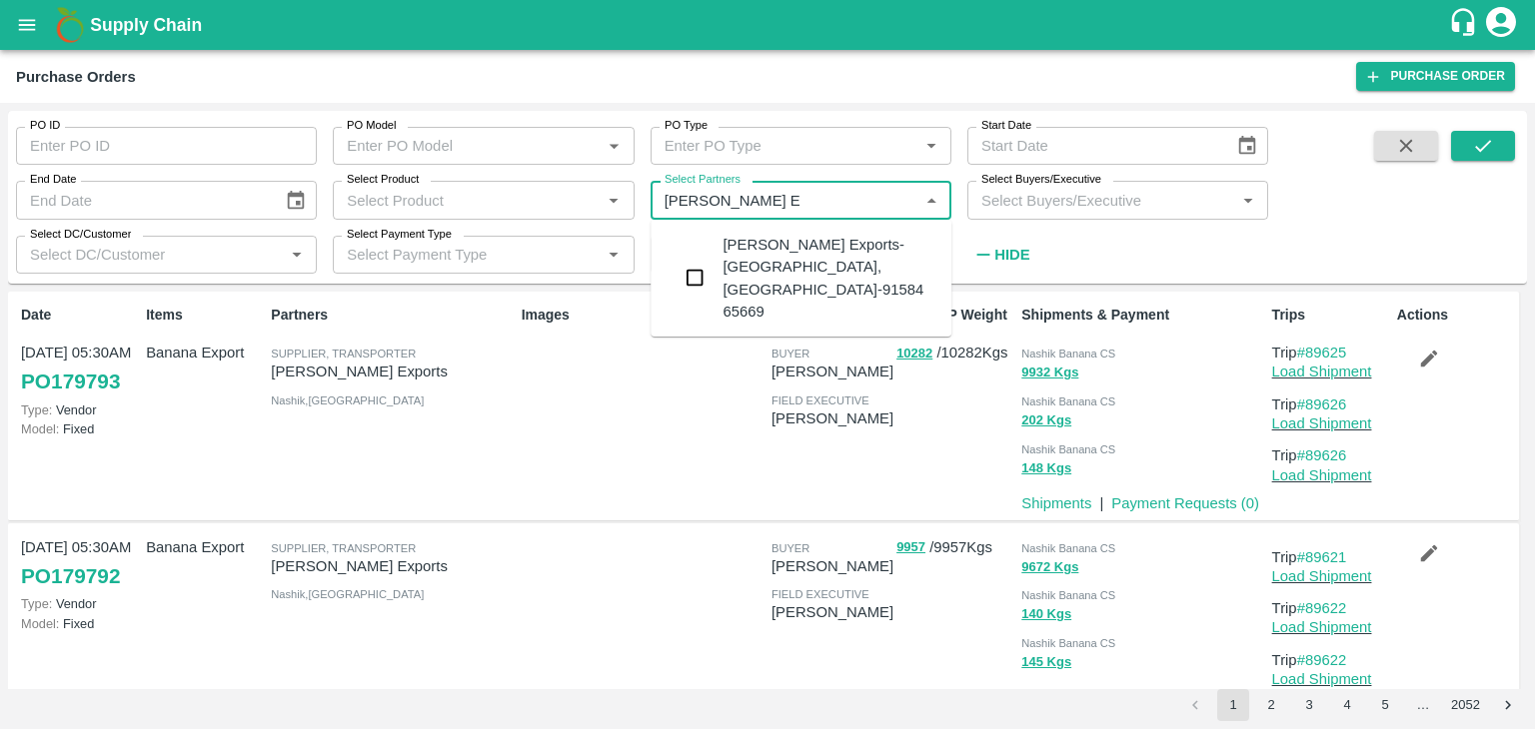
click at [844, 245] on div "Shreyansh Exports-Nashik, Nashik-91584 65669" at bounding box center [828, 278] width 213 height 89
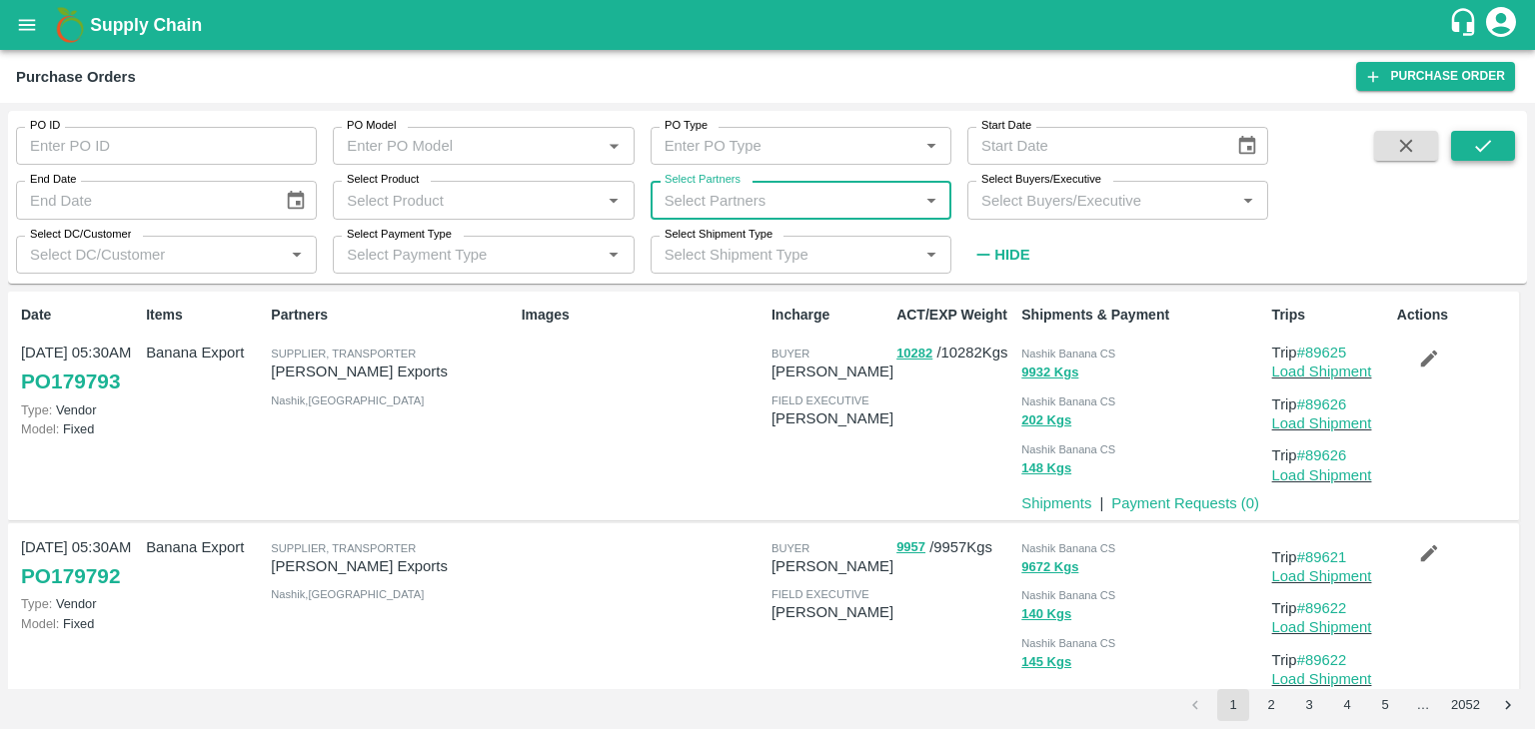
click at [1487, 141] on icon "submit" at bounding box center [1483, 146] width 22 height 22
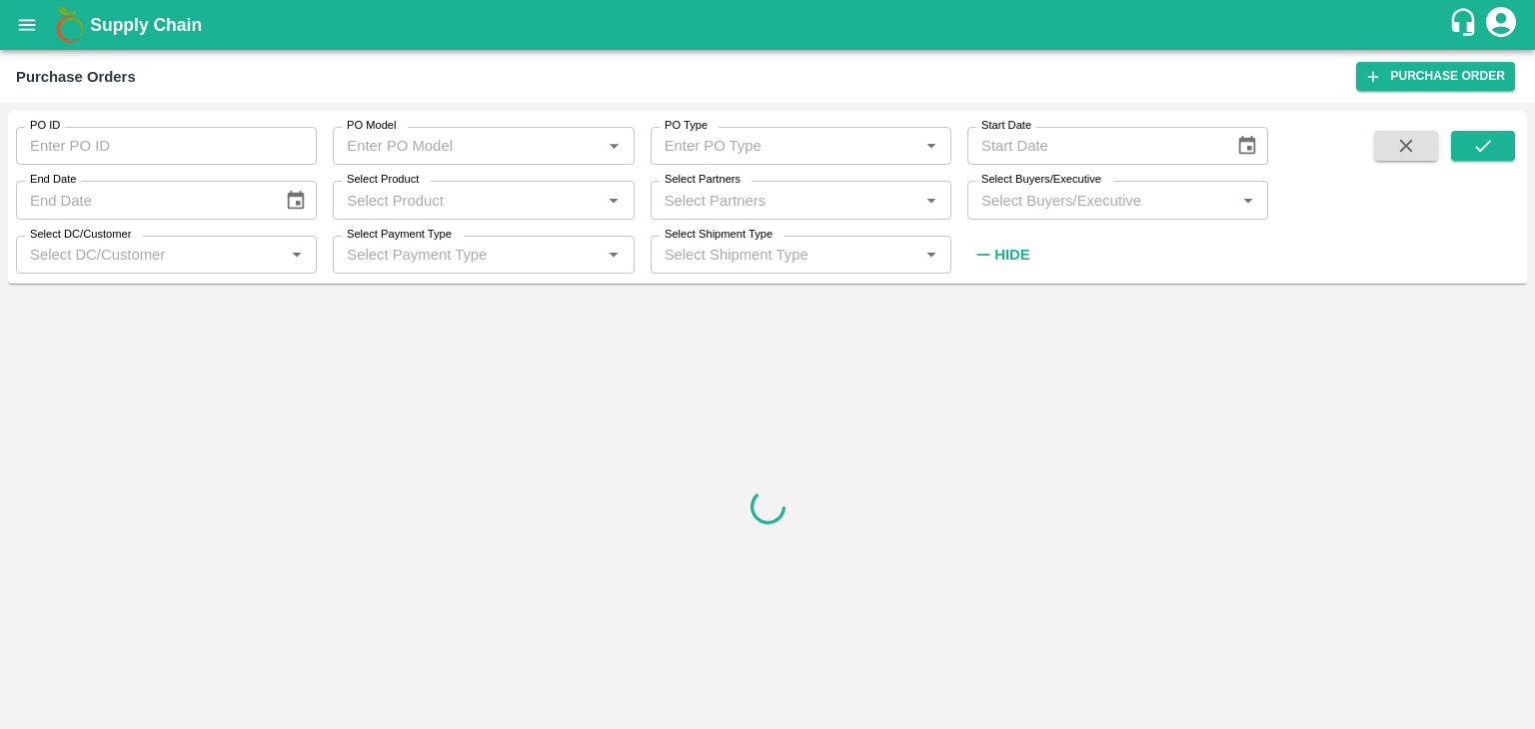
click at [732, 209] on input "Select Partners" at bounding box center [784, 200] width 256 height 26
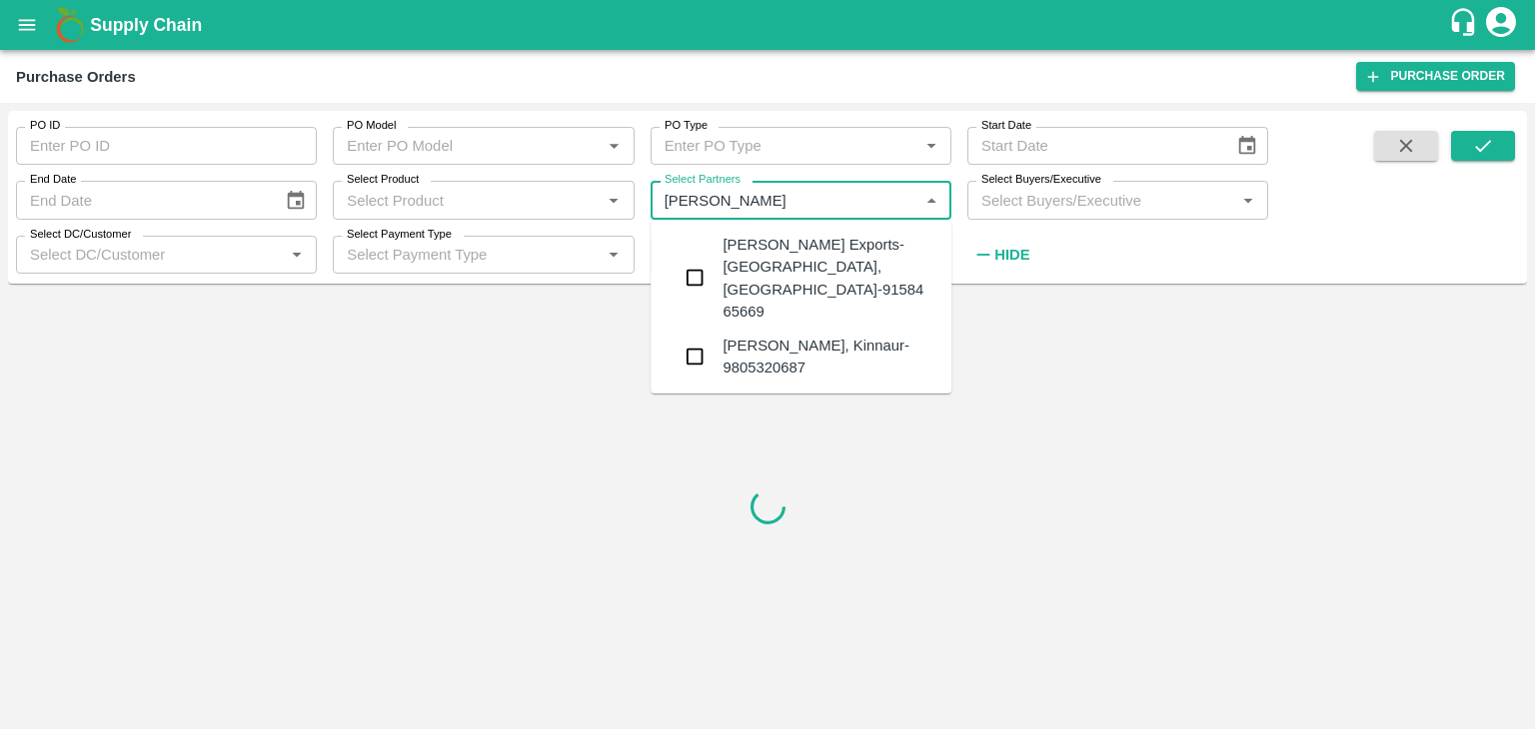
type input "Shreyansh"
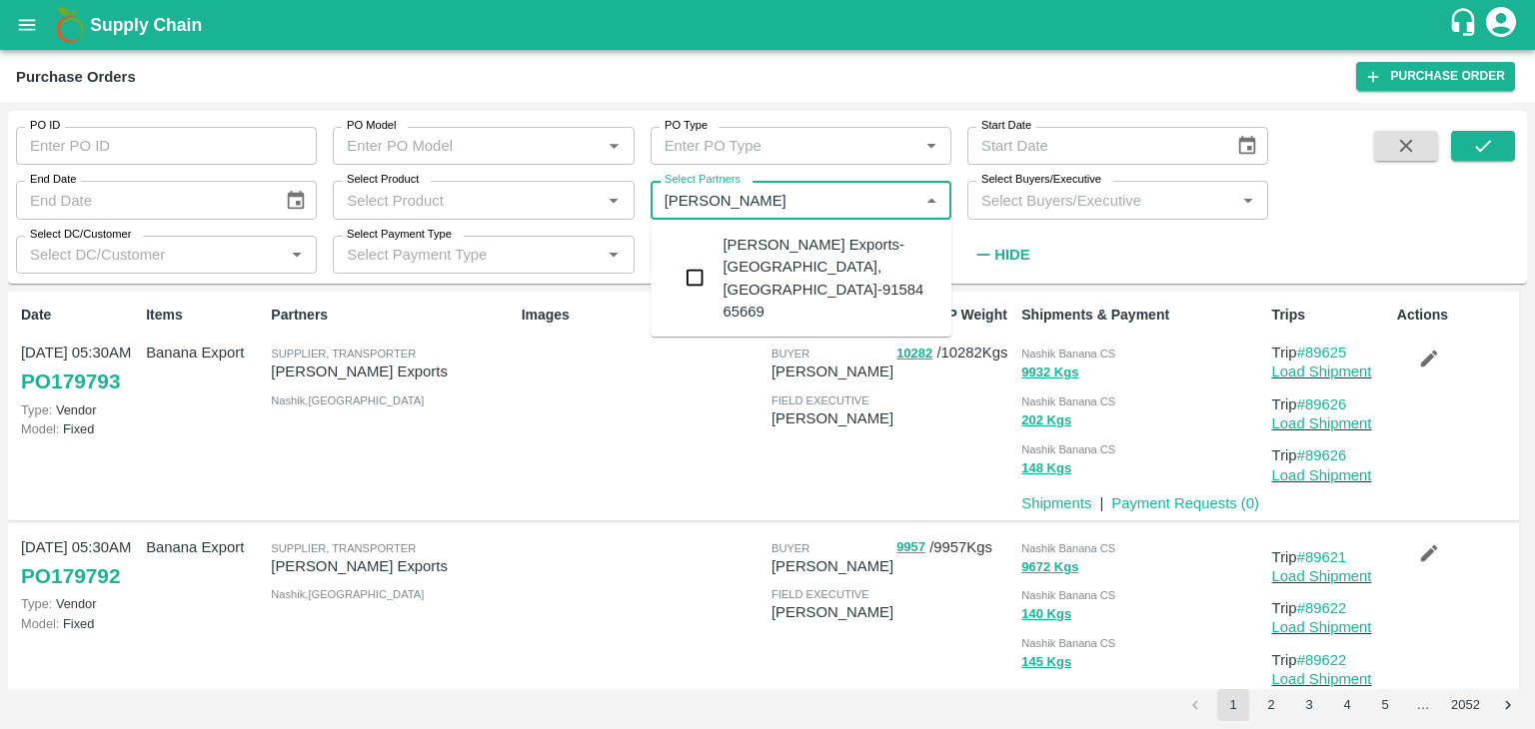
click at [873, 251] on div "Shreyansh Exports-Nashik, Nashik-91584 65669" at bounding box center [828, 278] width 213 height 89
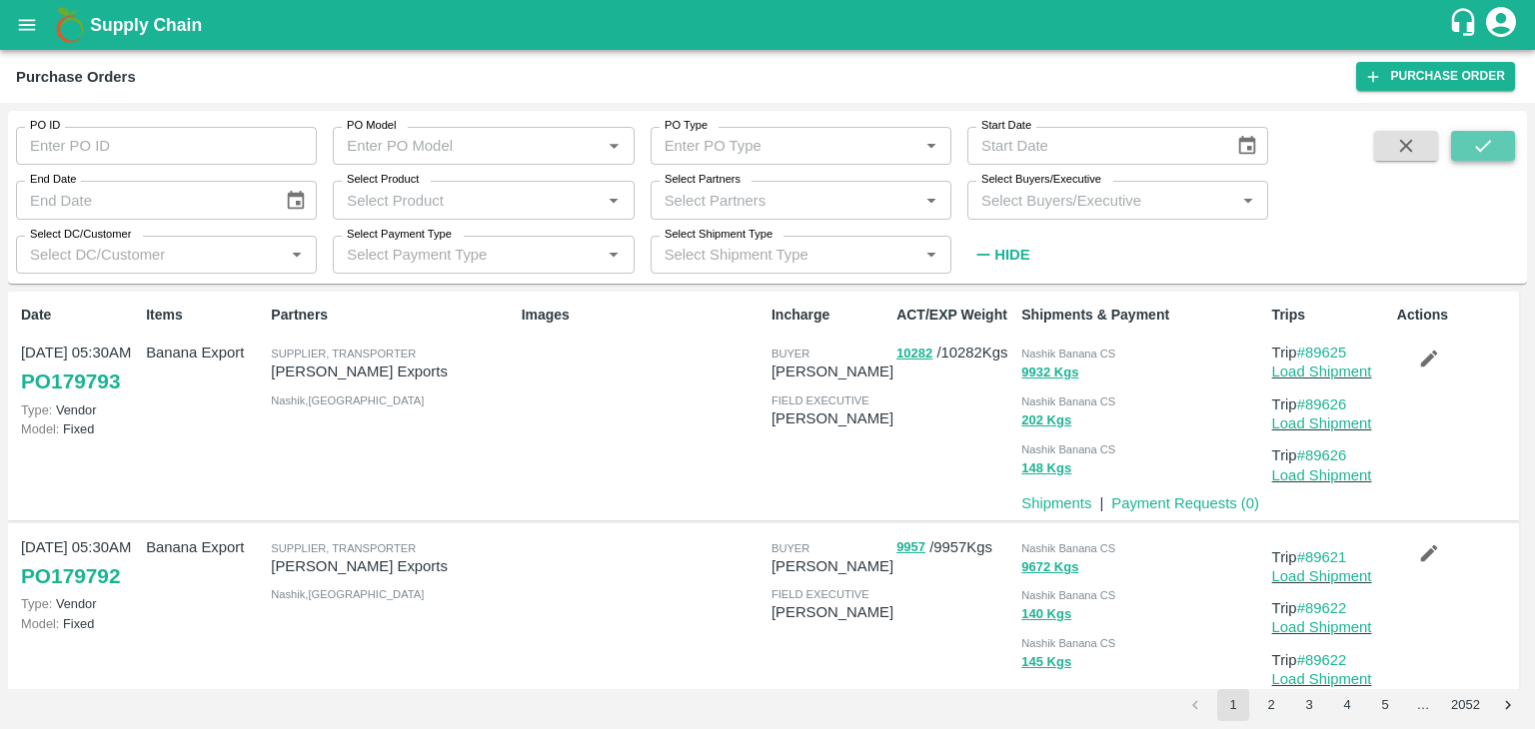
click at [1469, 146] on button "submit" at bounding box center [1483, 146] width 64 height 30
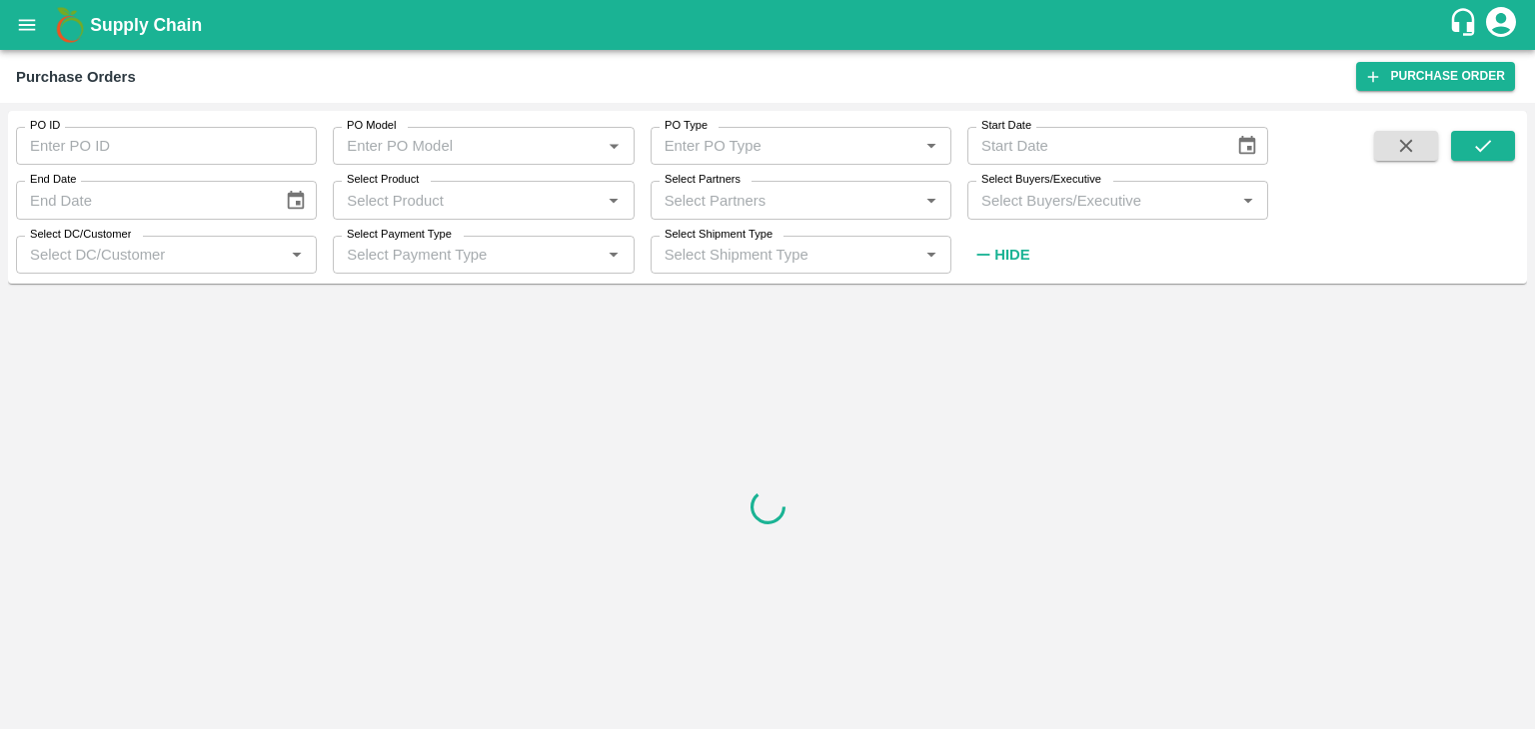
click at [735, 203] on input "Select Partners" at bounding box center [784, 200] width 256 height 26
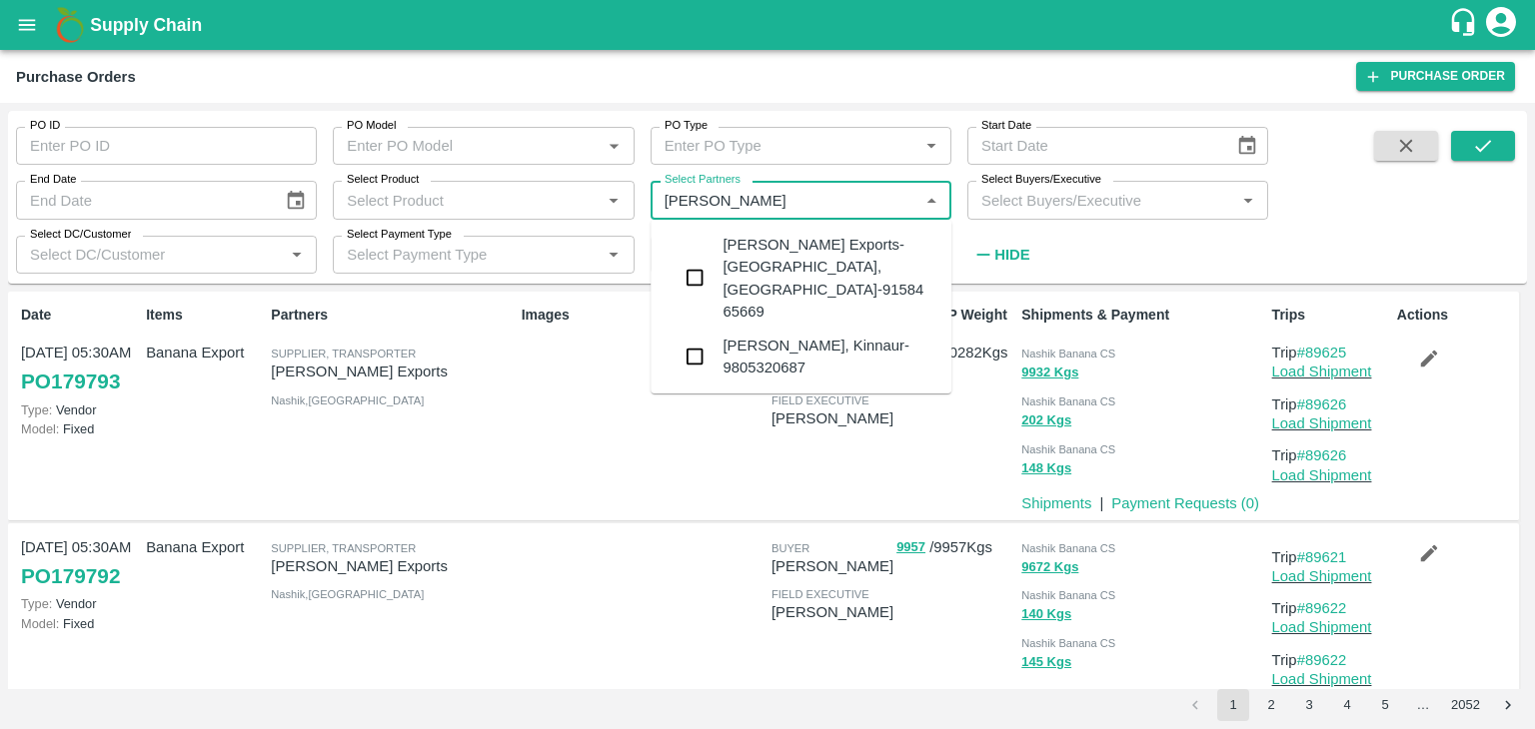
type input "Shreyansh"
click at [807, 257] on div "Shreyansh Exports-Nashik, Nashik-91584 65669" at bounding box center [828, 278] width 213 height 89
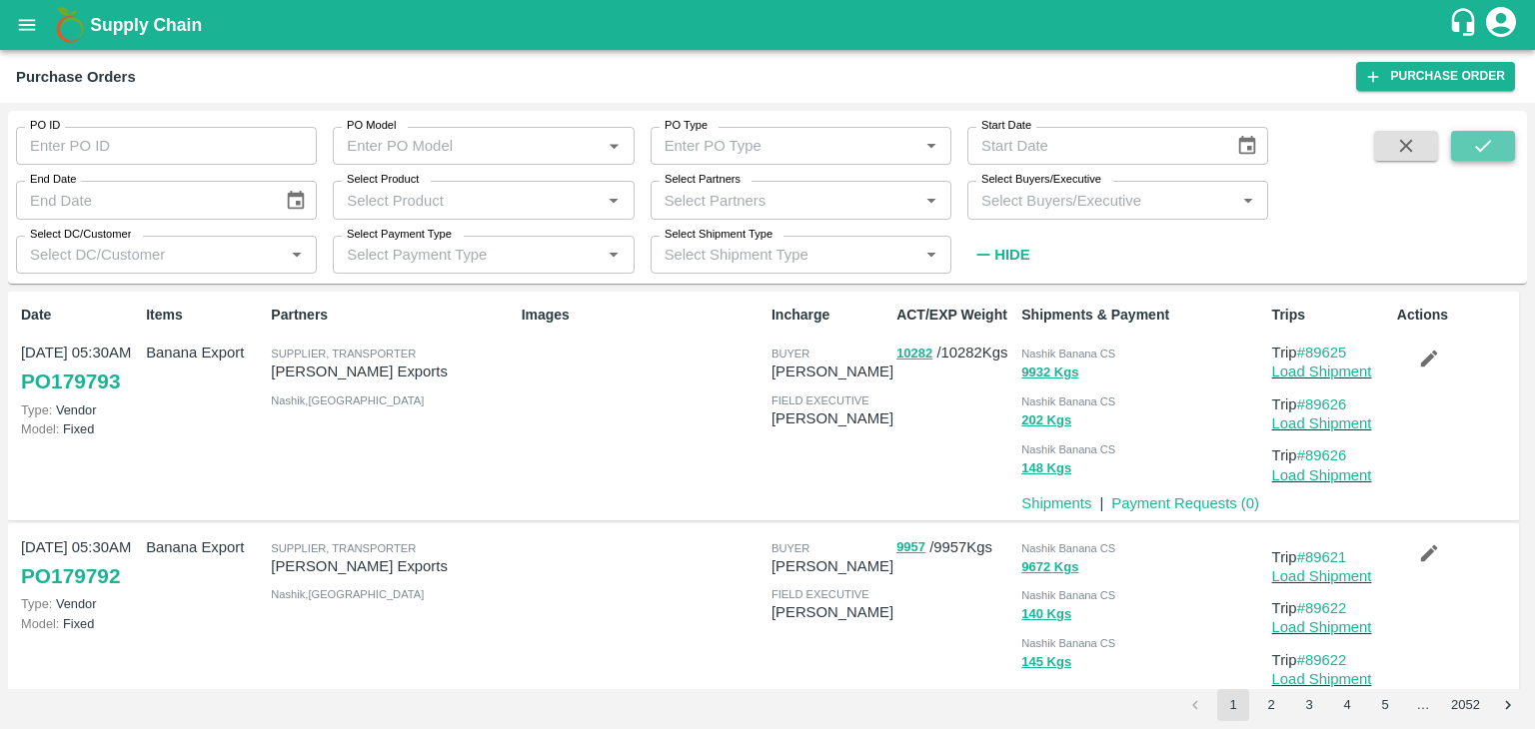
click at [1501, 133] on button "submit" at bounding box center [1483, 146] width 64 height 30
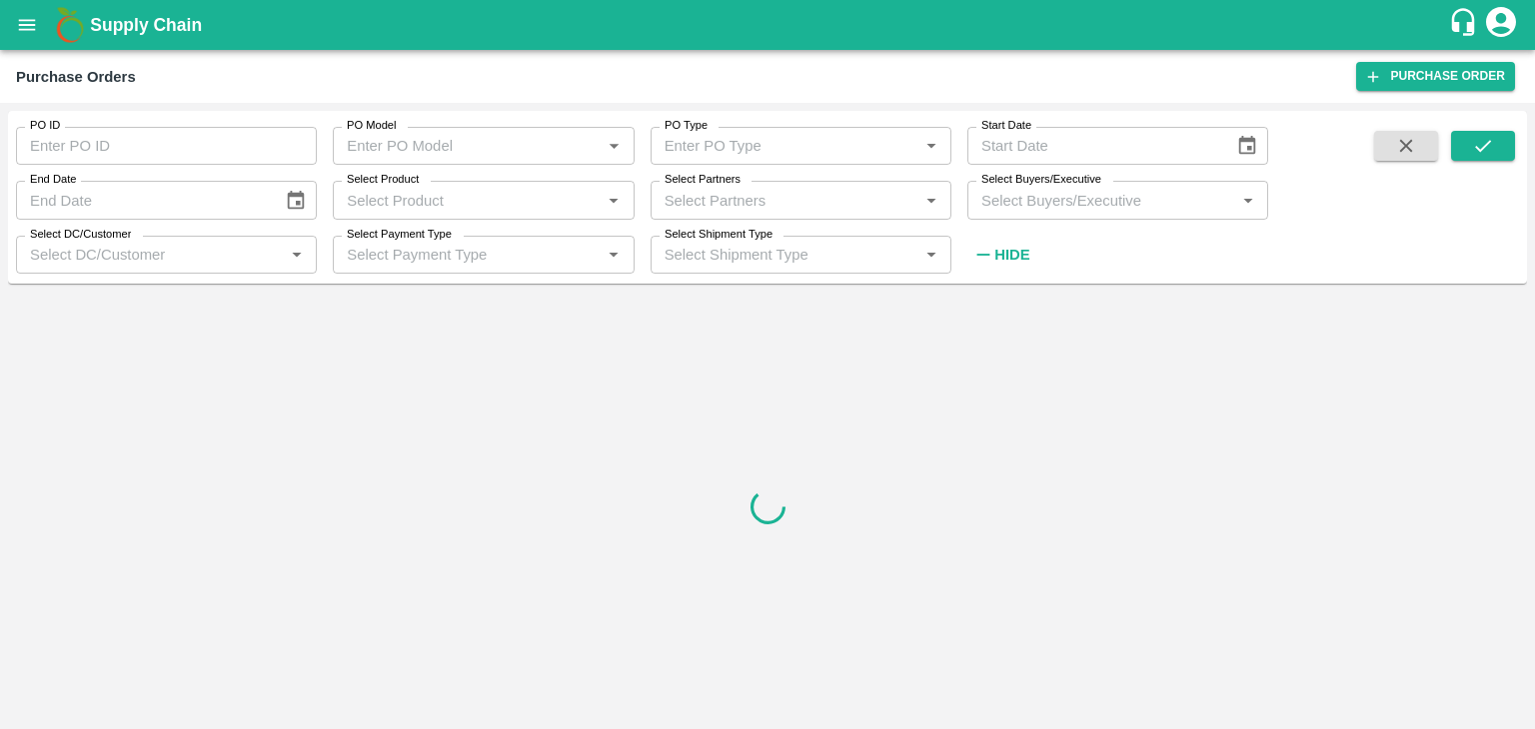
click at [847, 186] on div "Select Partners   *" at bounding box center [800, 200] width 301 height 38
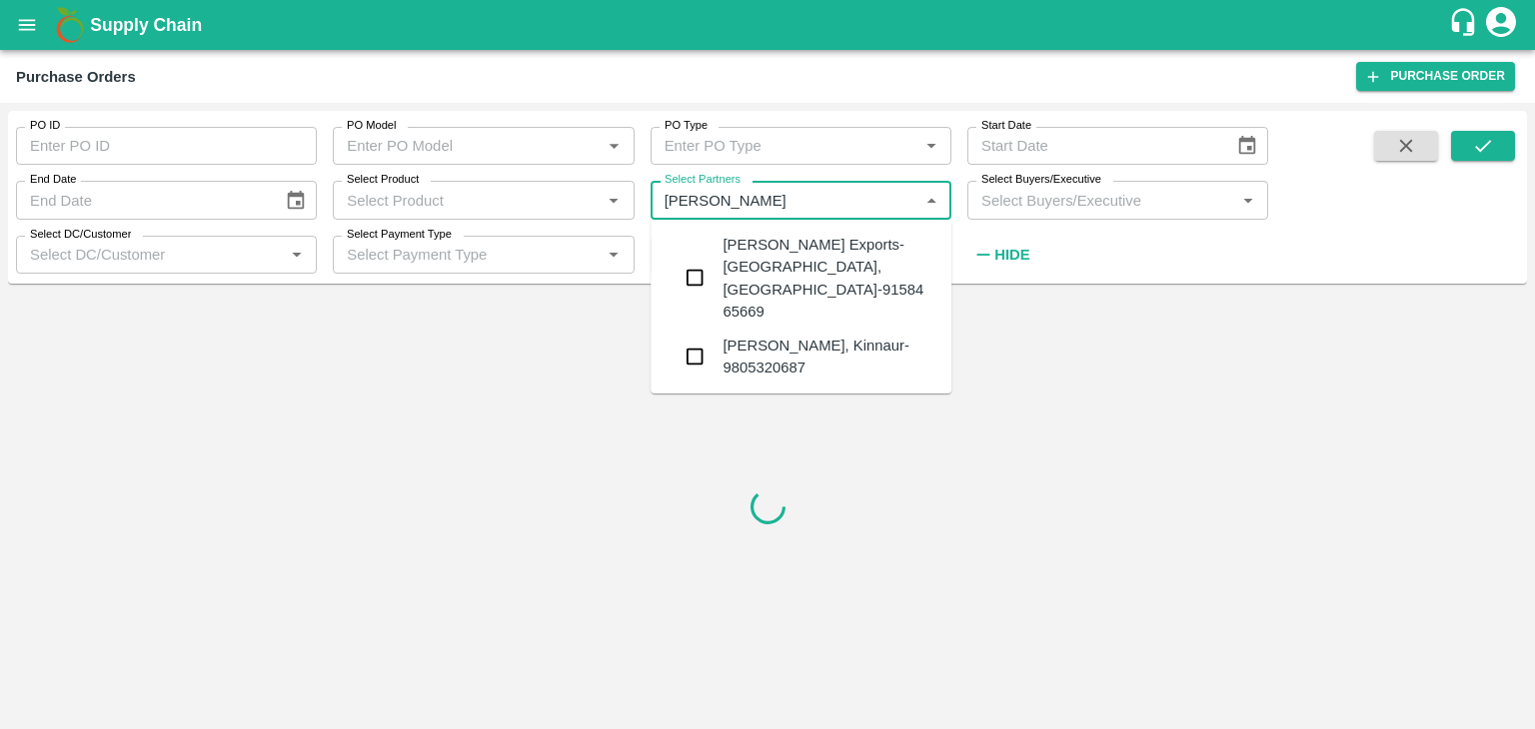
type input "Shreyansh"
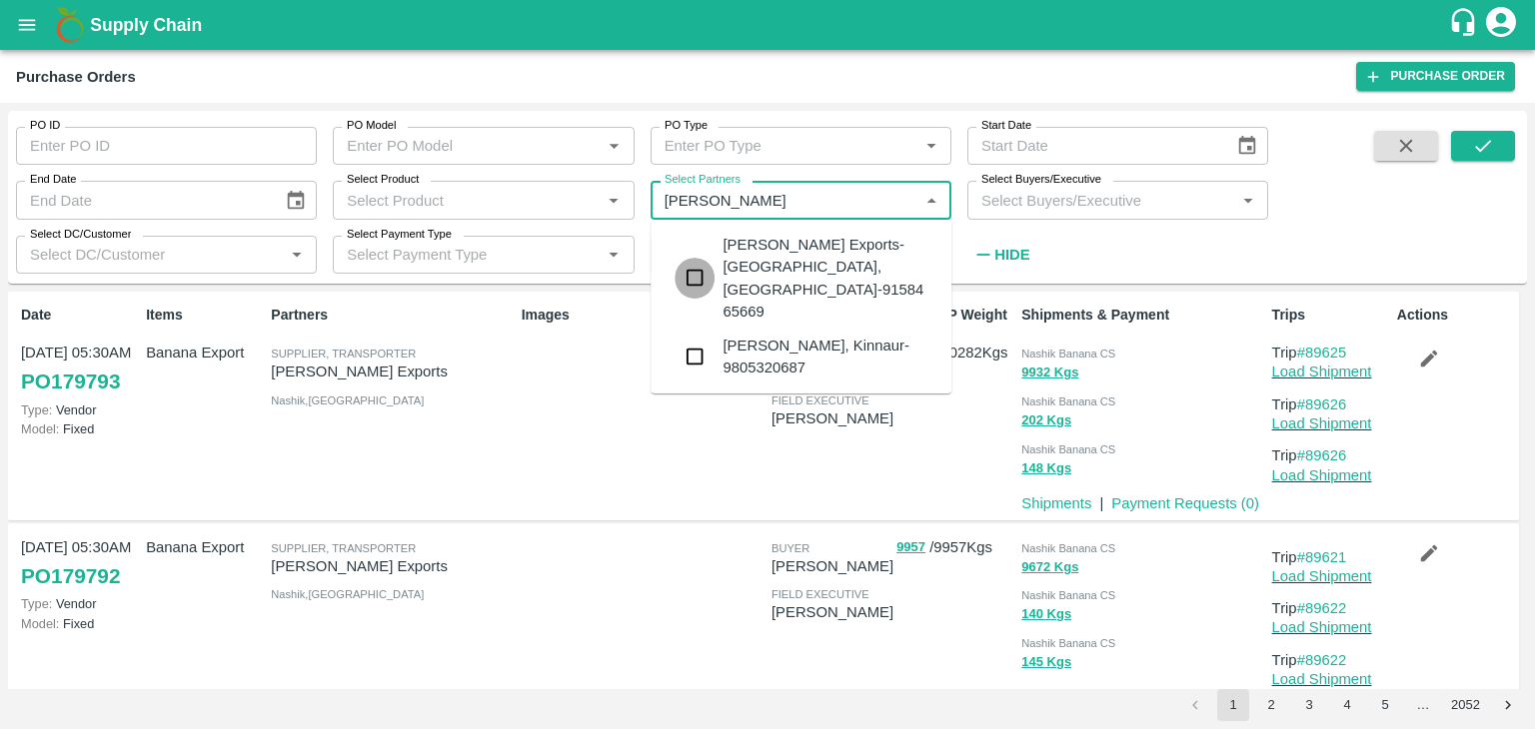
click at [690, 258] on input "checkbox" at bounding box center [694, 278] width 40 height 40
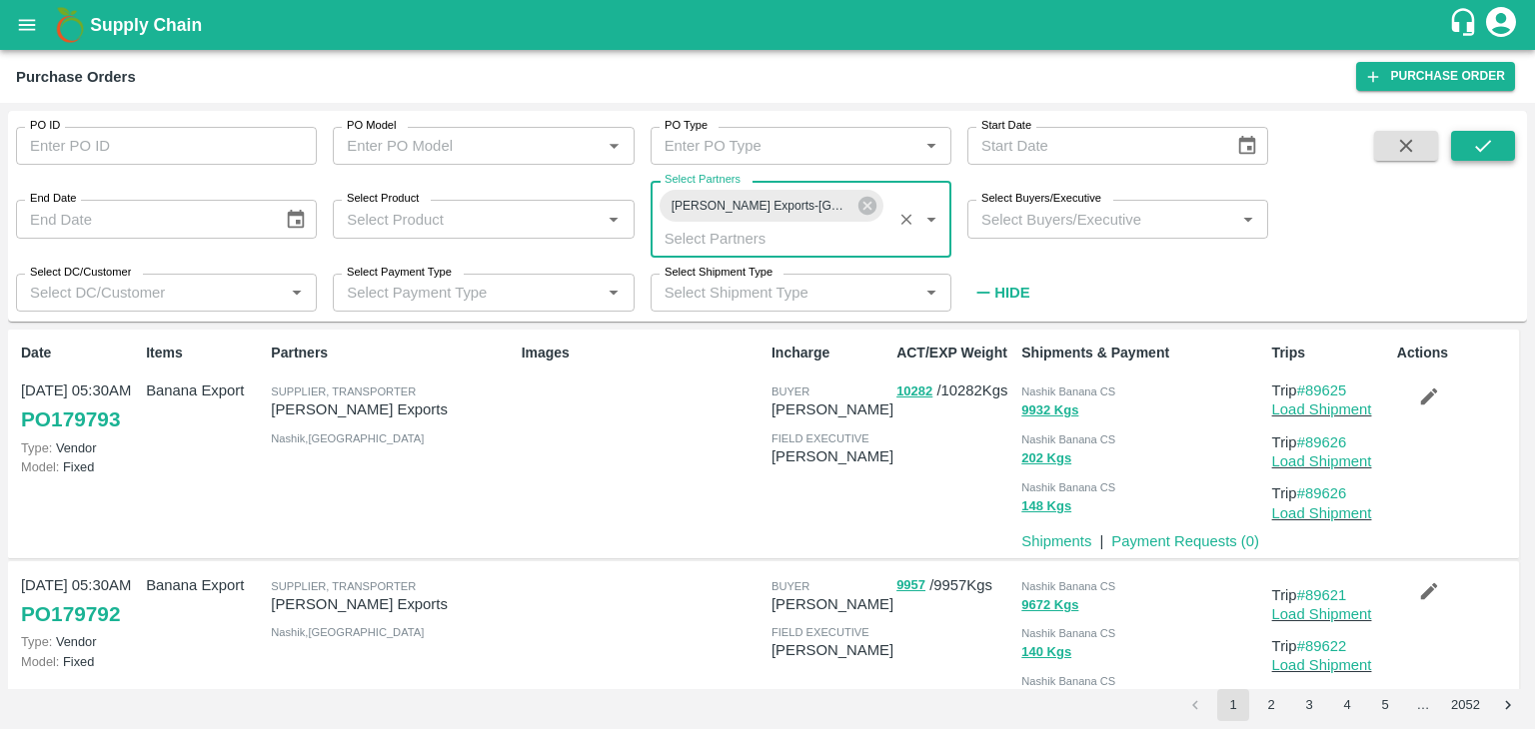
click at [1463, 152] on button "submit" at bounding box center [1483, 146] width 64 height 30
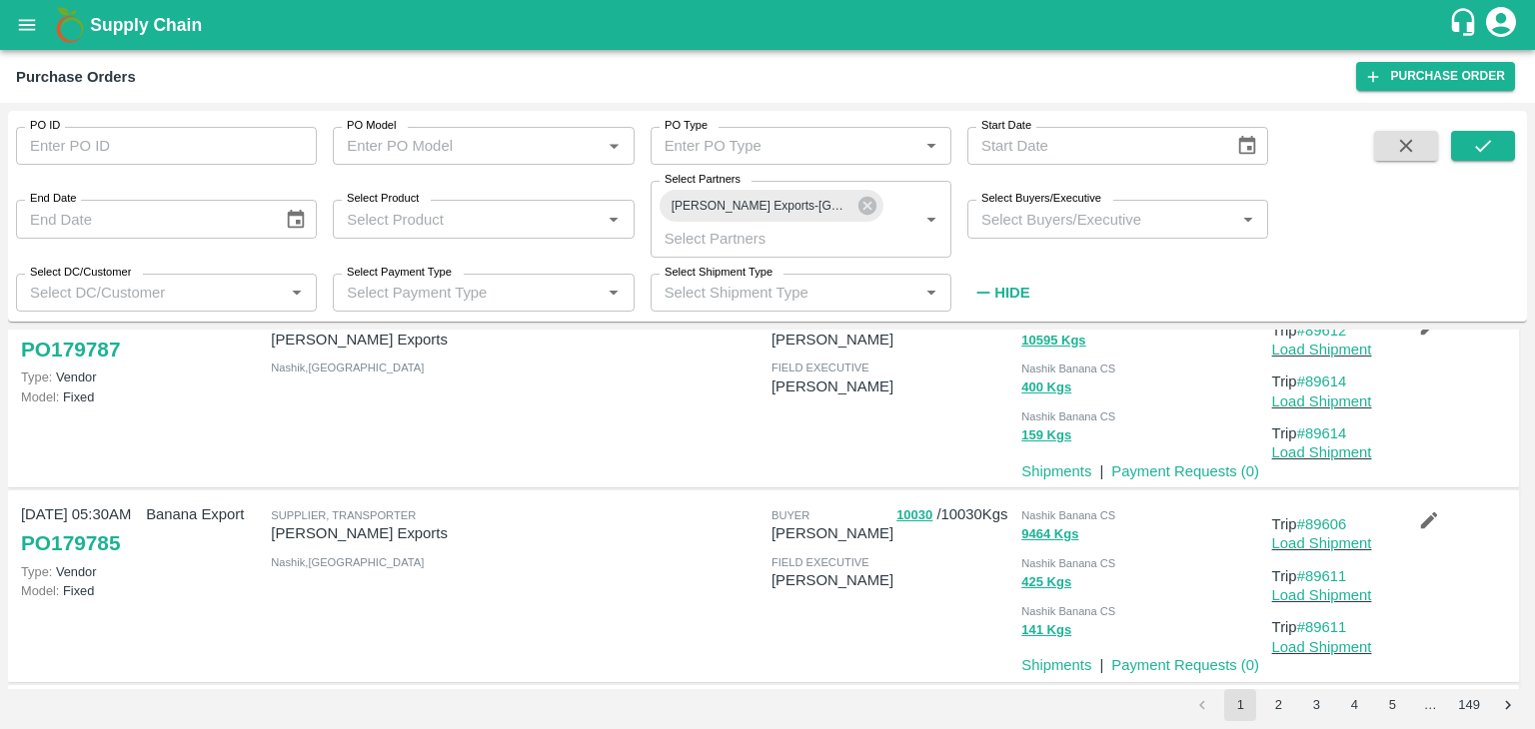
scroll to position [807, 0]
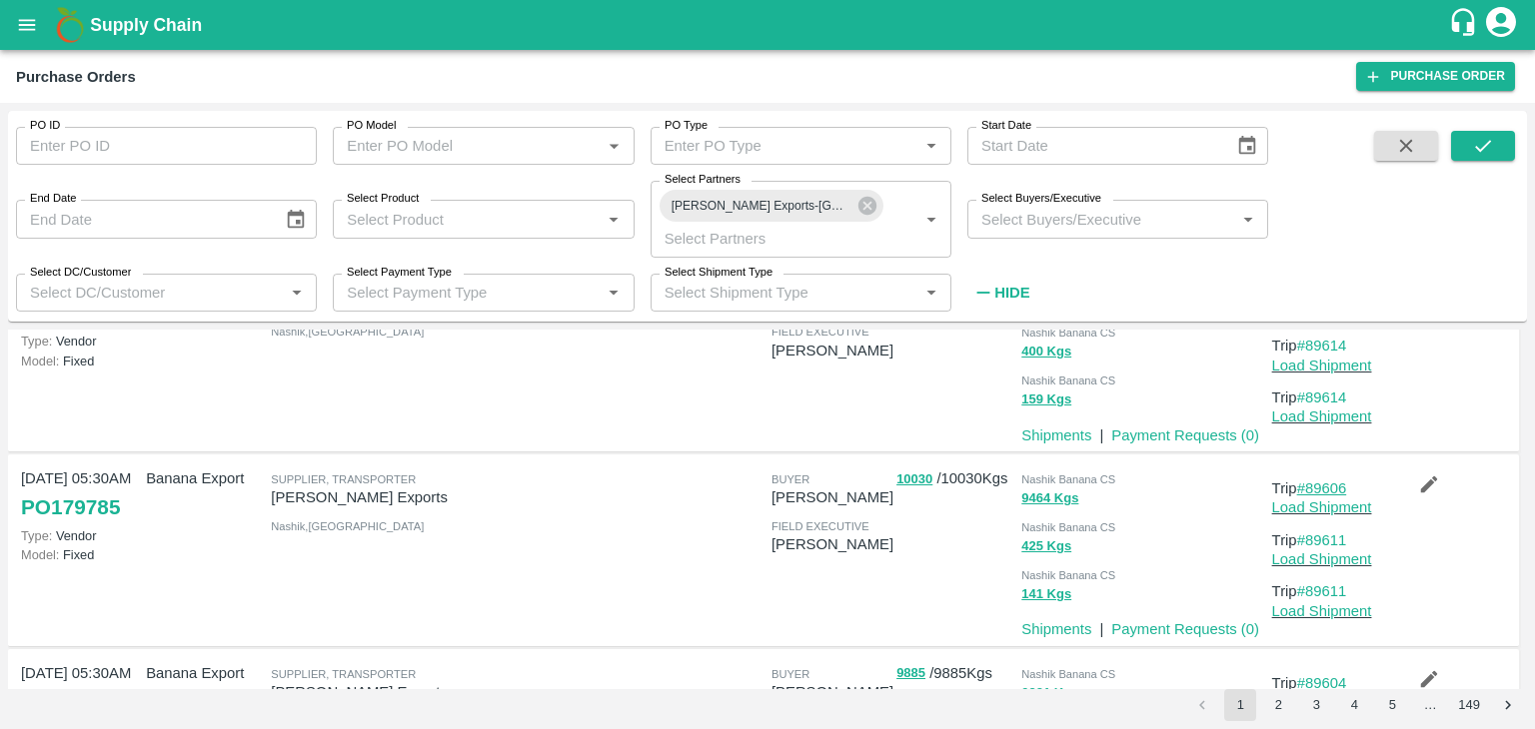
click at [1332, 483] on link "#89606" at bounding box center [1322, 489] width 50 height 16
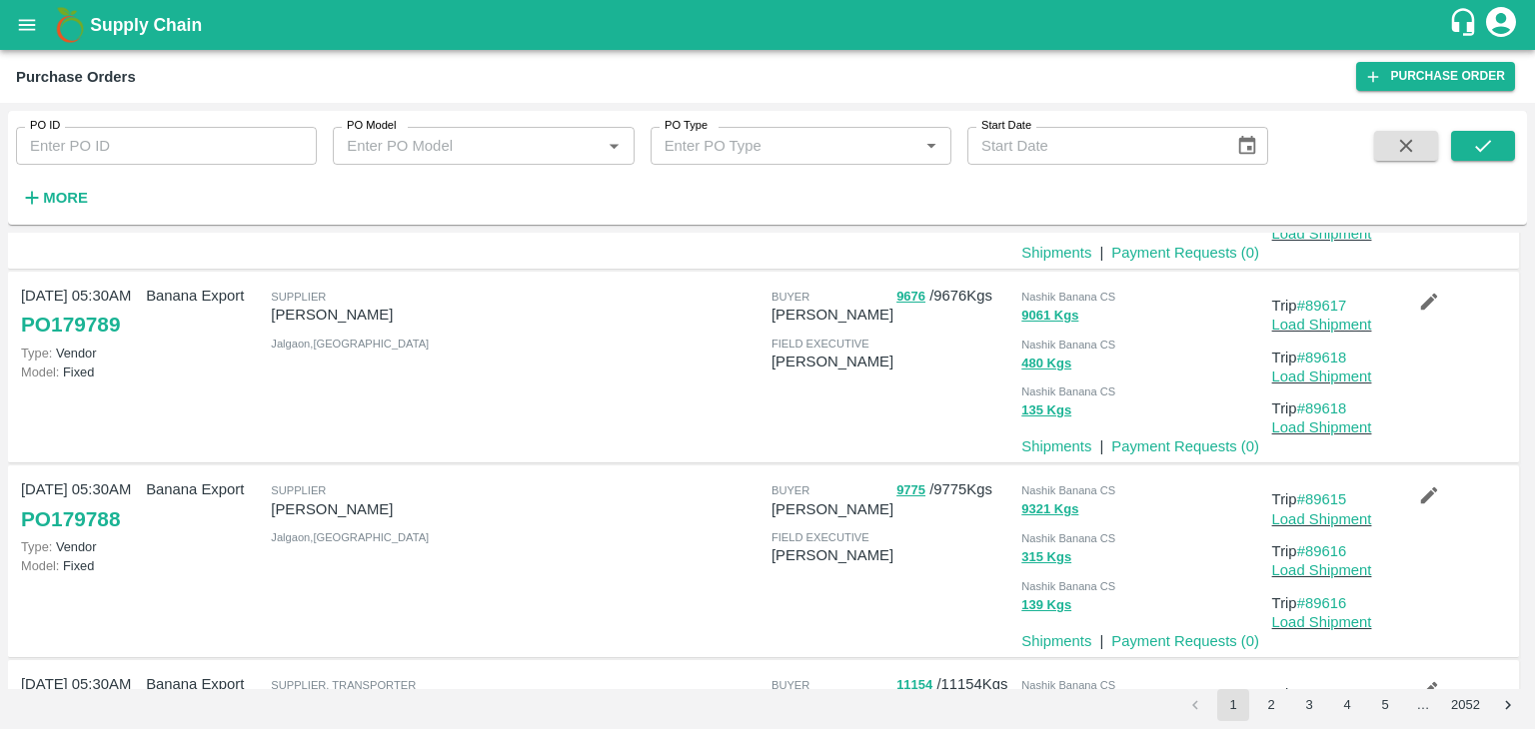
scroll to position [703, 0]
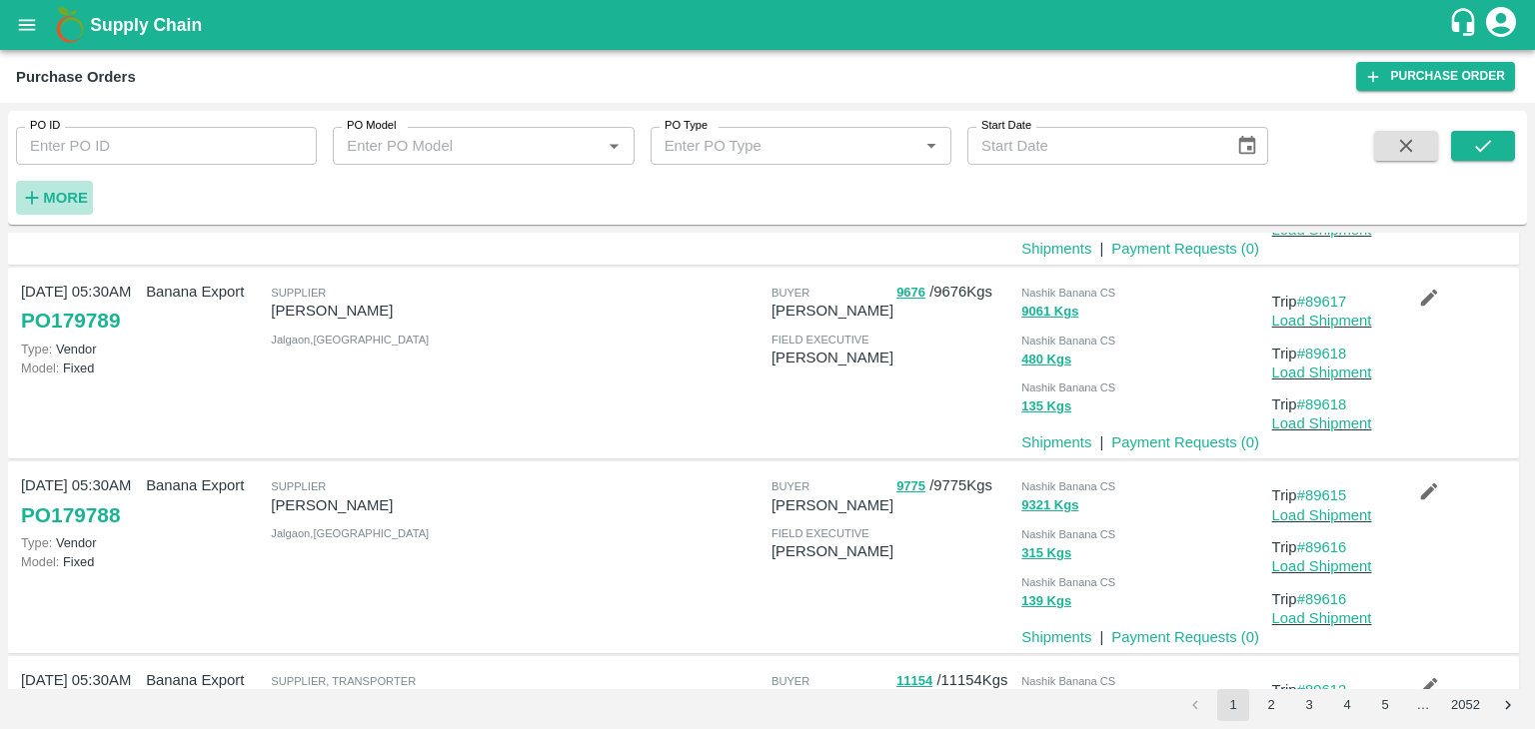
click at [68, 190] on strong "More" at bounding box center [65, 198] width 45 height 16
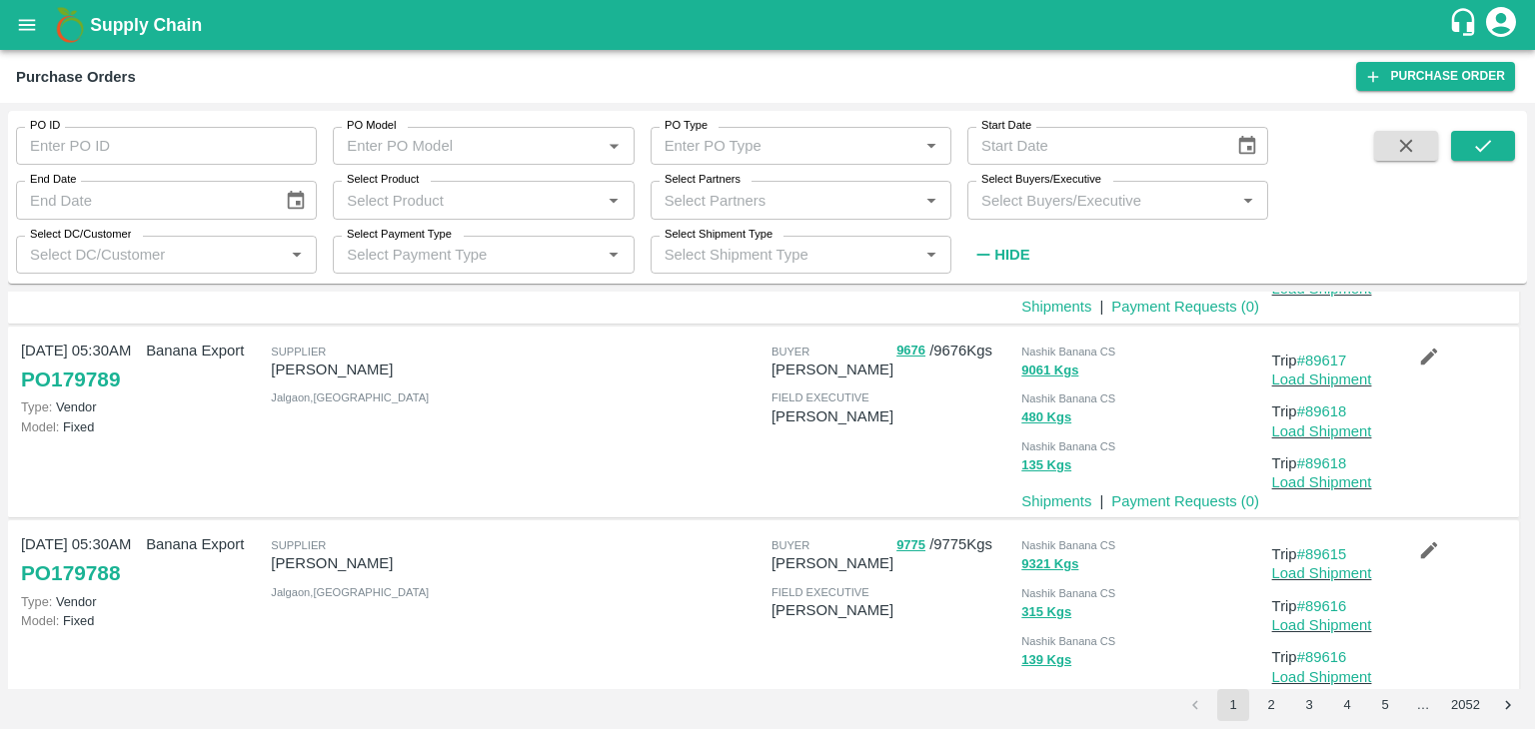
click at [196, 243] on input "Select DC/Customer" at bounding box center [150, 255] width 256 height 26
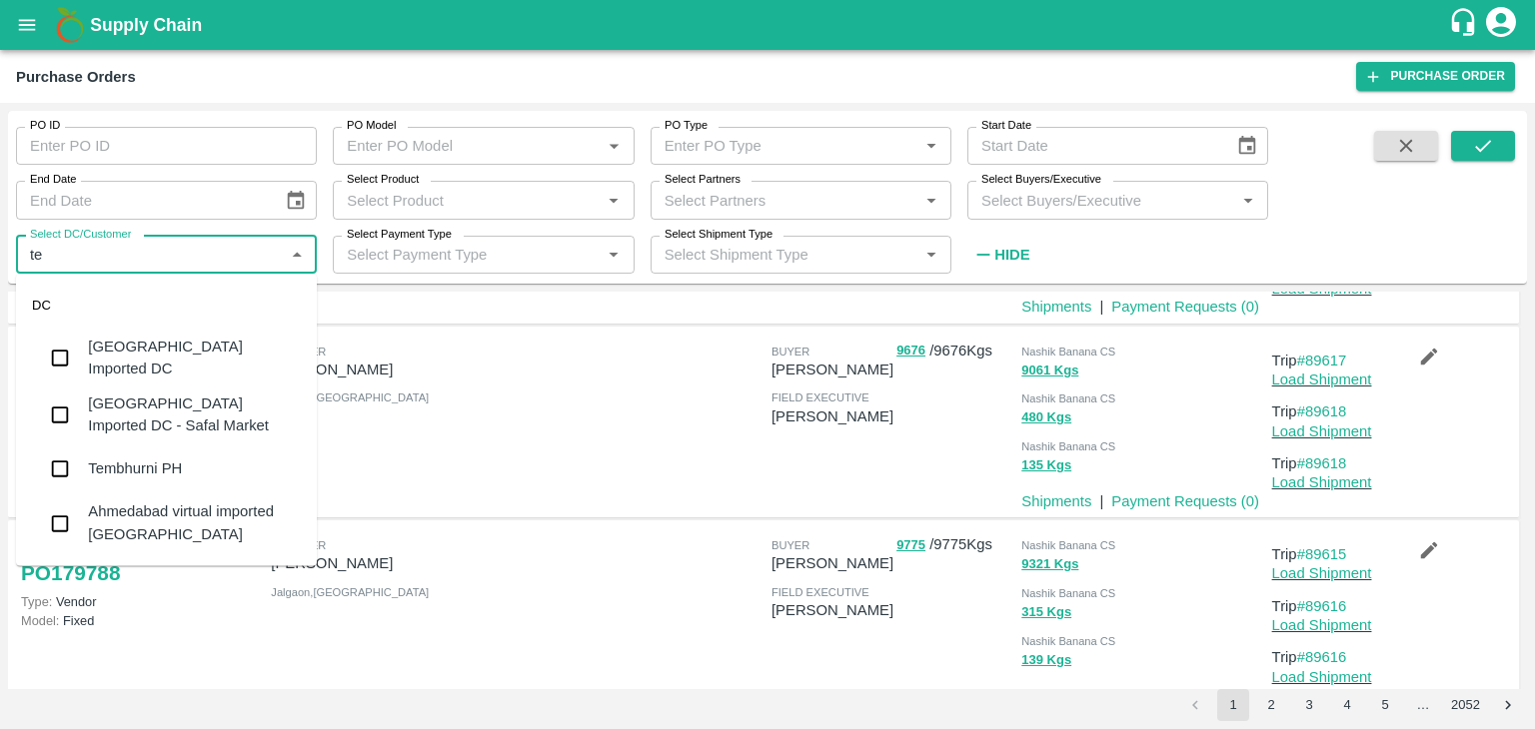
type input "tem"
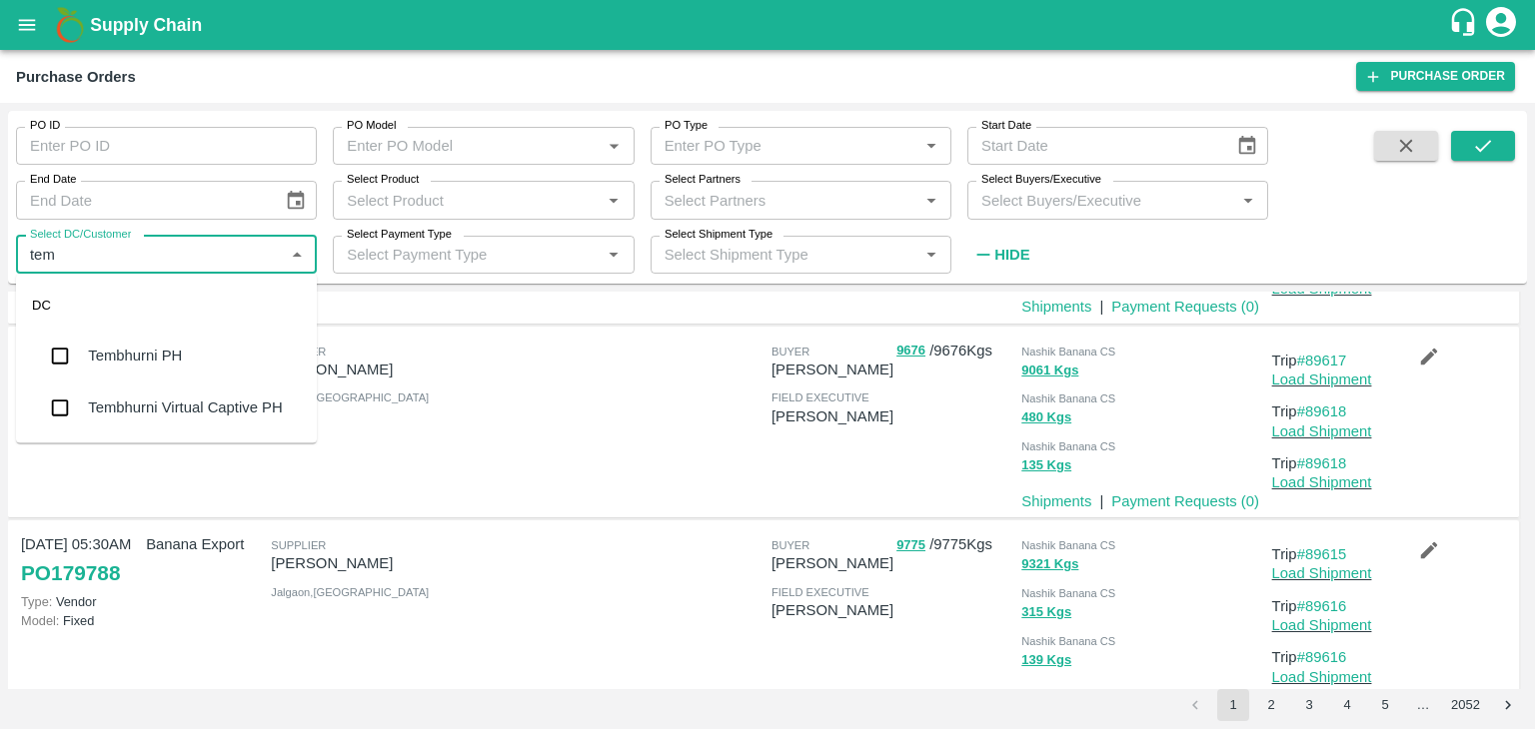
click at [187, 331] on div "Tembhurni PH" at bounding box center [166, 356] width 301 height 52
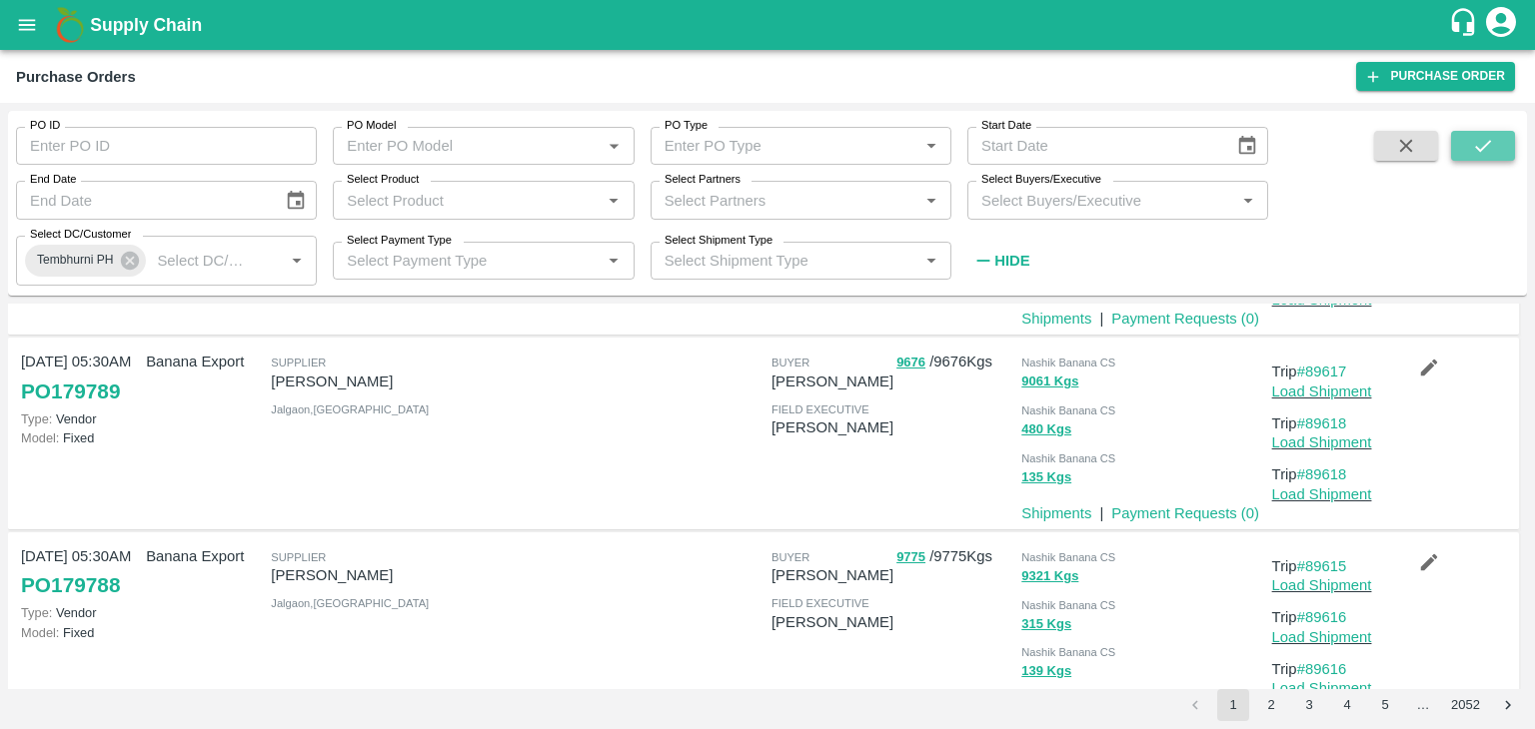
click at [1475, 144] on icon "submit" at bounding box center [1483, 146] width 22 height 22
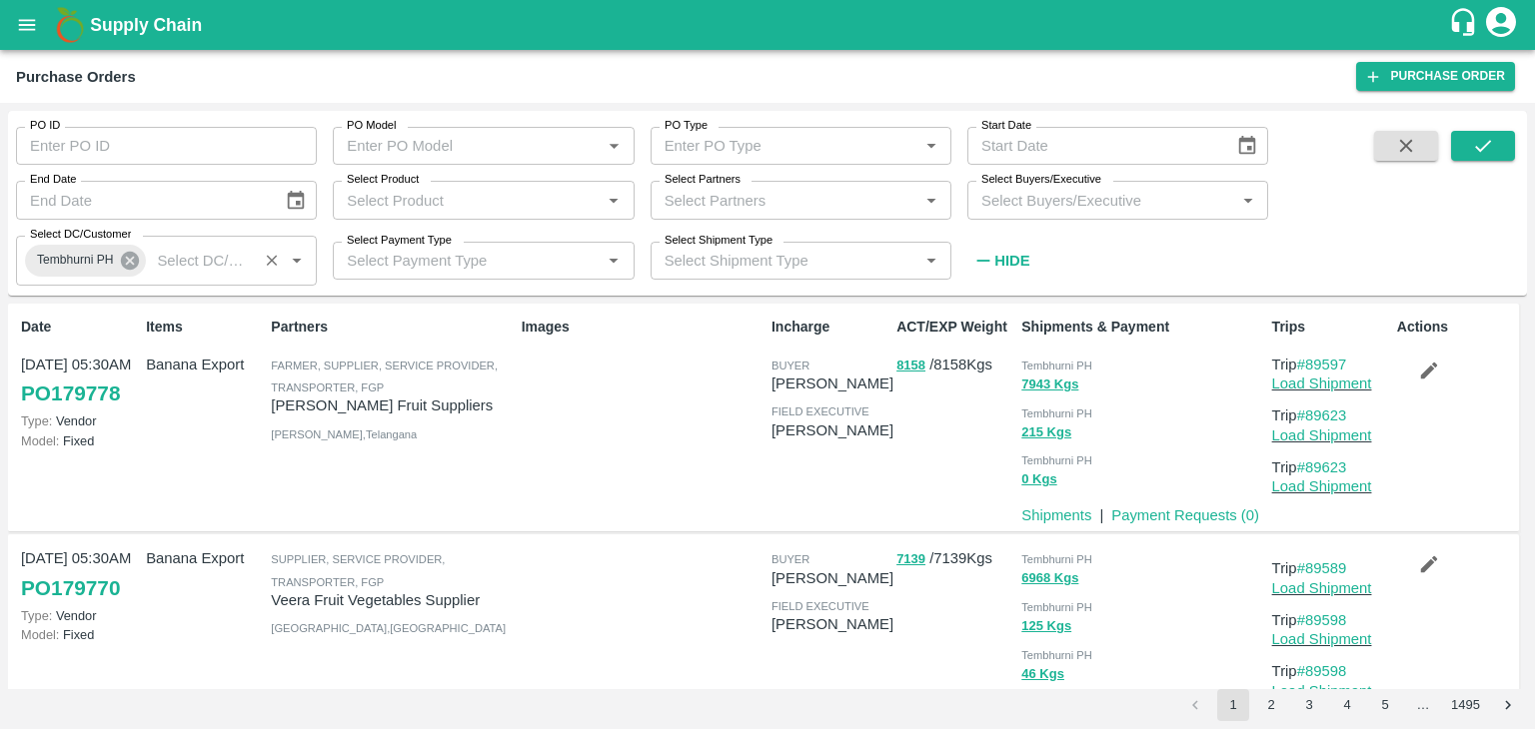
click at [131, 253] on icon at bounding box center [130, 261] width 18 height 18
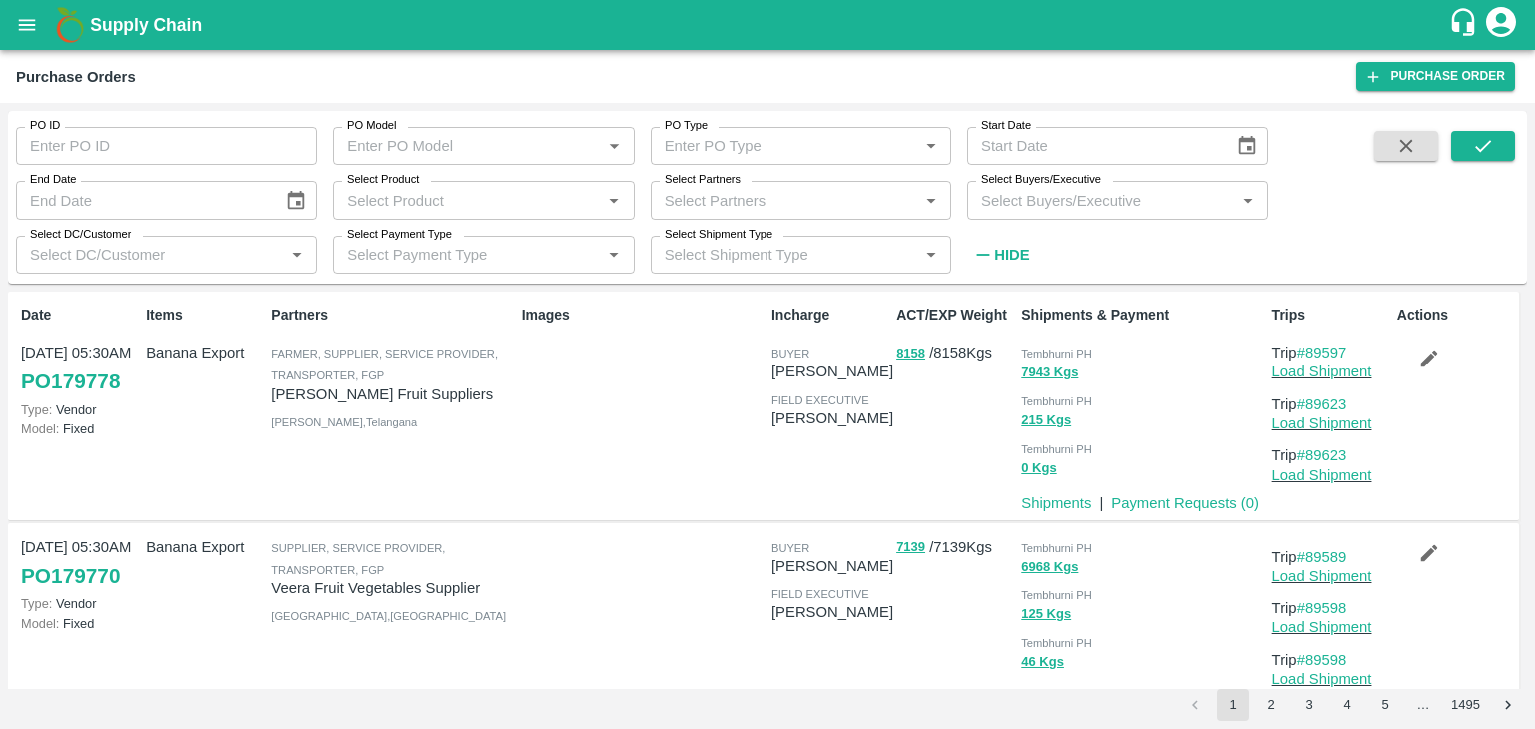
click at [131, 253] on input "Select DC/Customer" at bounding box center [150, 255] width 256 height 26
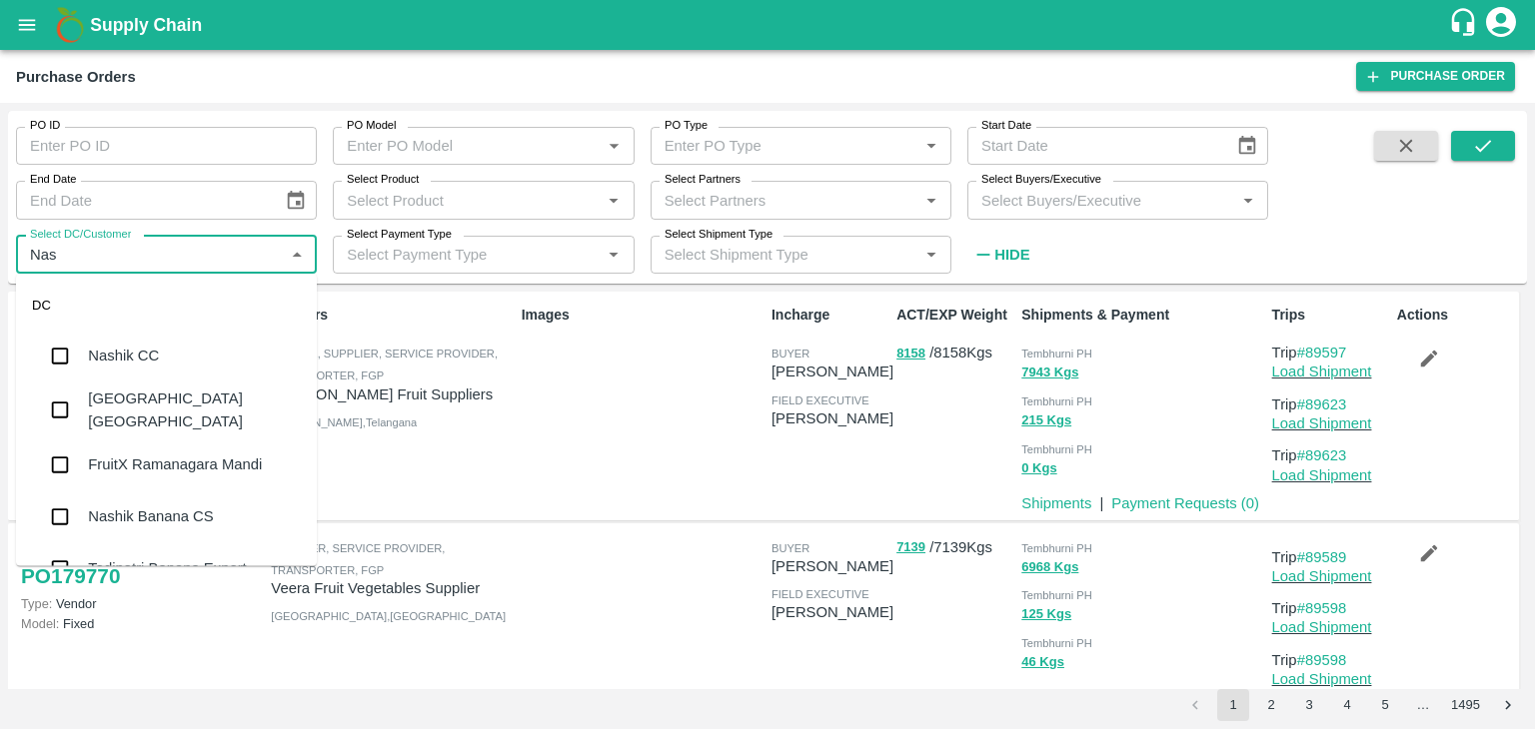
type input "[PERSON_NAME]"
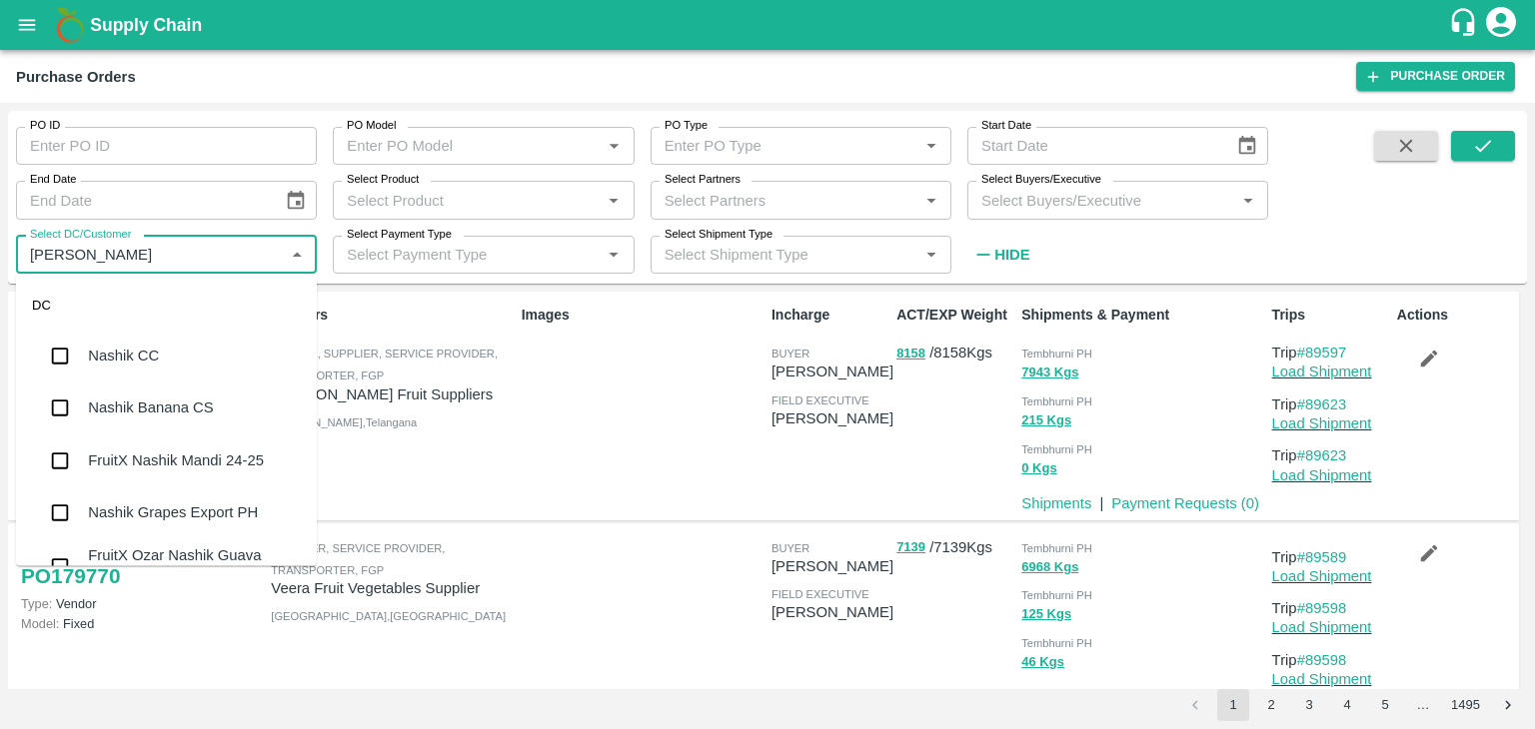
click at [200, 405] on div "Nashik Banana CS" at bounding box center [150, 409] width 125 height 22
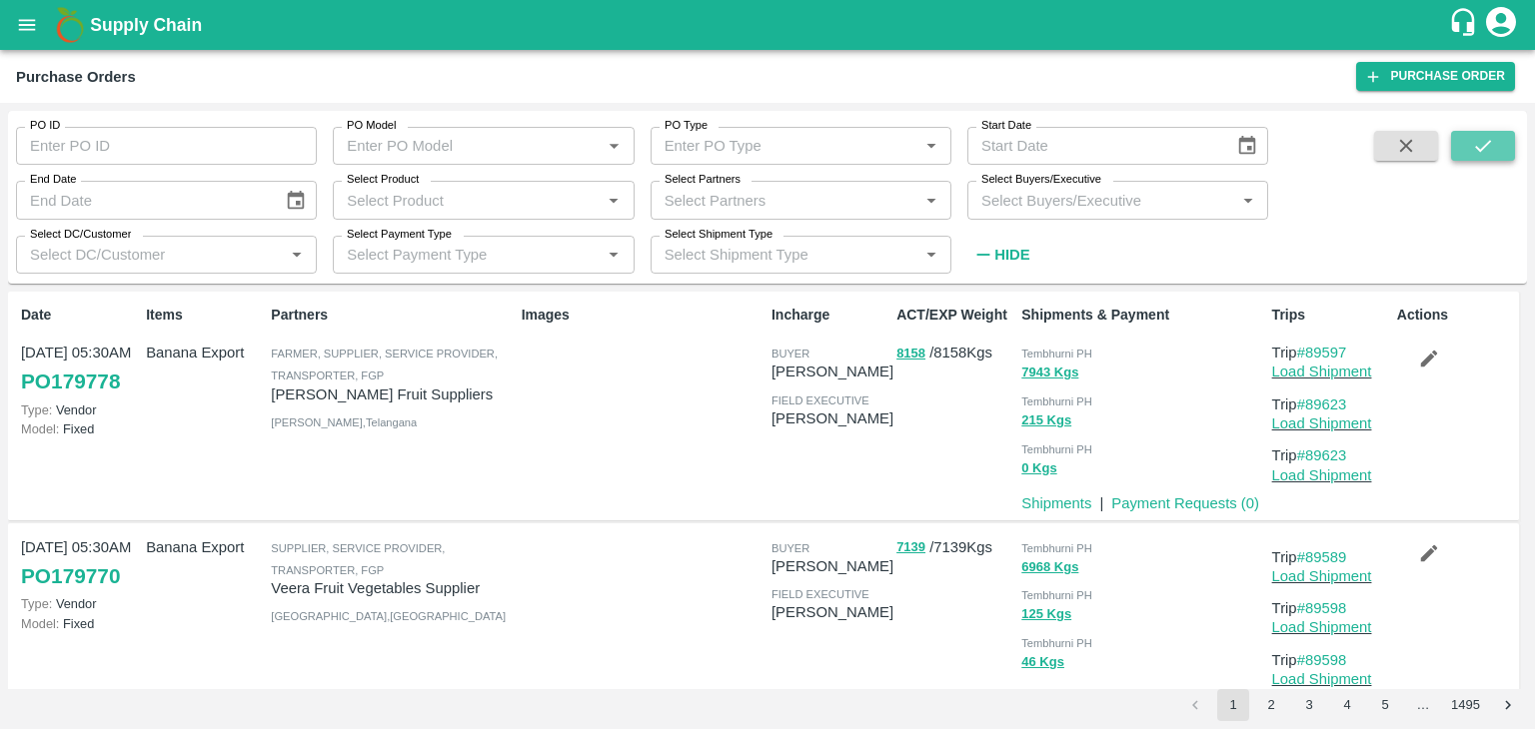
click at [1482, 156] on icon "submit" at bounding box center [1483, 146] width 22 height 22
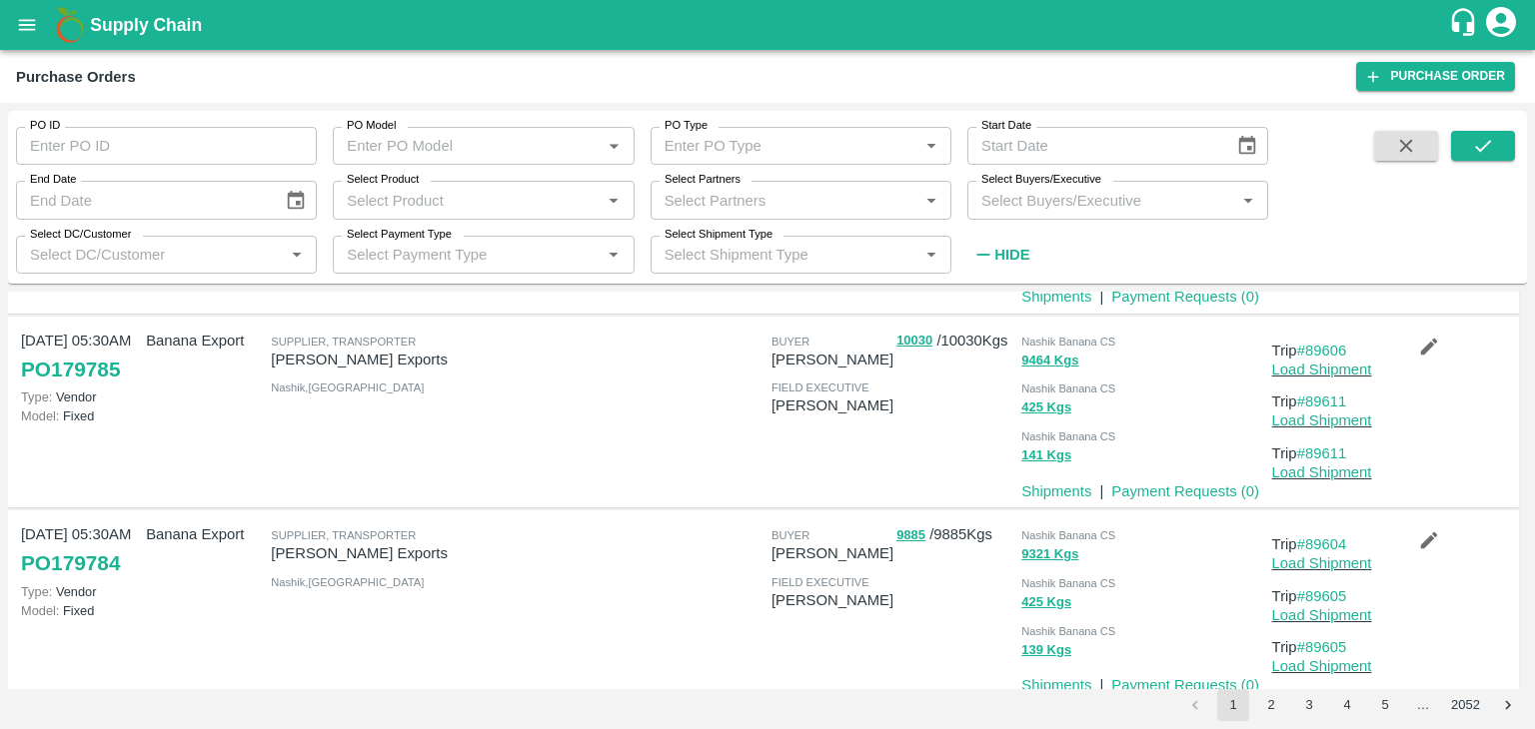
scroll to position [1523, 0]
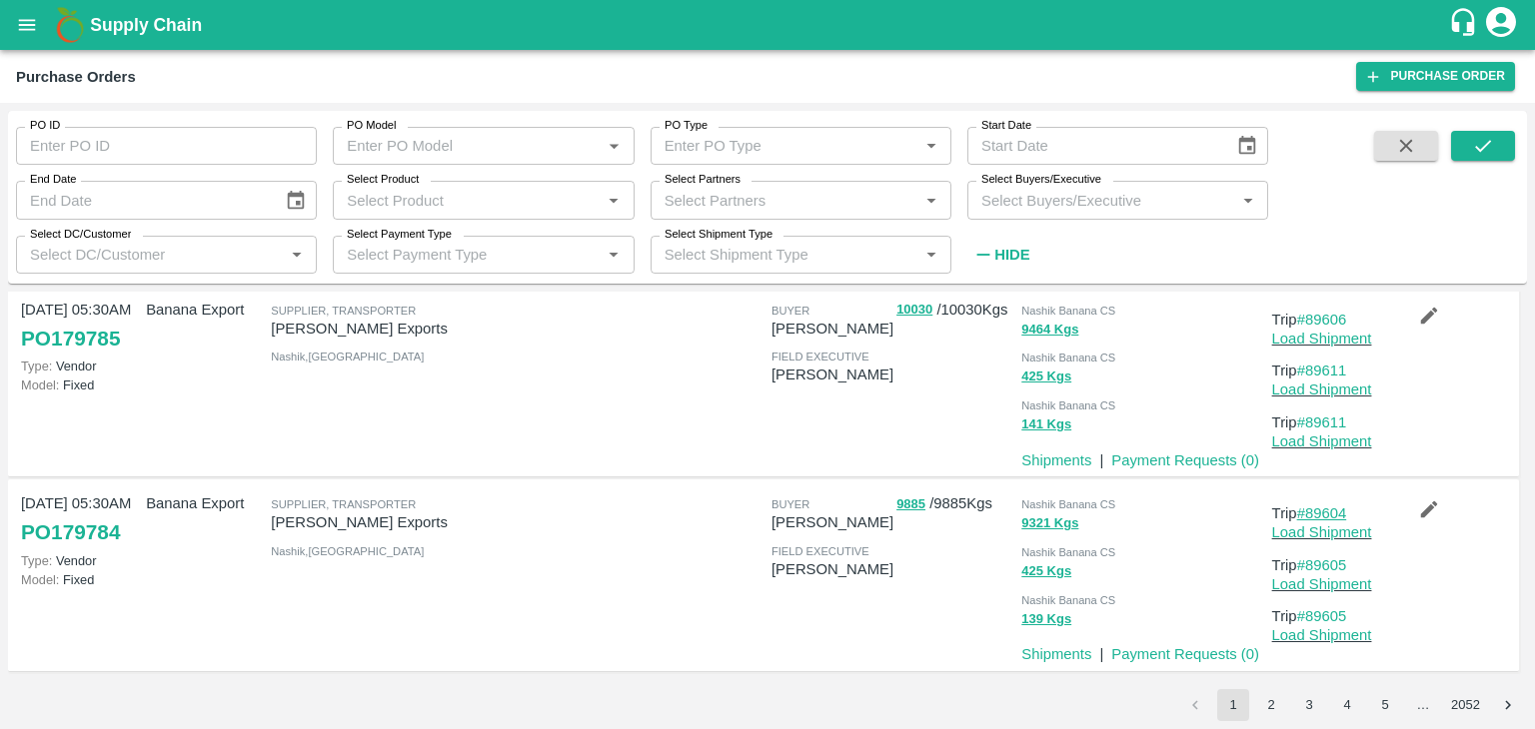
click at [1331, 507] on link "#89604" at bounding box center [1322, 514] width 50 height 16
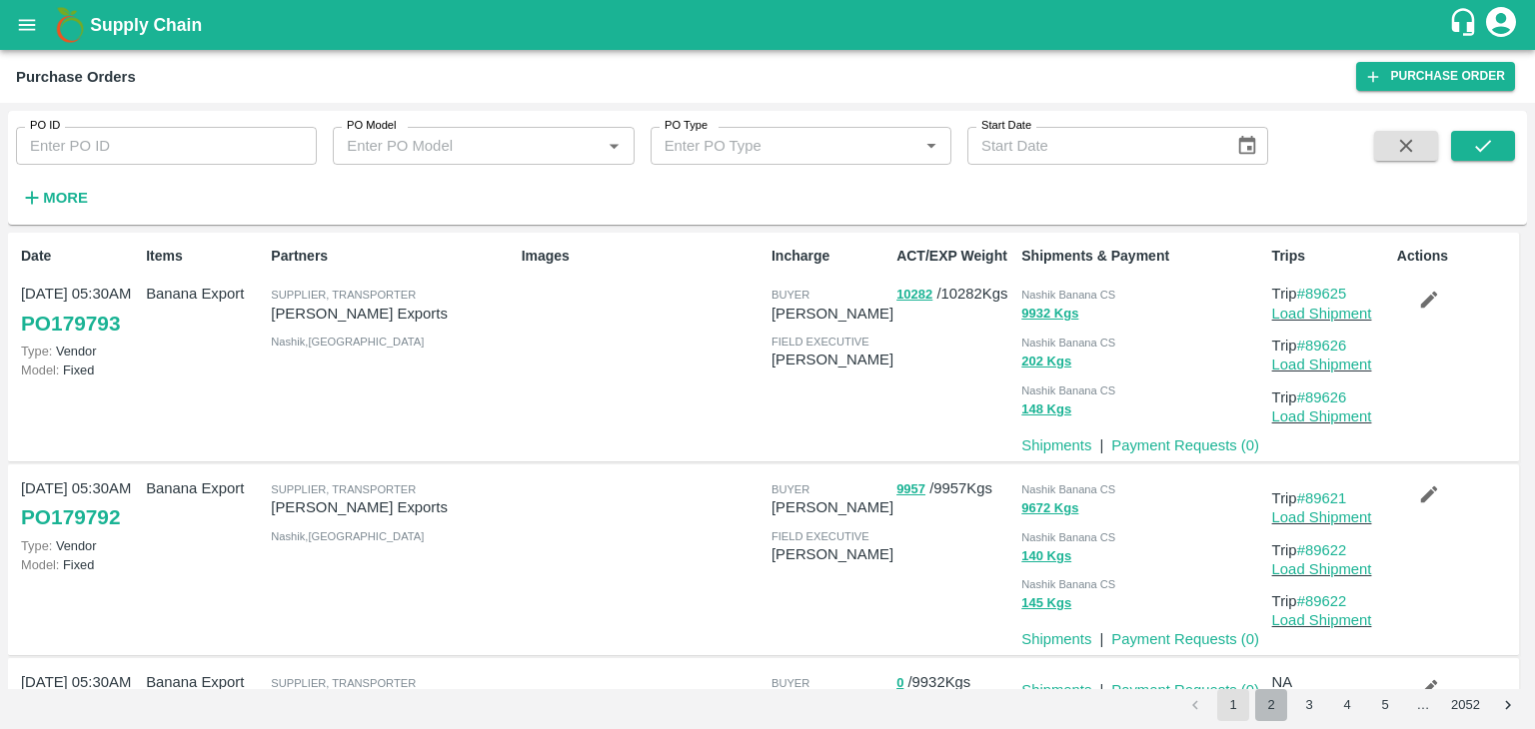
click at [1269, 709] on button "2" at bounding box center [1271, 705] width 32 height 32
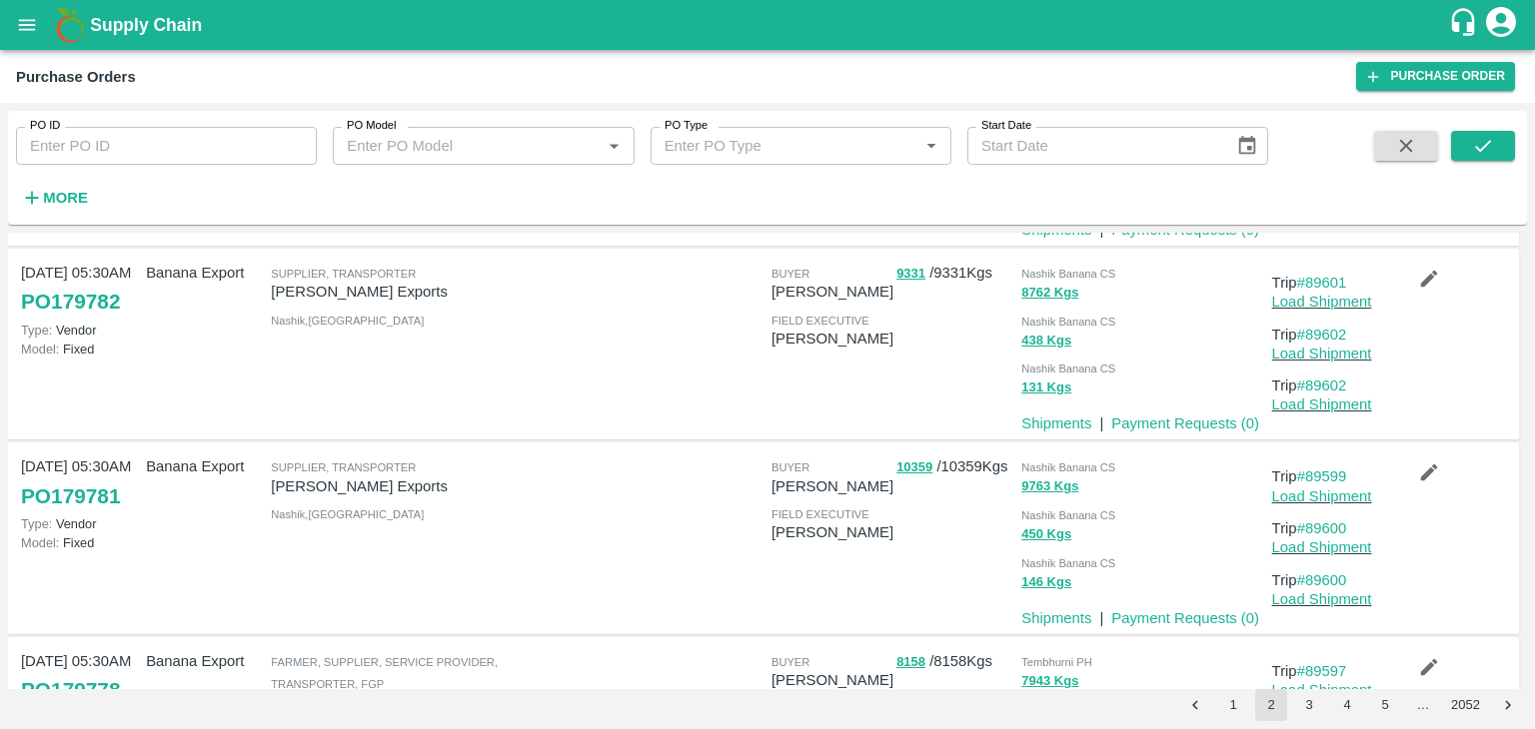
scroll to position [216, 0]
click at [27, 38] on button "open drawer" at bounding box center [27, 25] width 46 height 46
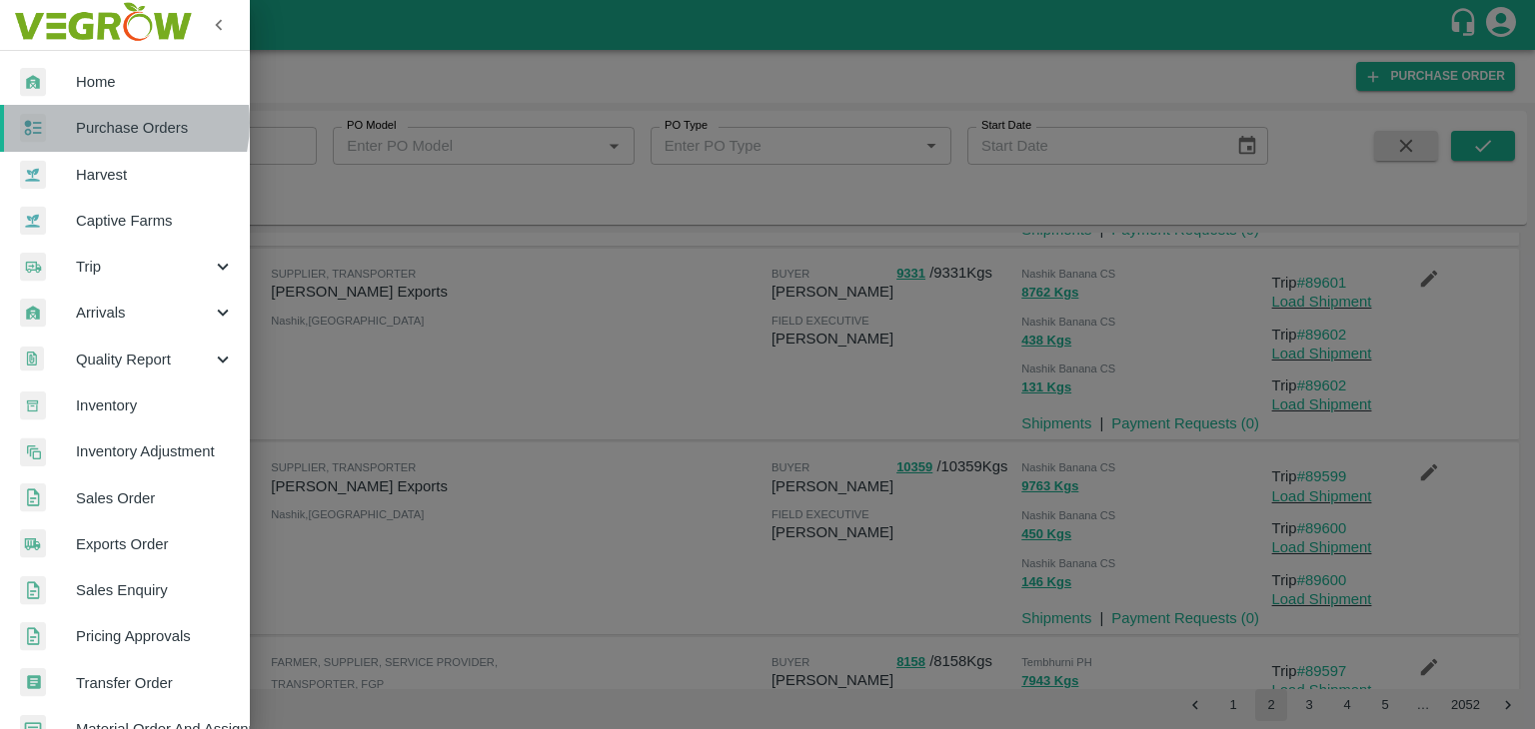
click at [105, 123] on span "Purchase Orders" at bounding box center [155, 128] width 158 height 22
